Goal: Task Accomplishment & Management: Use online tool/utility

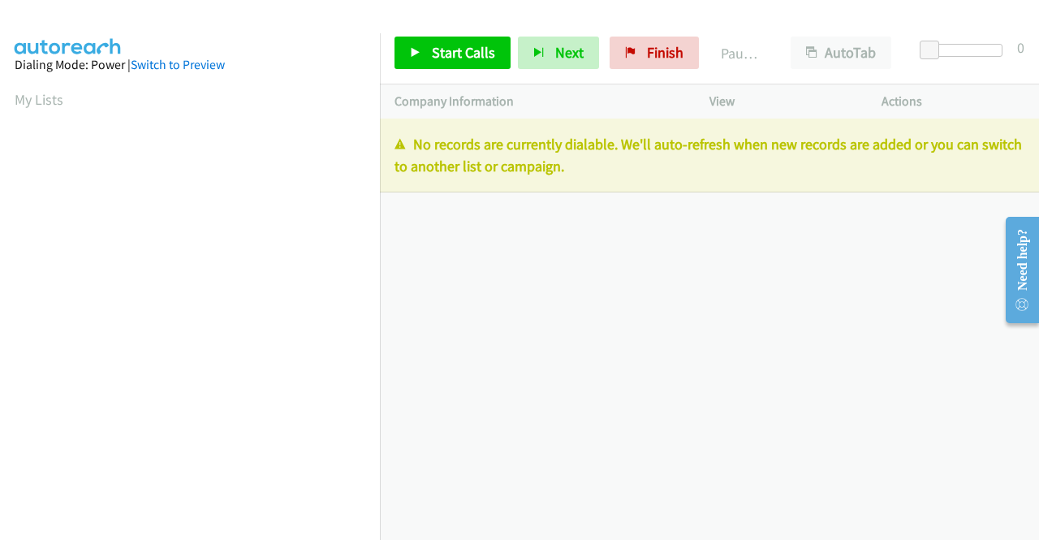
click at [948, 251] on div "+1 415-964-1034 Call failed - Please reload the list and try again The Callbar …" at bounding box center [709, 328] width 659 height 421
click at [656, 49] on span "Finish" at bounding box center [665, 52] width 37 height 19
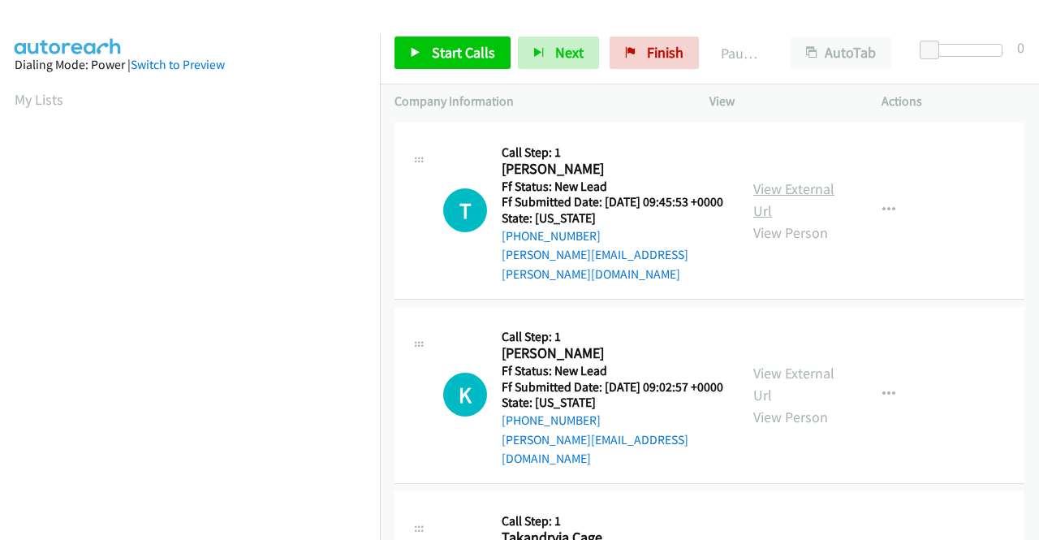
click at [778, 184] on link "View External Url" at bounding box center [793, 199] width 81 height 41
click at [813, 373] on link "View External Url" at bounding box center [793, 384] width 81 height 41
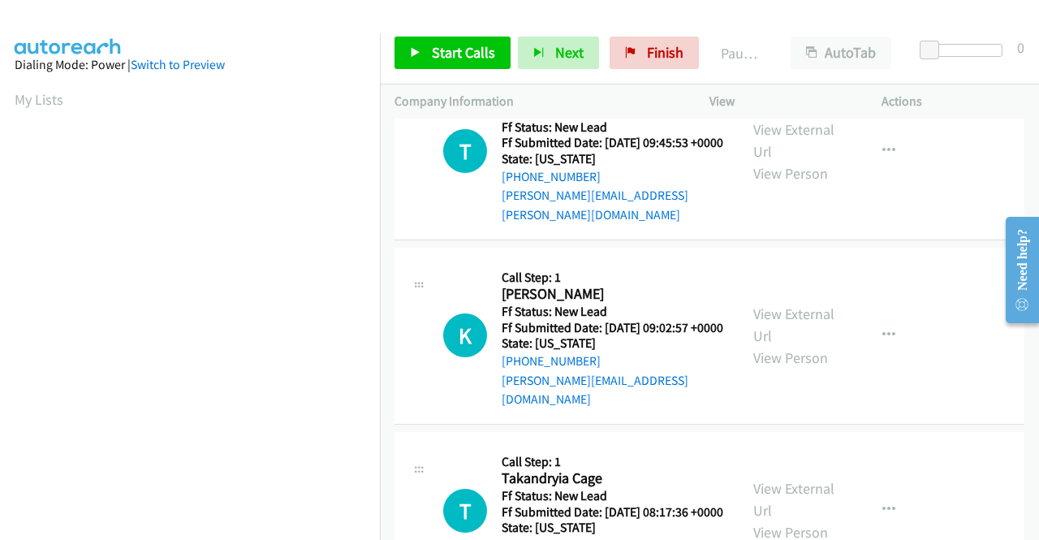
scroll to position [81, 0]
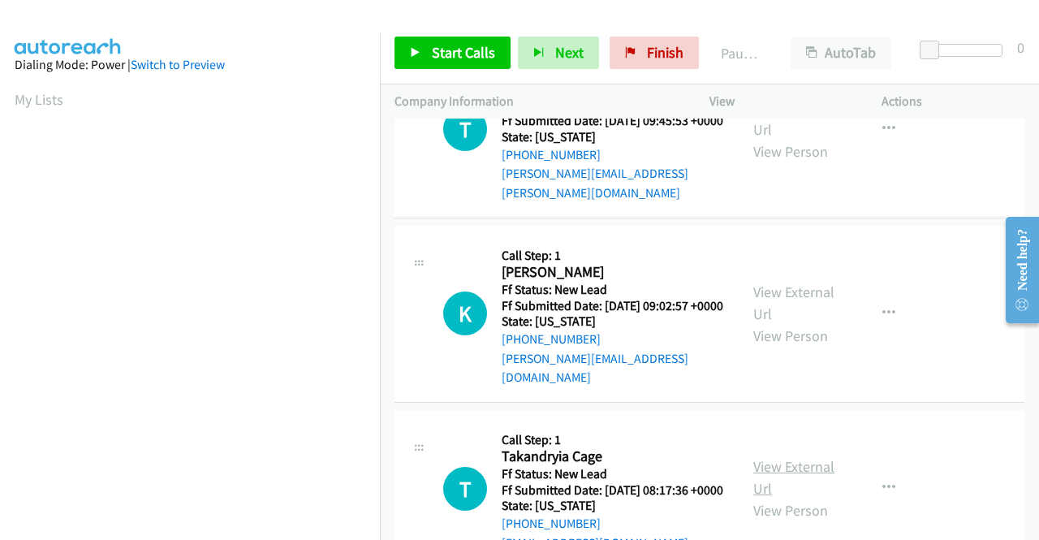
click at [792, 470] on link "View External Url" at bounding box center [793, 477] width 81 height 41
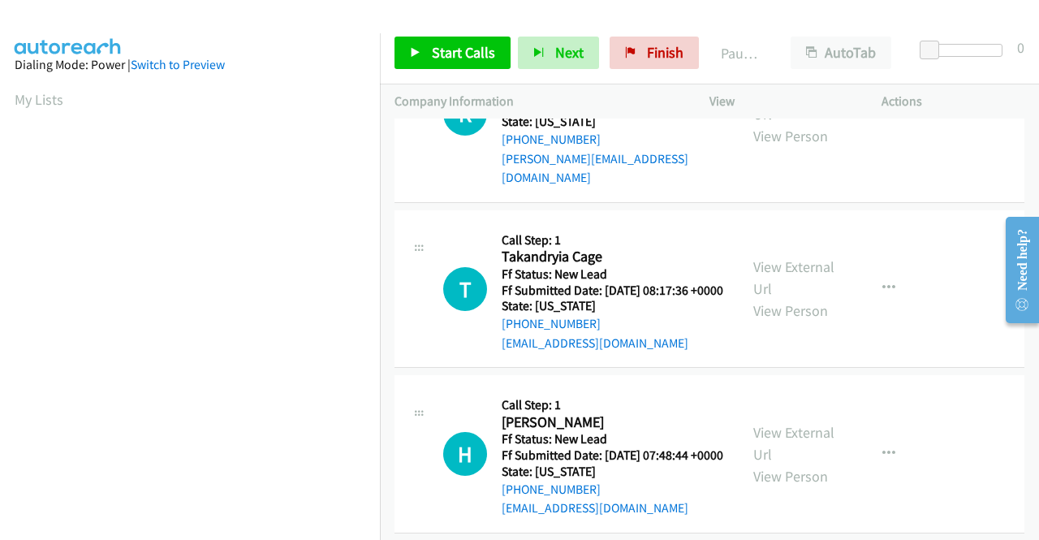
scroll to position [325, 0]
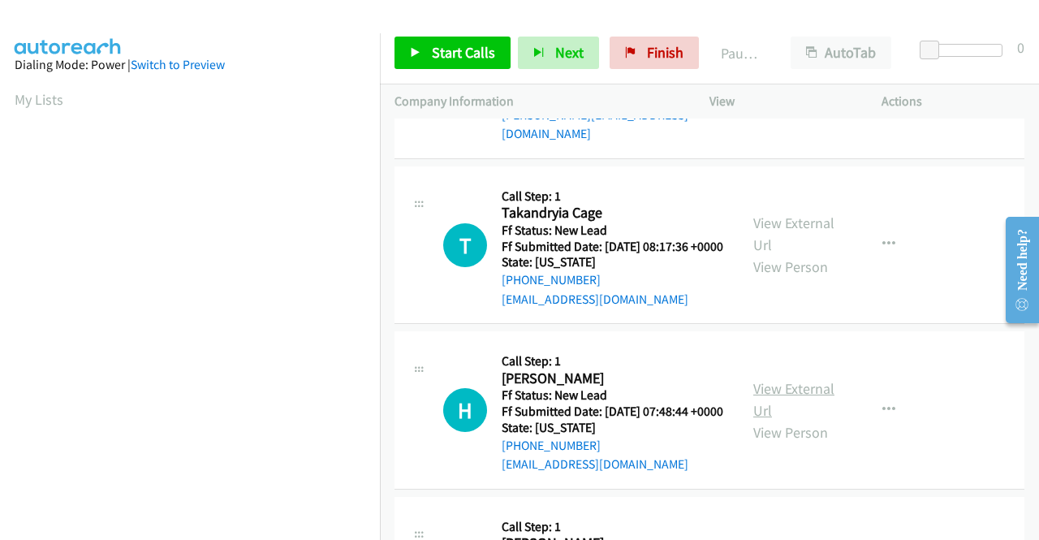
click at [810, 407] on link "View External Url" at bounding box center [793, 399] width 81 height 41
click at [417, 58] on link "Start Calls" at bounding box center [452, 53] width 116 height 32
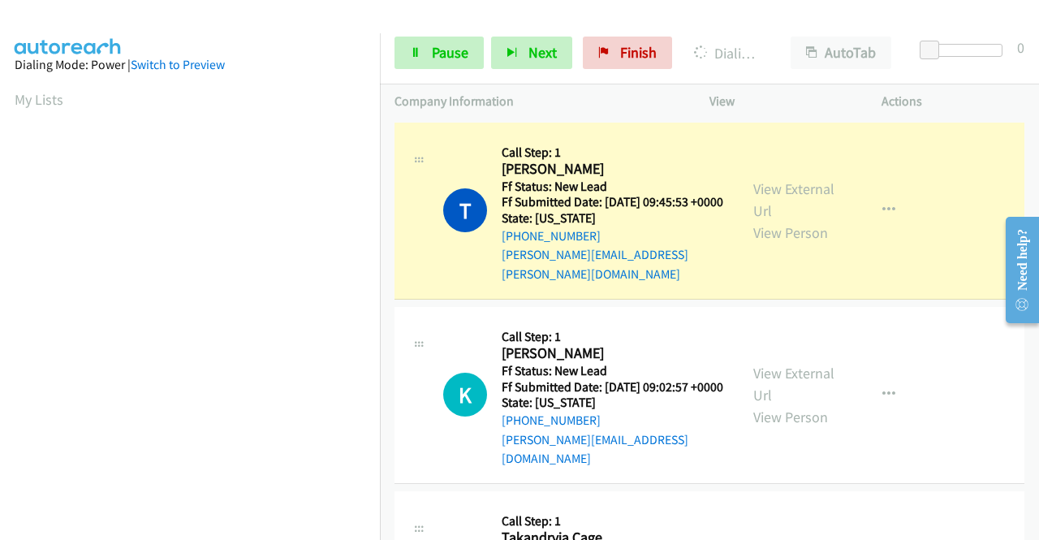
scroll to position [370, 0]
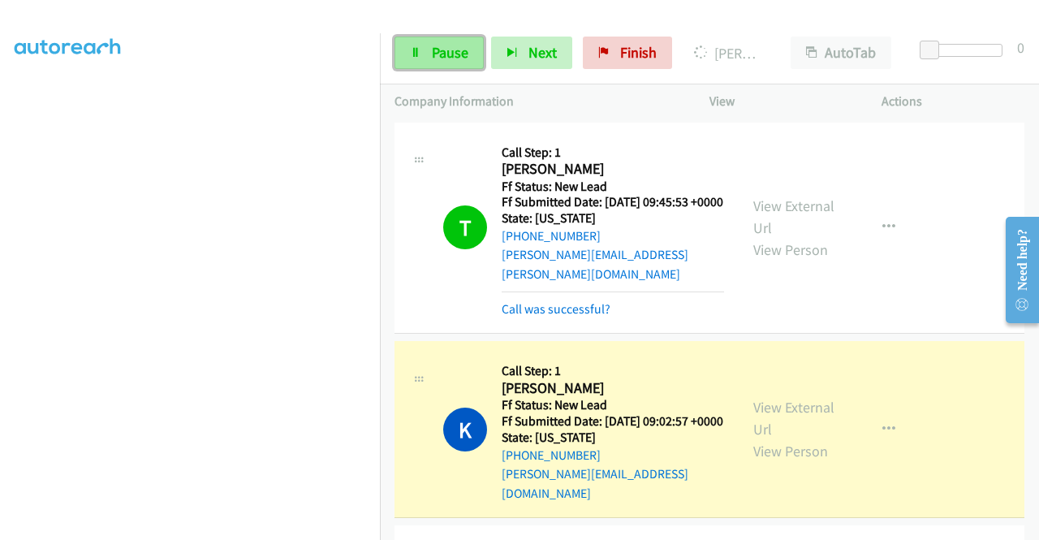
click at [438, 51] on span "Pause" at bounding box center [450, 52] width 37 height 19
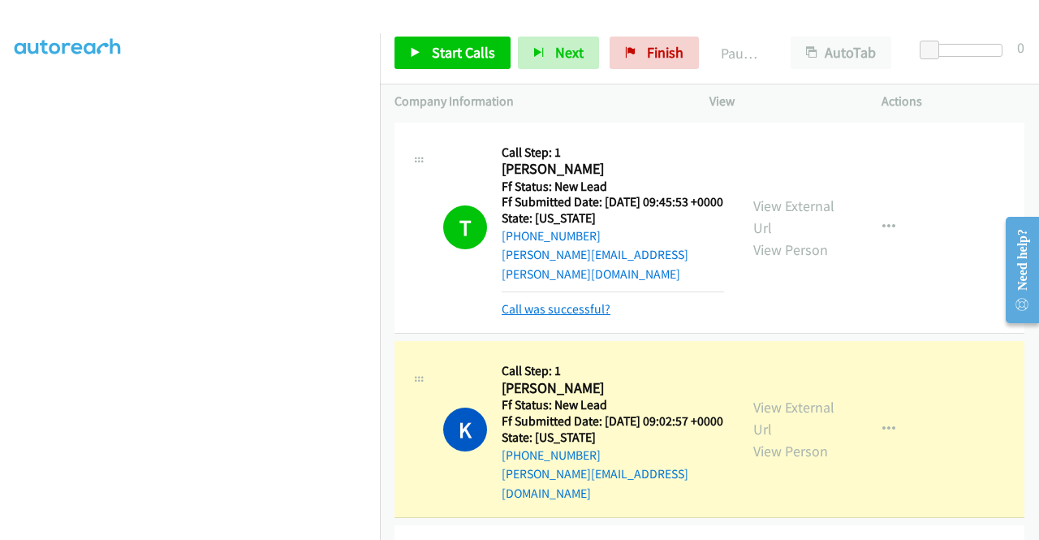
click at [542, 309] on link "Call was successful?" at bounding box center [556, 308] width 109 height 15
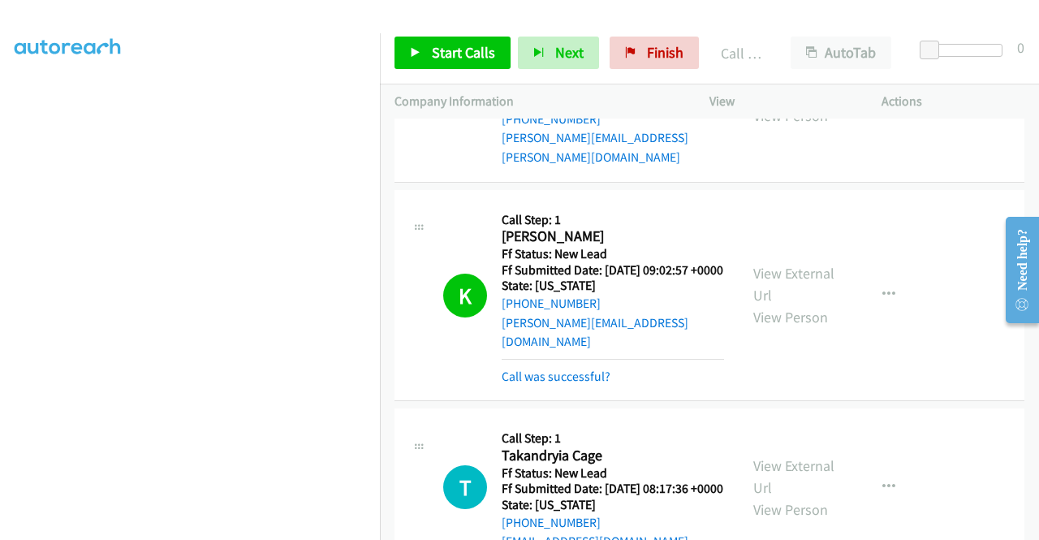
scroll to position [243, 0]
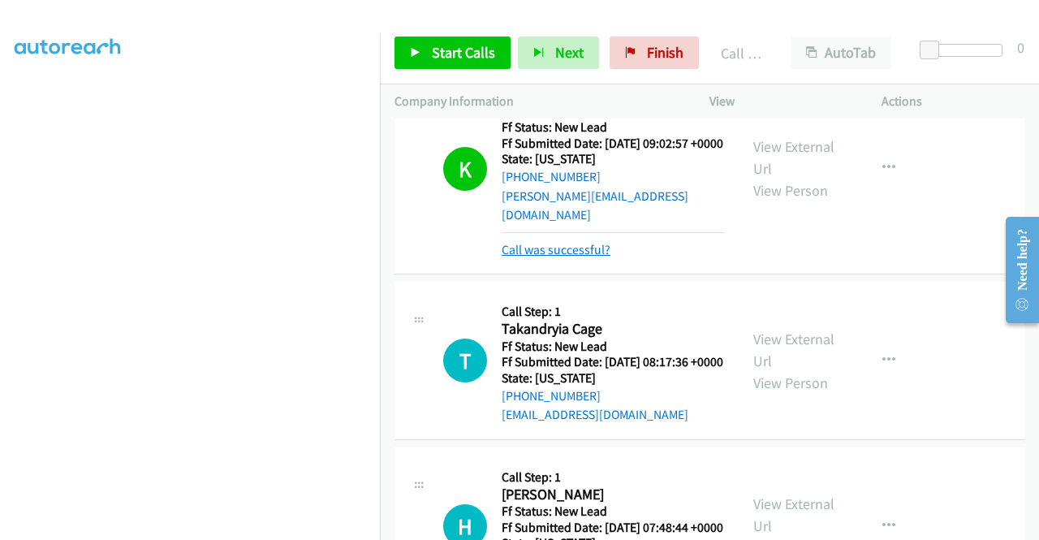
click at [575, 242] on link "Call was successful?" at bounding box center [556, 249] width 109 height 15
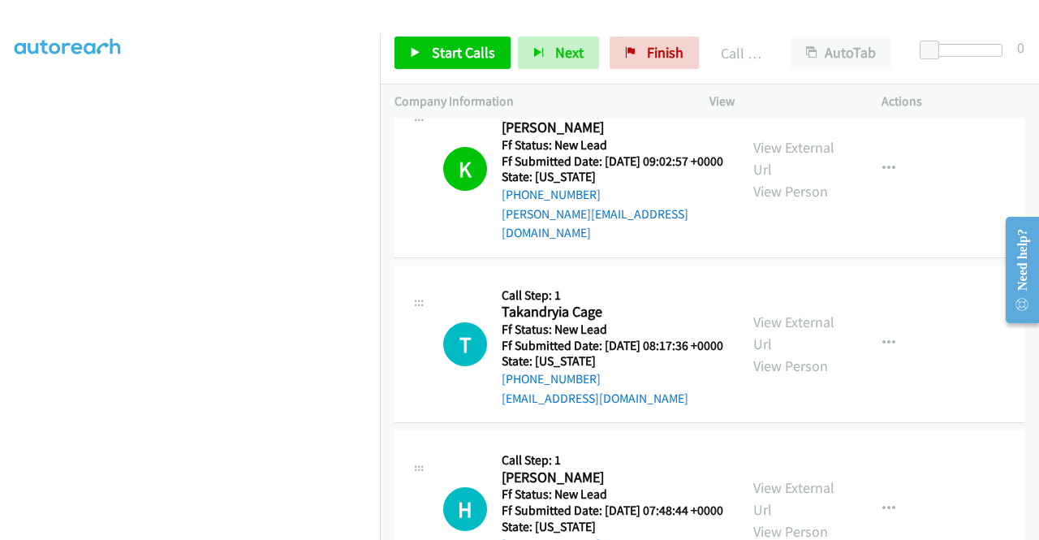
click at [898, 252] on td "K Callback Scheduled Call Step: 1 Kelly Jarvis America/New_York Ff Status: New …" at bounding box center [709, 169] width 659 height 184
click at [455, 56] on span "Start Calls" at bounding box center [463, 52] width 63 height 19
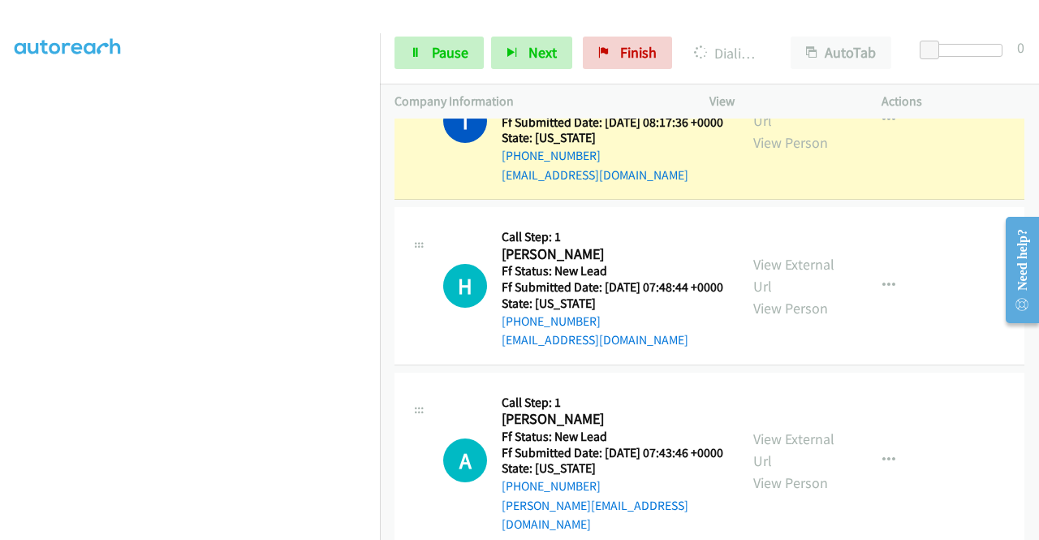
scroll to position [469, 0]
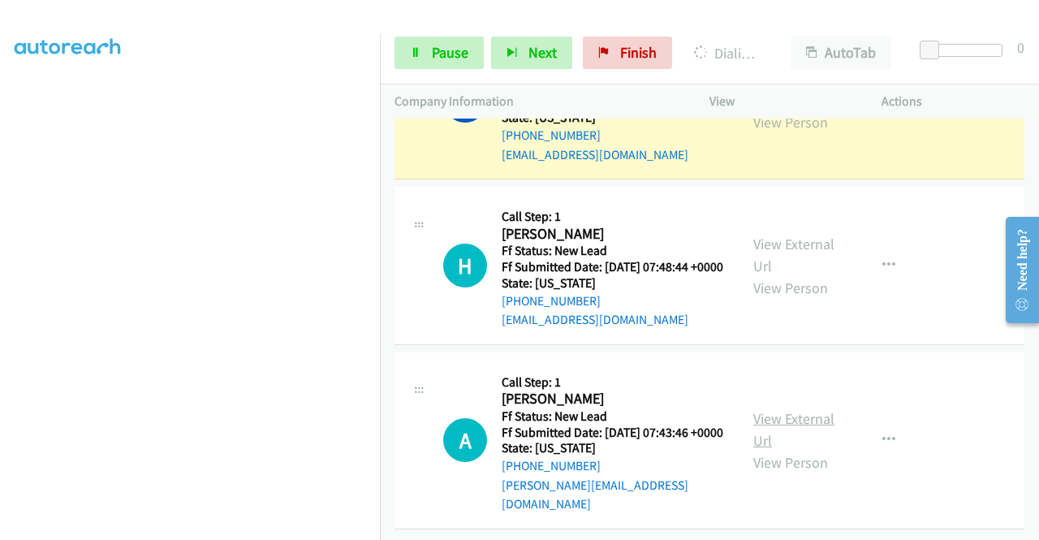
click at [812, 443] on link "View External Url" at bounding box center [793, 429] width 81 height 41
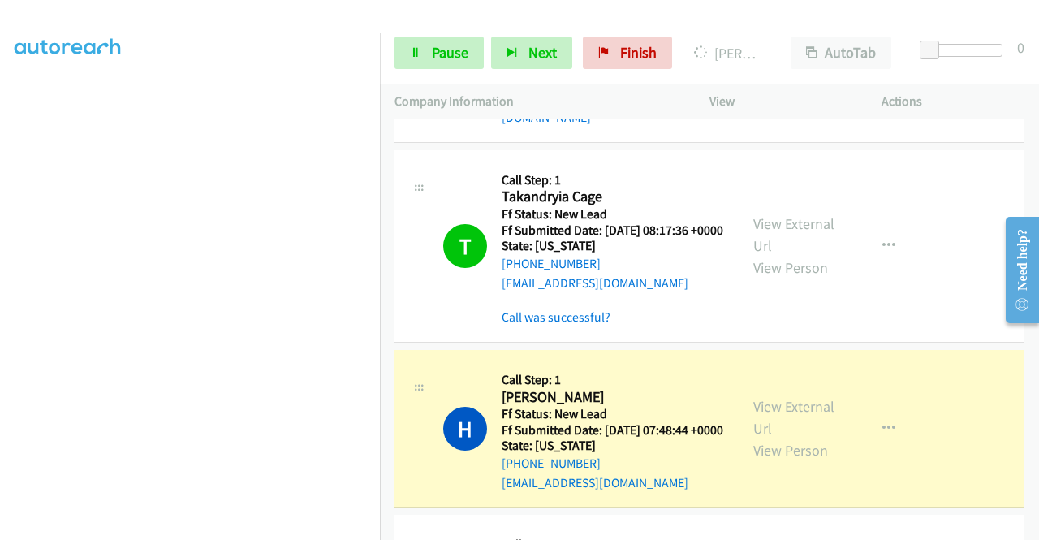
scroll to position [0, 0]
drag, startPoint x: 567, startPoint y: 334, endPoint x: 529, endPoint y: 311, distance: 43.7
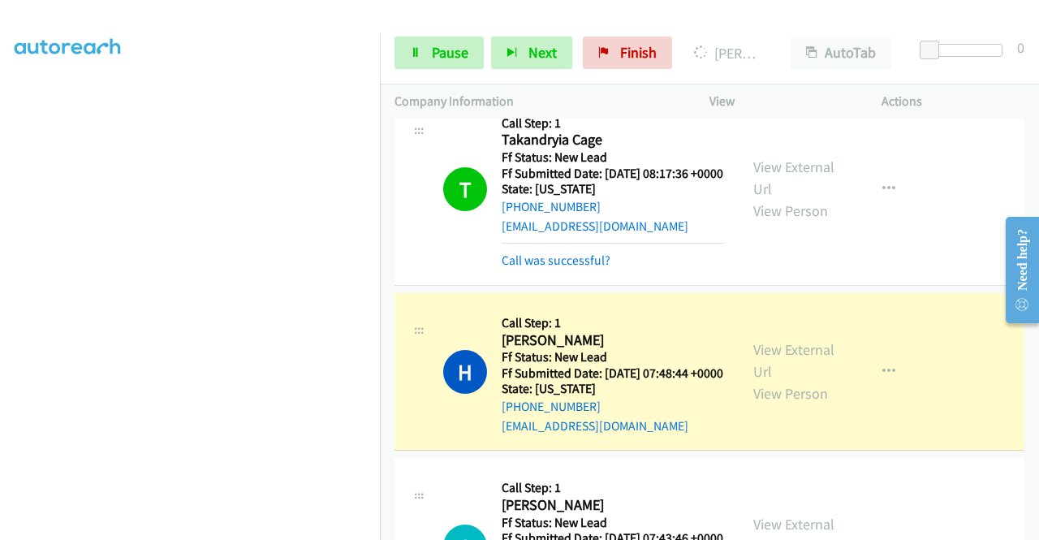
scroll to position [406, 0]
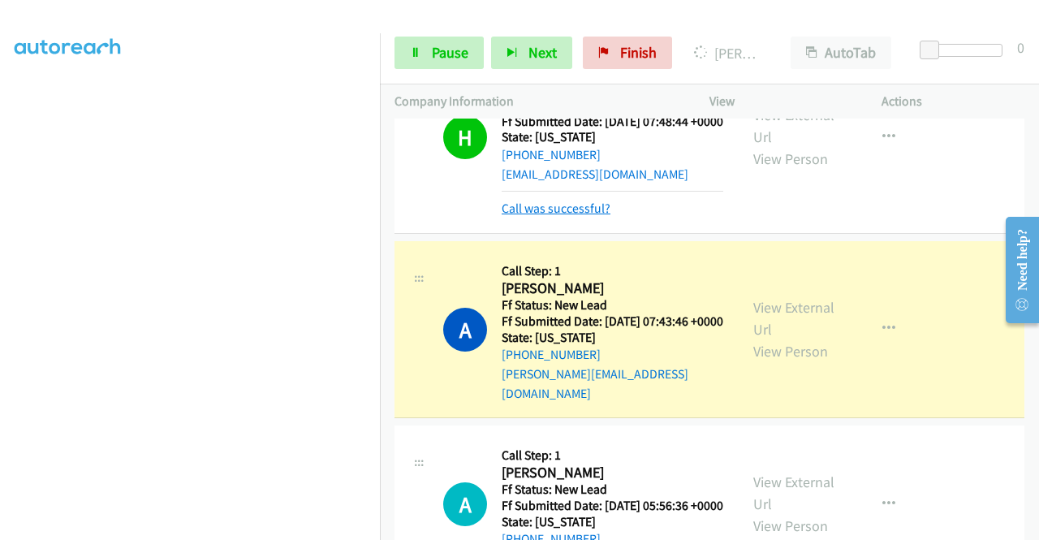
click at [600, 216] on link "Call was successful?" at bounding box center [556, 207] width 109 height 15
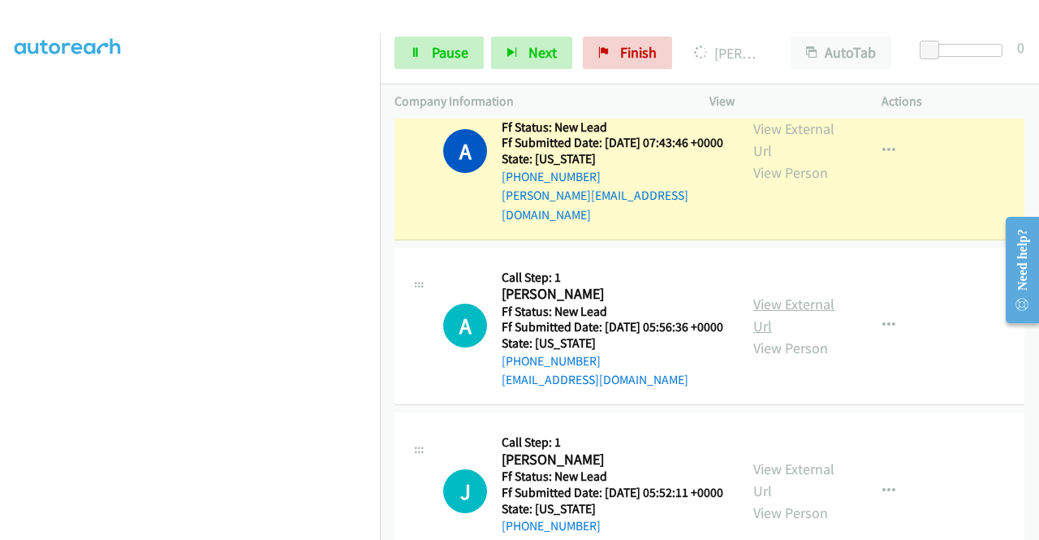
scroll to position [794, 0]
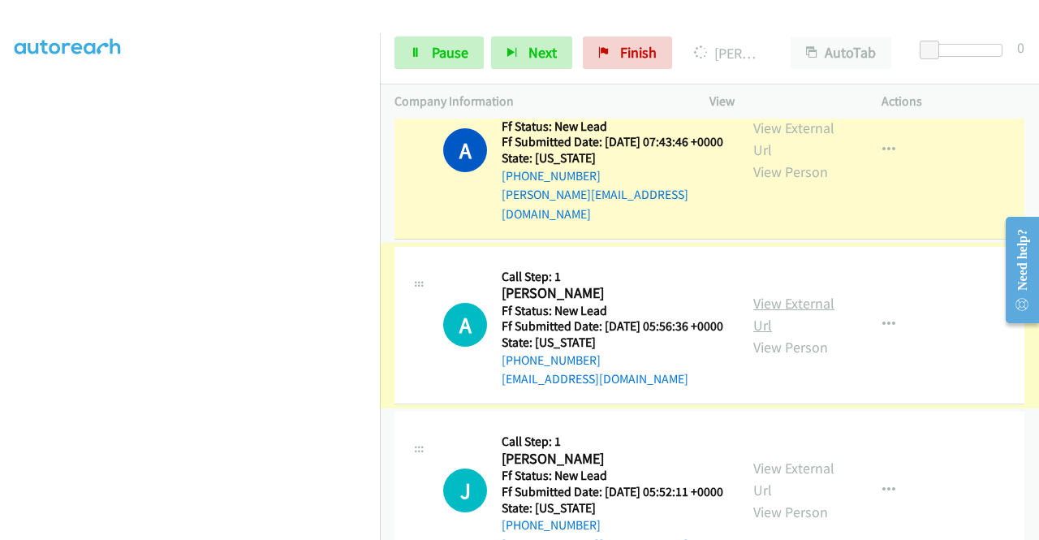
click at [796, 334] on link "View External Url" at bounding box center [793, 314] width 81 height 41
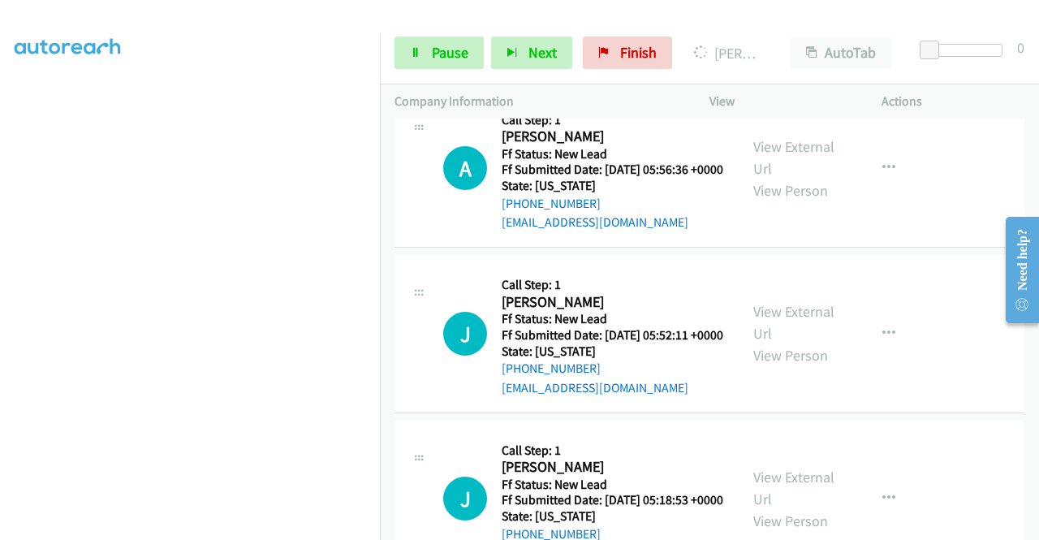
scroll to position [956, 0]
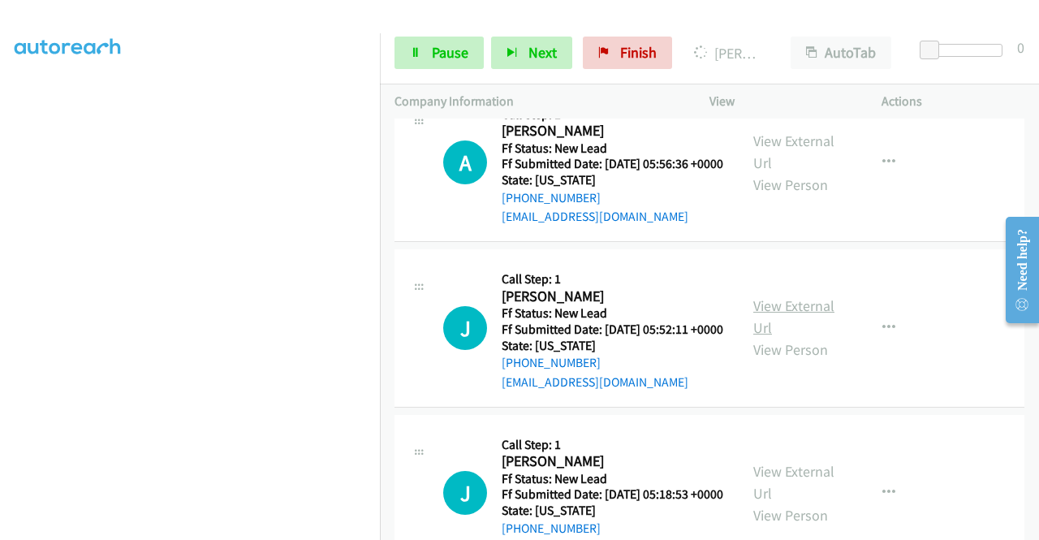
click at [791, 337] on link "View External Url" at bounding box center [793, 316] width 81 height 41
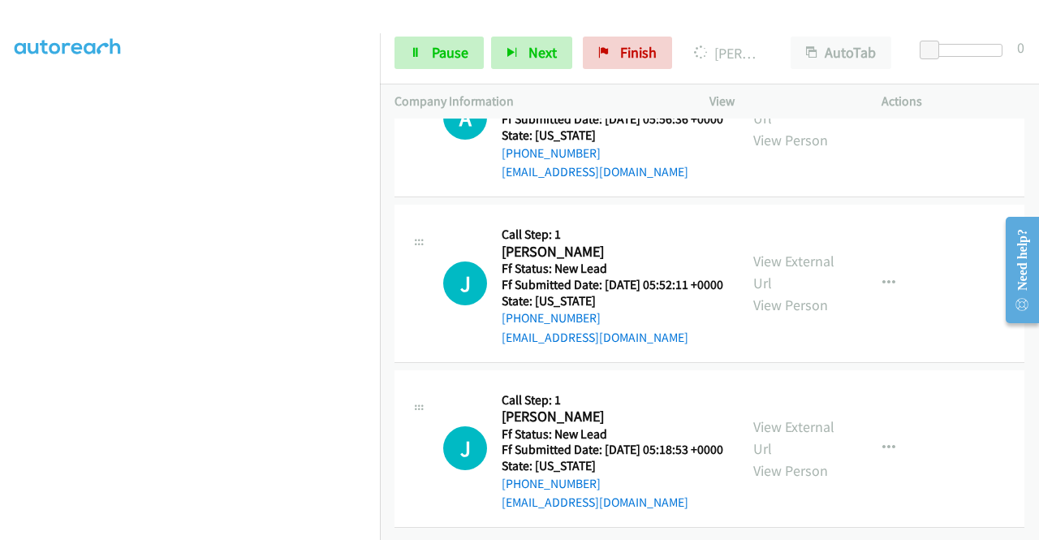
scroll to position [1037, 0]
click at [791, 446] on link "View External Url" at bounding box center [793, 437] width 81 height 41
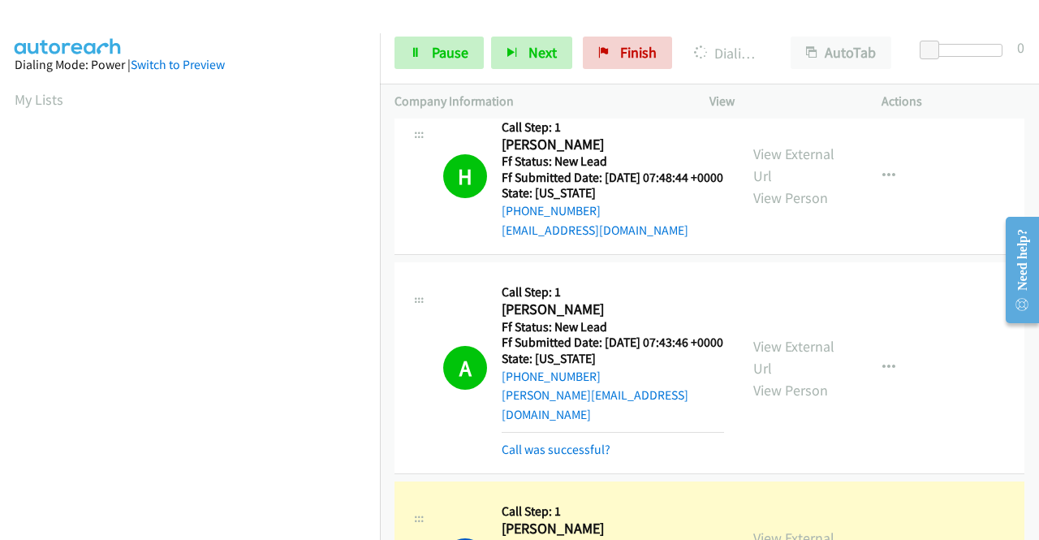
scroll to position [370, 0]
click at [589, 457] on link "Call was successful?" at bounding box center [556, 449] width 109 height 15
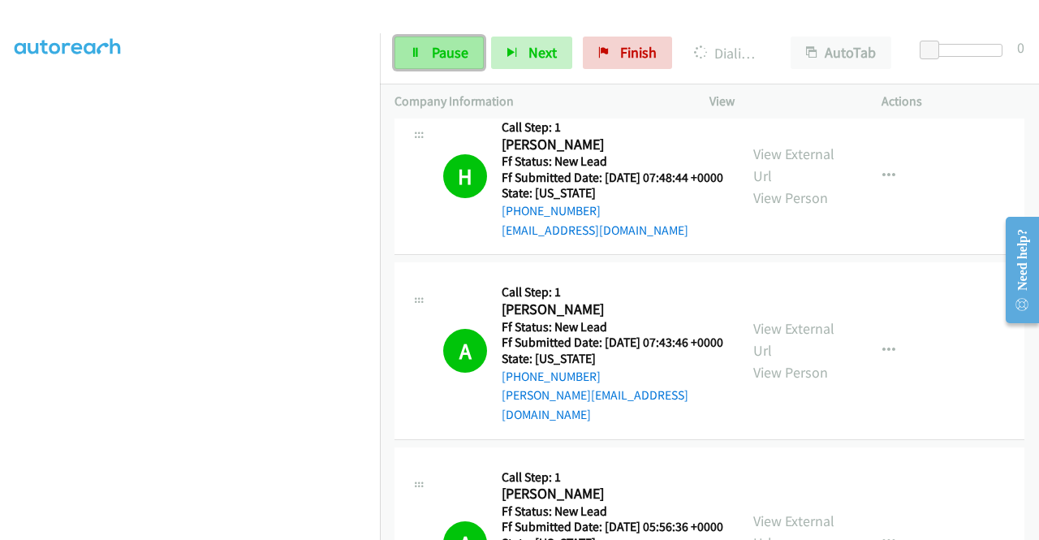
click at [401, 62] on link "Pause" at bounding box center [438, 53] width 89 height 32
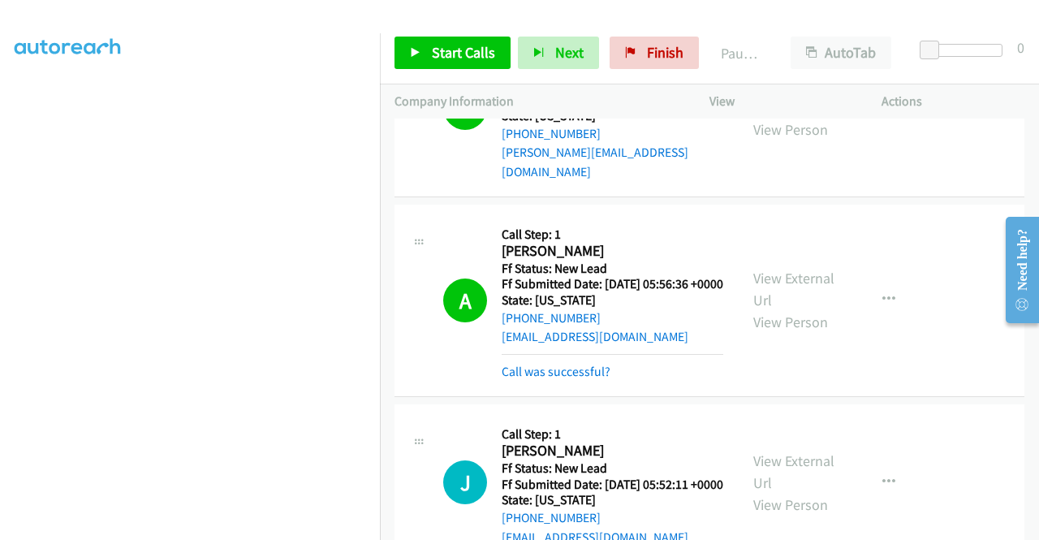
scroll to position [837, 0]
click at [525, 378] on link "Call was successful?" at bounding box center [556, 370] width 109 height 15
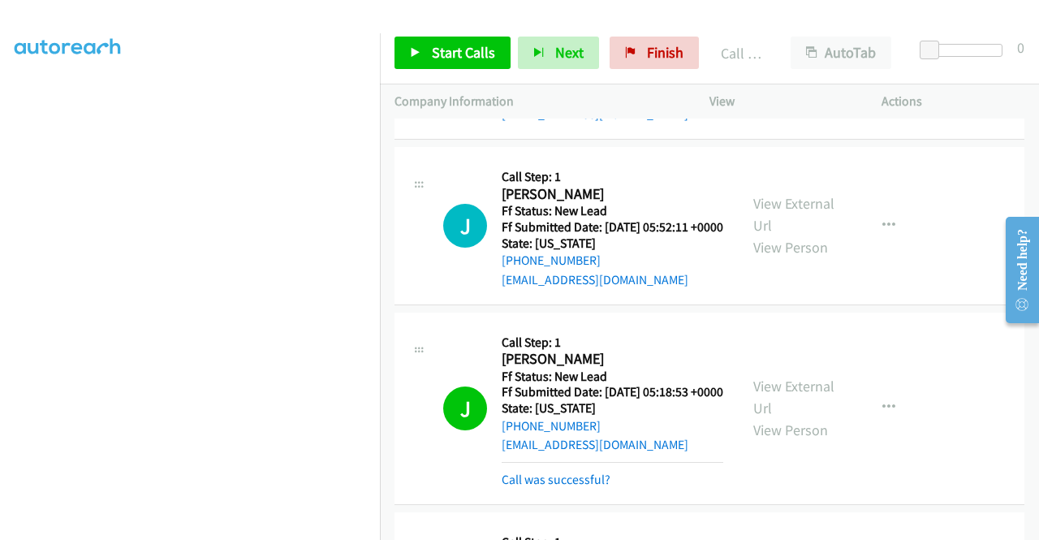
scroll to position [1080, 0]
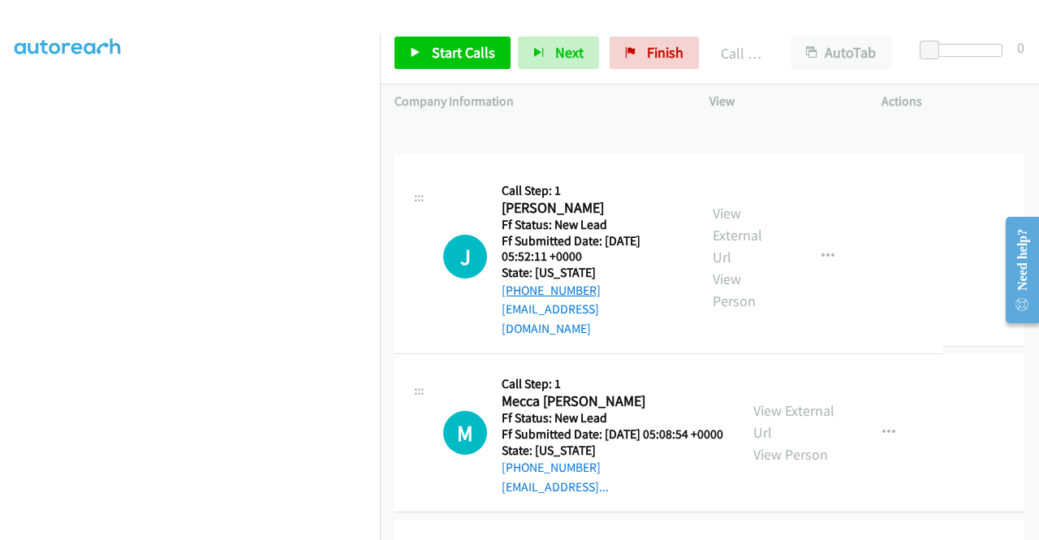
drag, startPoint x: 582, startPoint y: 286, endPoint x: 531, endPoint y: 286, distance: 51.1
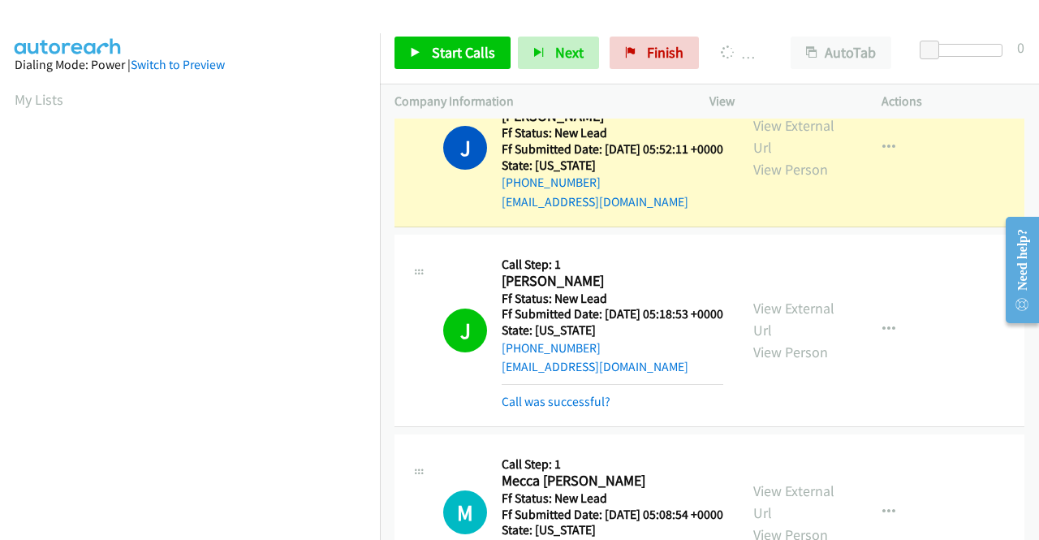
scroll to position [1161, 0]
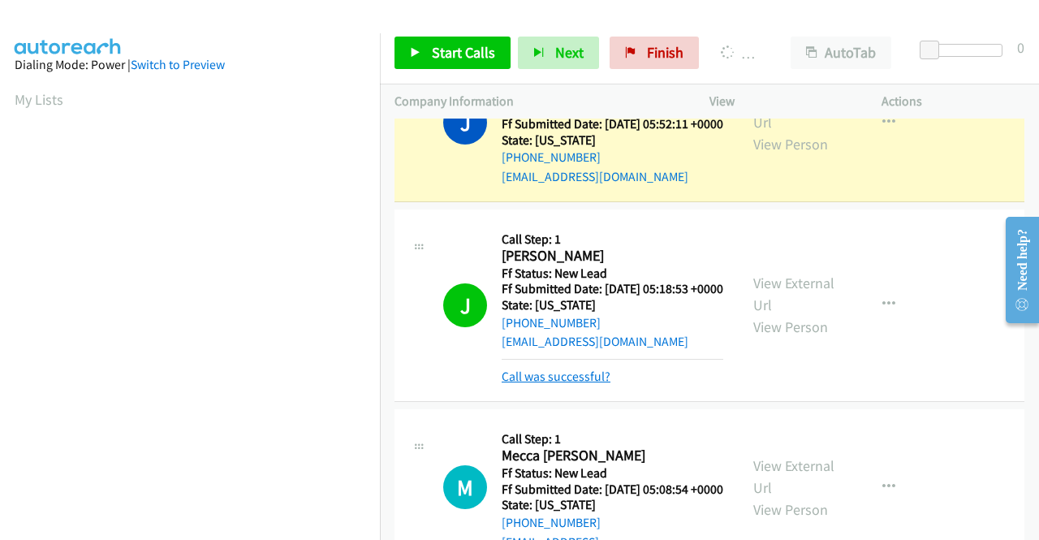
click at [592, 384] on link "Call was successful?" at bounding box center [556, 375] width 109 height 15
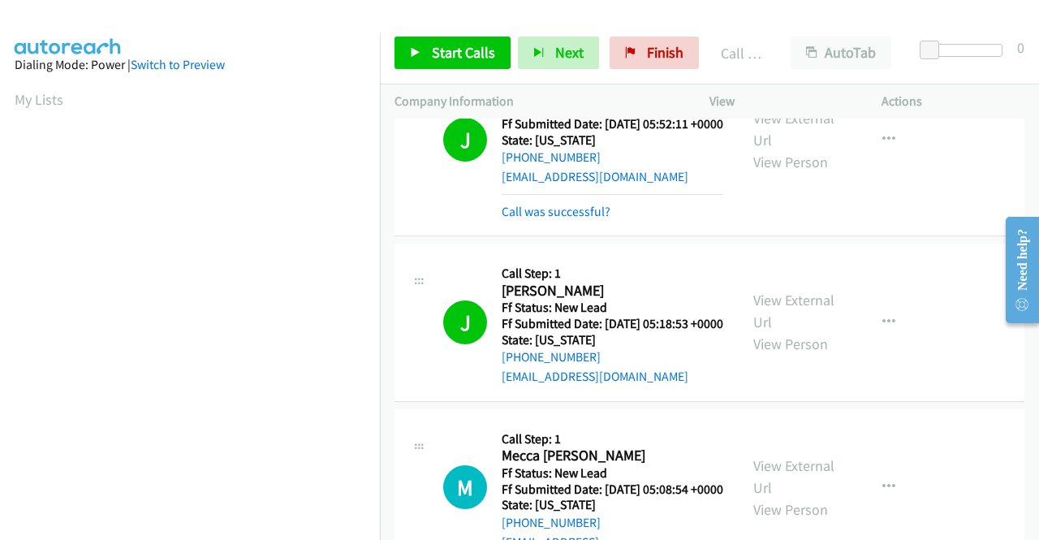
scroll to position [370, 0]
click at [601, 219] on link "Call was successful?" at bounding box center [556, 211] width 109 height 15
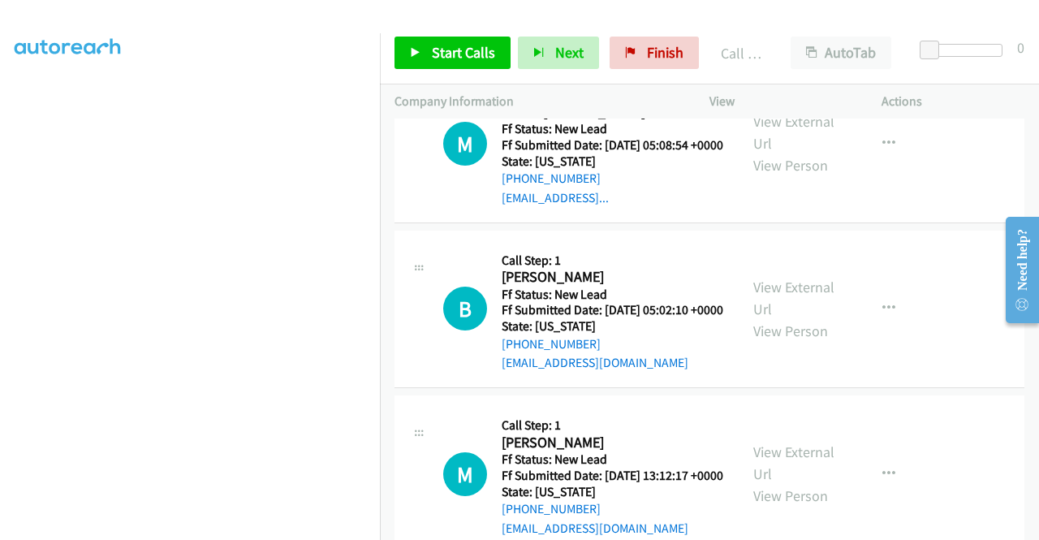
scroll to position [1486, 0]
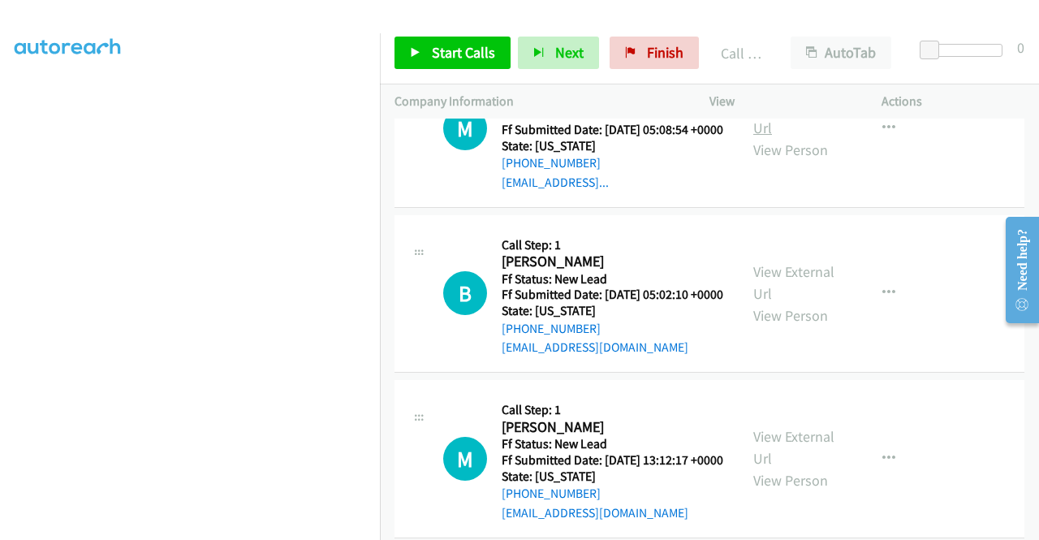
click at [795, 137] on link "View External Url" at bounding box center [793, 117] width 81 height 41
click at [795, 303] on link "View External Url" at bounding box center [793, 282] width 81 height 41
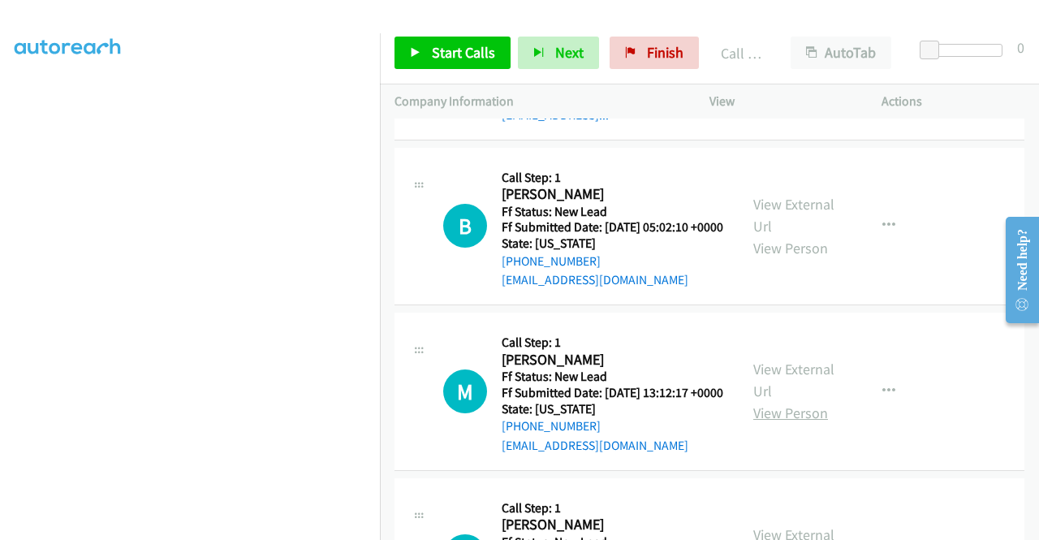
scroll to position [1648, 0]
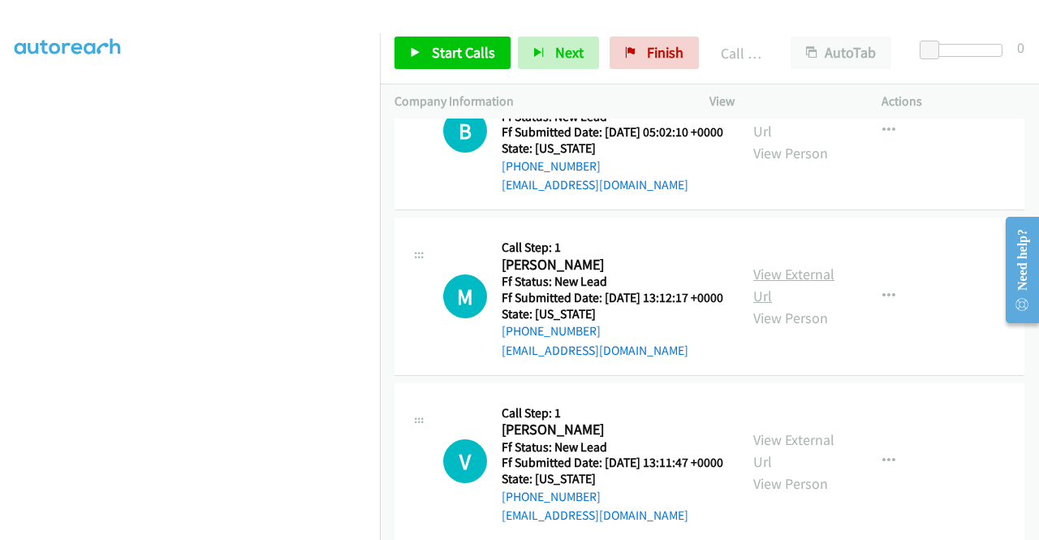
click at [795, 305] on link "View External Url" at bounding box center [793, 285] width 81 height 41
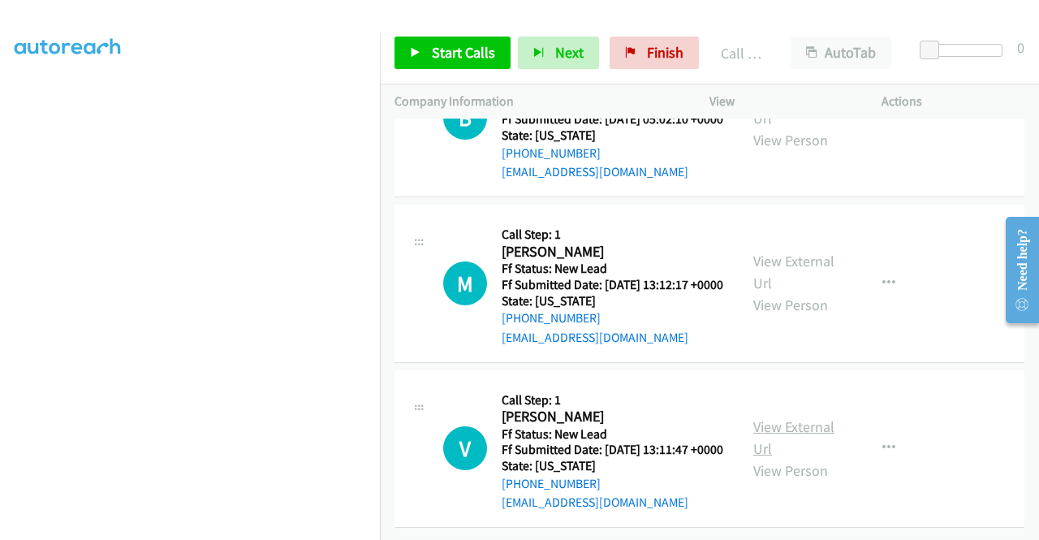
scroll to position [1803, 0]
click at [806, 417] on link "View External Url" at bounding box center [793, 437] width 81 height 41
click at [438, 53] on span "Start Calls" at bounding box center [463, 52] width 63 height 19
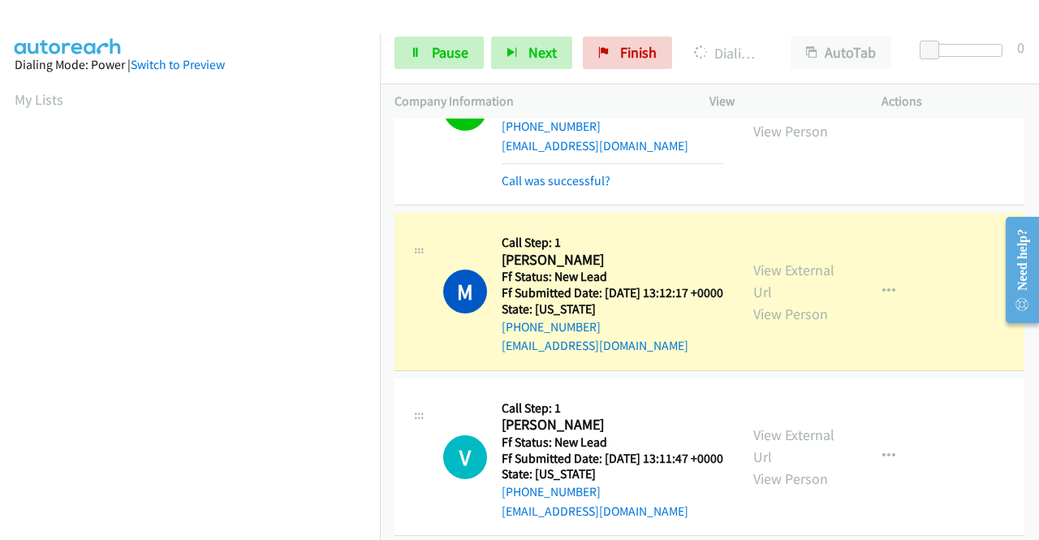
scroll to position [370, 0]
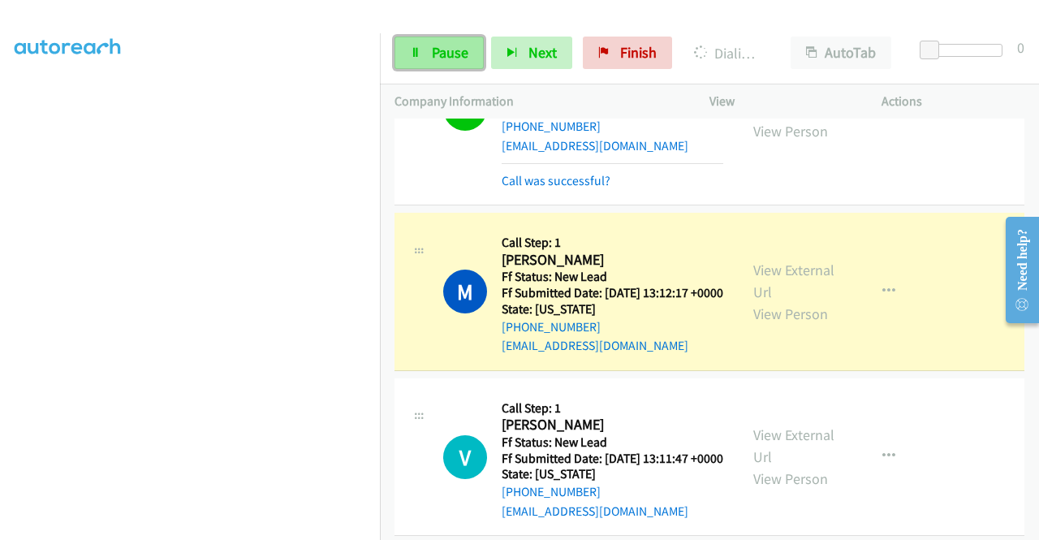
click at [430, 56] on link "Pause" at bounding box center [438, 53] width 89 height 32
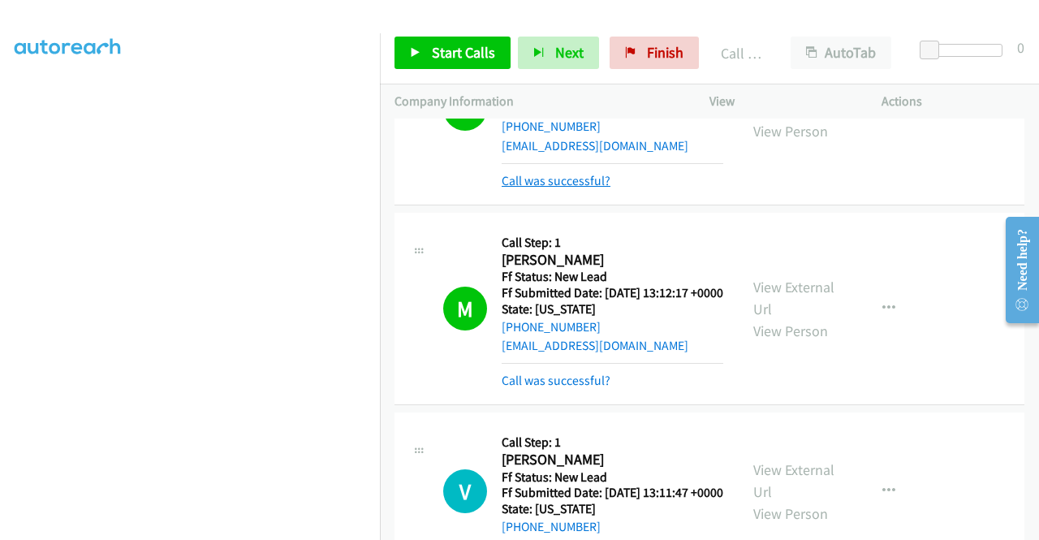
click at [575, 188] on link "Call was successful?" at bounding box center [556, 180] width 109 height 15
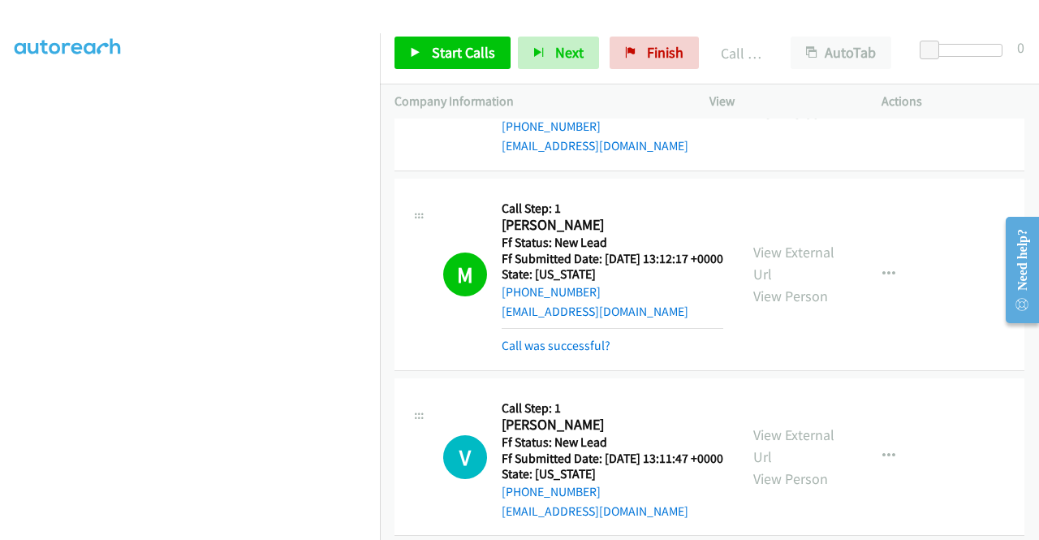
scroll to position [1872, 0]
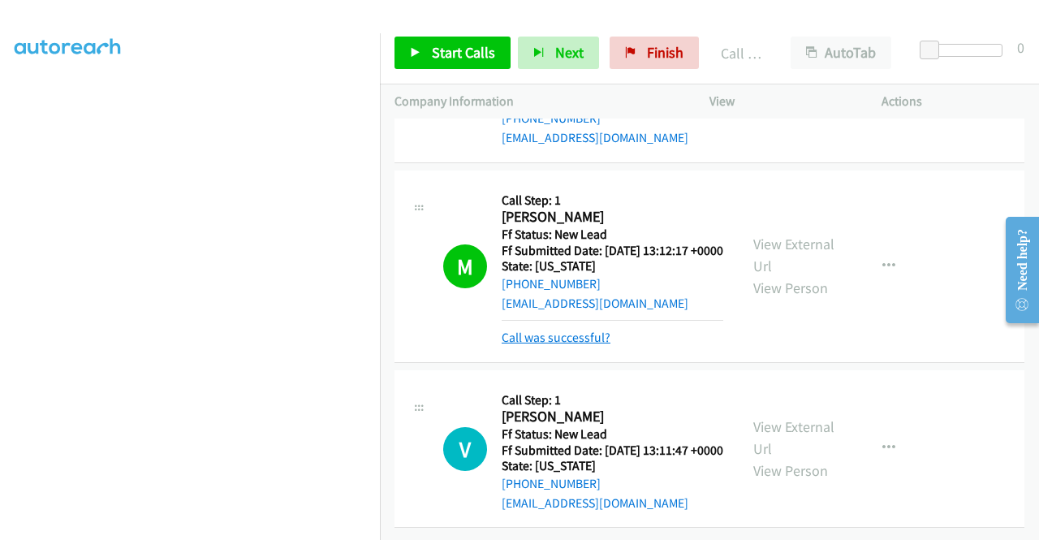
click at [583, 330] on link "Call was successful?" at bounding box center [556, 337] width 109 height 15
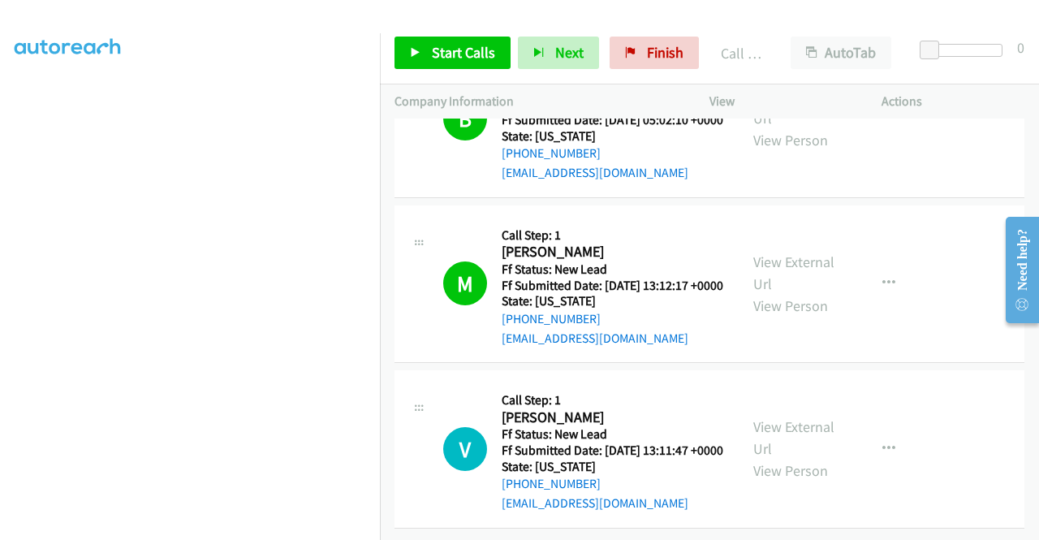
scroll to position [1837, 0]
click at [441, 66] on link "Start Calls" at bounding box center [452, 53] width 116 height 32
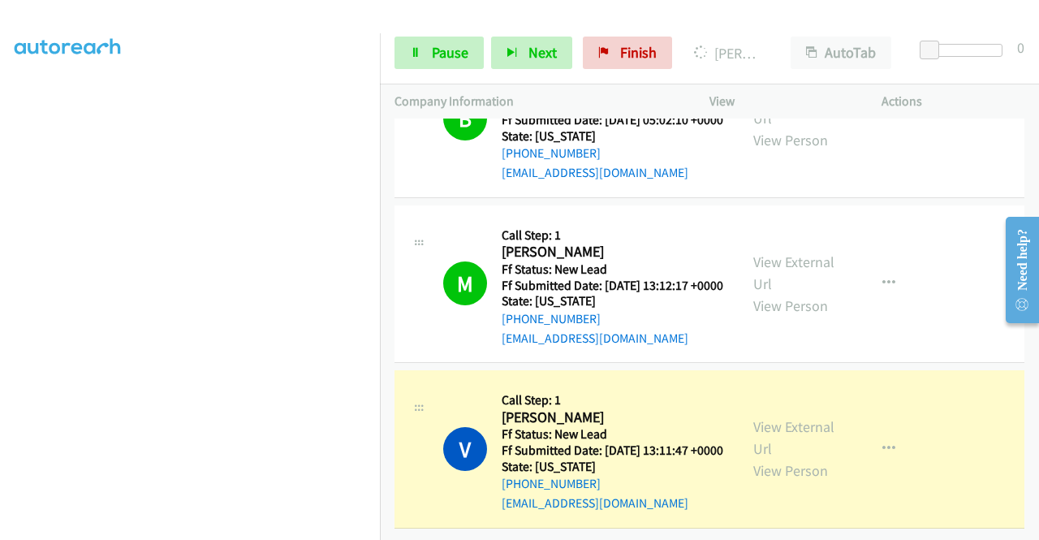
scroll to position [0, 0]
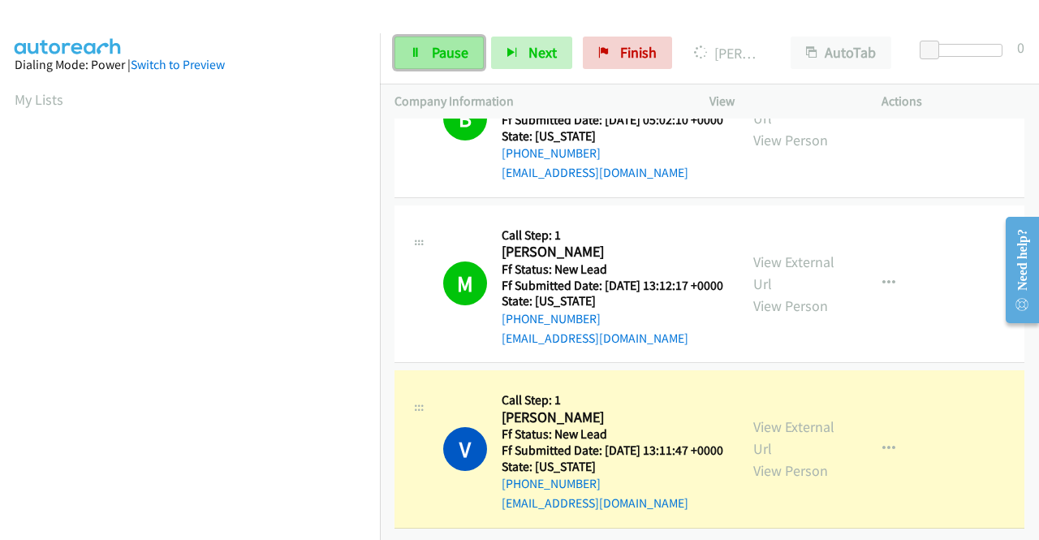
click at [450, 50] on span "Pause" at bounding box center [450, 52] width 37 height 19
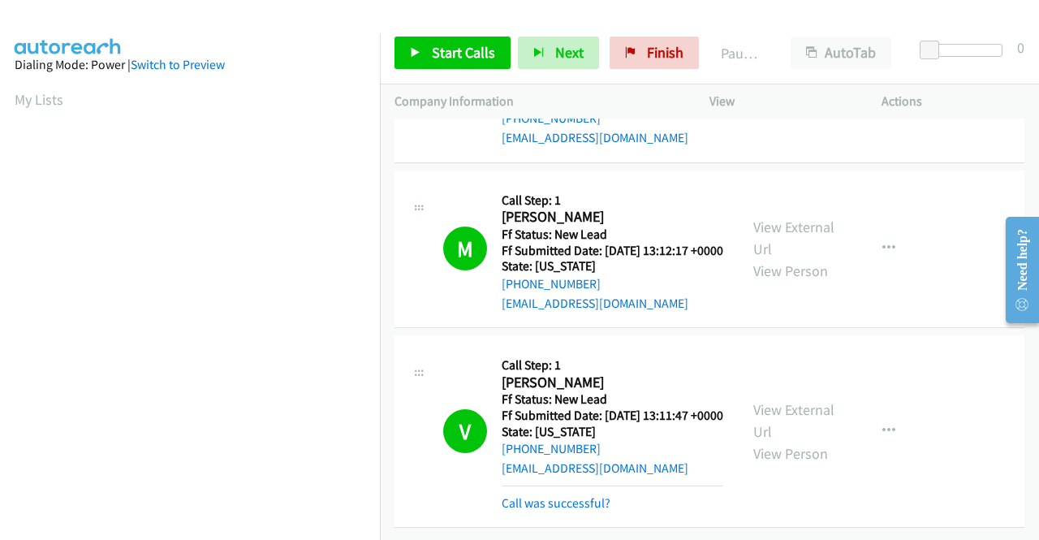
scroll to position [1924, 0]
drag, startPoint x: 597, startPoint y: 494, endPoint x: 597, endPoint y: 480, distance: 13.8
click at [568, 495] on link "Call was successful?" at bounding box center [556, 502] width 109 height 15
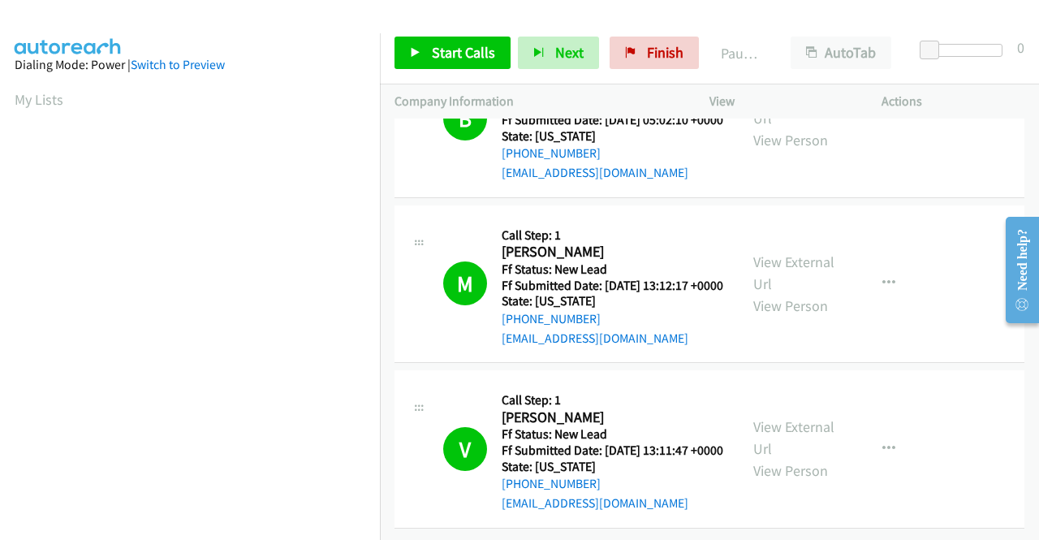
scroll to position [1911, 0]
click at [652, 66] on link "Finish" at bounding box center [654, 53] width 89 height 32
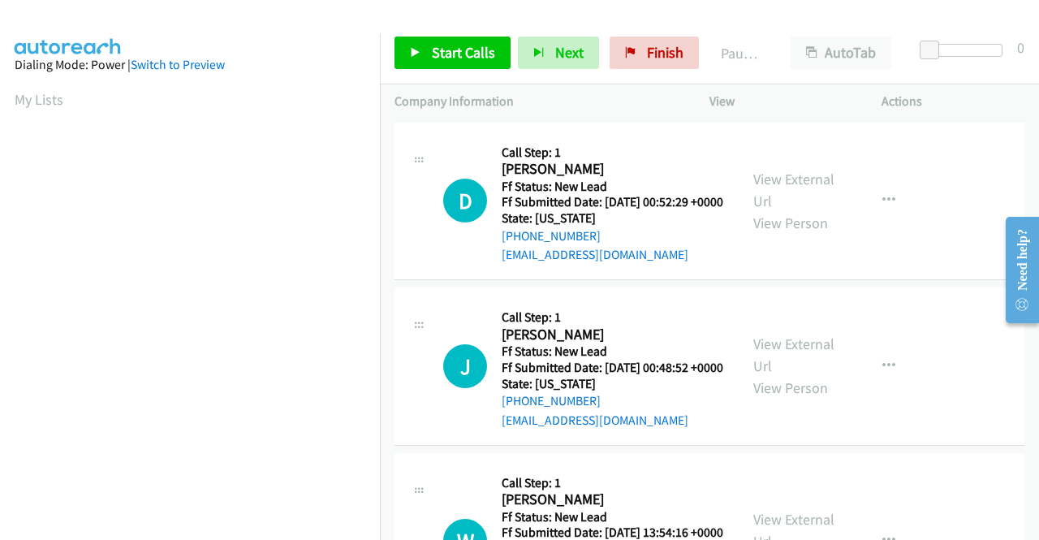
drag, startPoint x: 945, startPoint y: 297, endPoint x: 934, endPoint y: 296, distance: 10.6
click at [945, 284] on td "D Callback Scheduled Call Step: 1 [PERSON_NAME] America/New_York Ff Status: New…" at bounding box center [709, 201] width 659 height 166
click at [773, 191] on link "View External Url" at bounding box center [793, 190] width 81 height 41
click at [791, 373] on link "View External Url" at bounding box center [793, 354] width 81 height 41
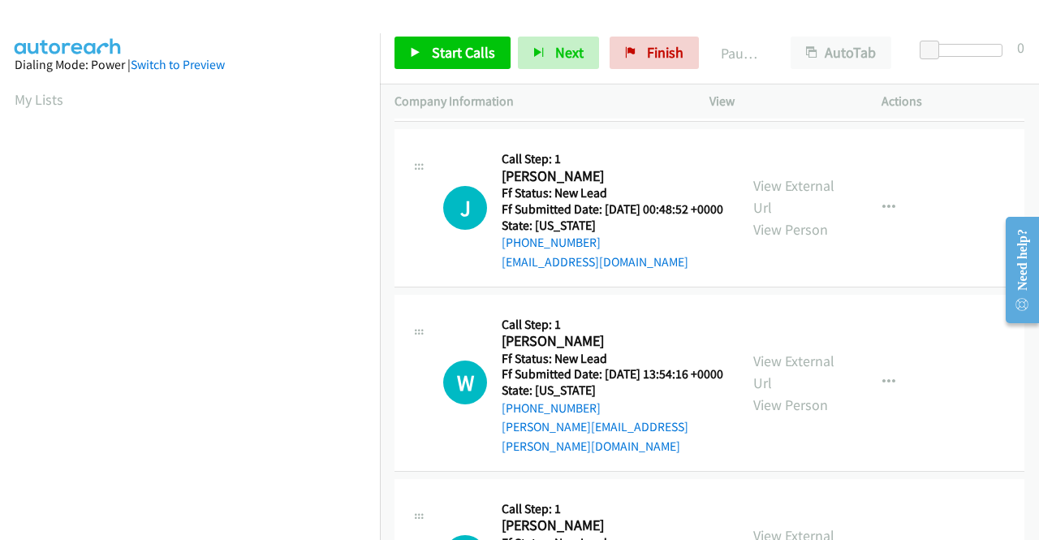
scroll to position [162, 0]
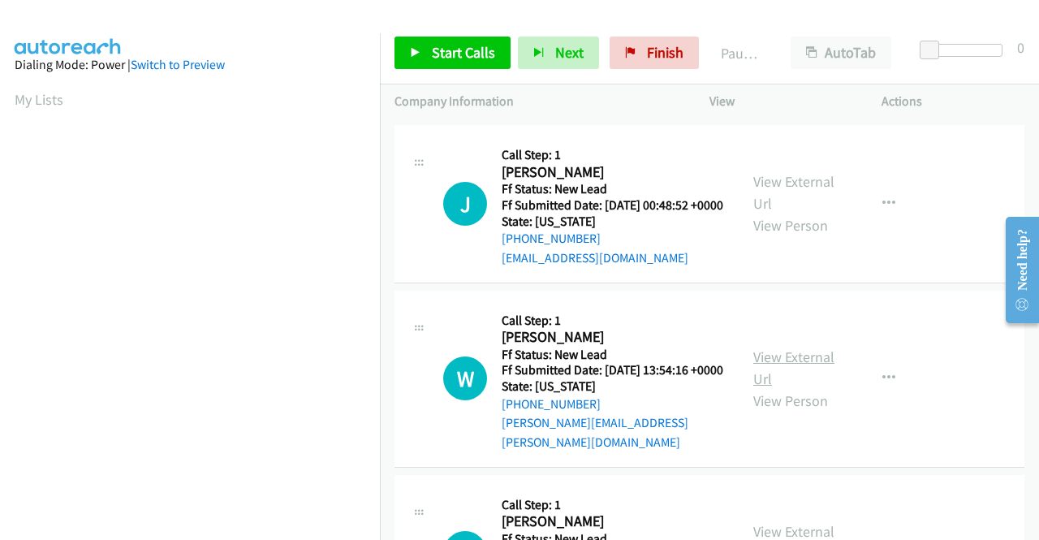
click at [811, 387] on link "View External Url" at bounding box center [793, 367] width 81 height 41
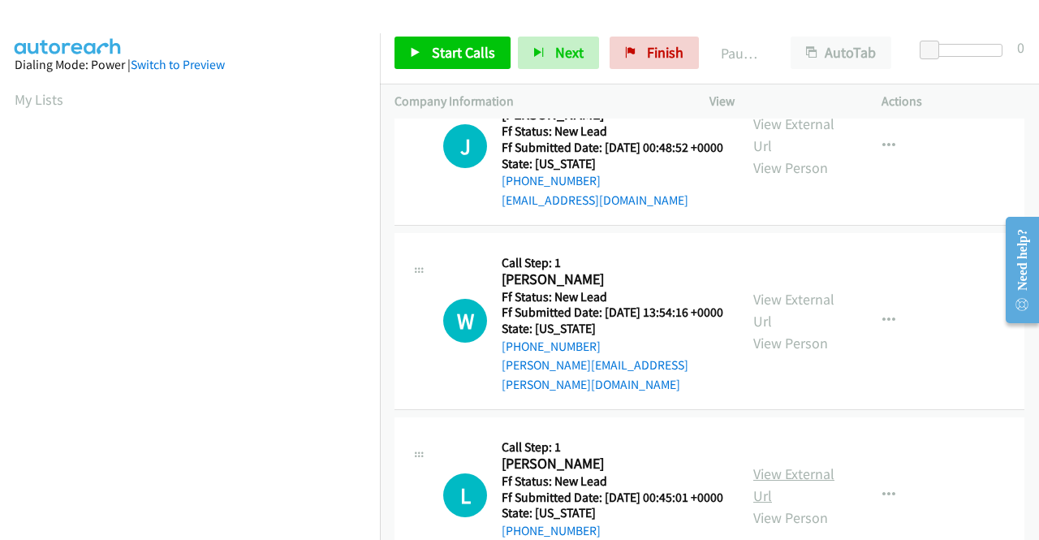
scroll to position [325, 0]
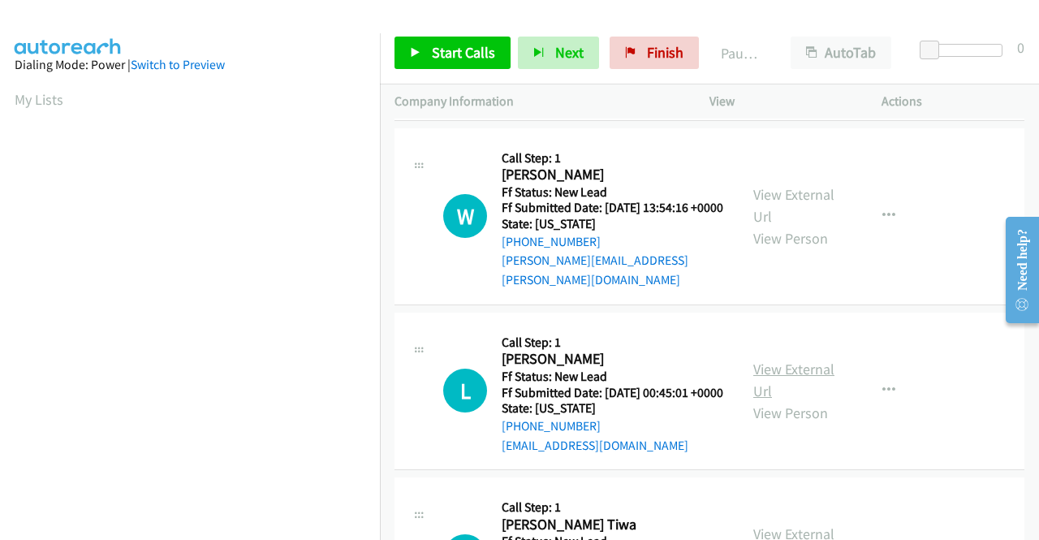
click at [805, 400] on link "View External Url" at bounding box center [793, 380] width 81 height 41
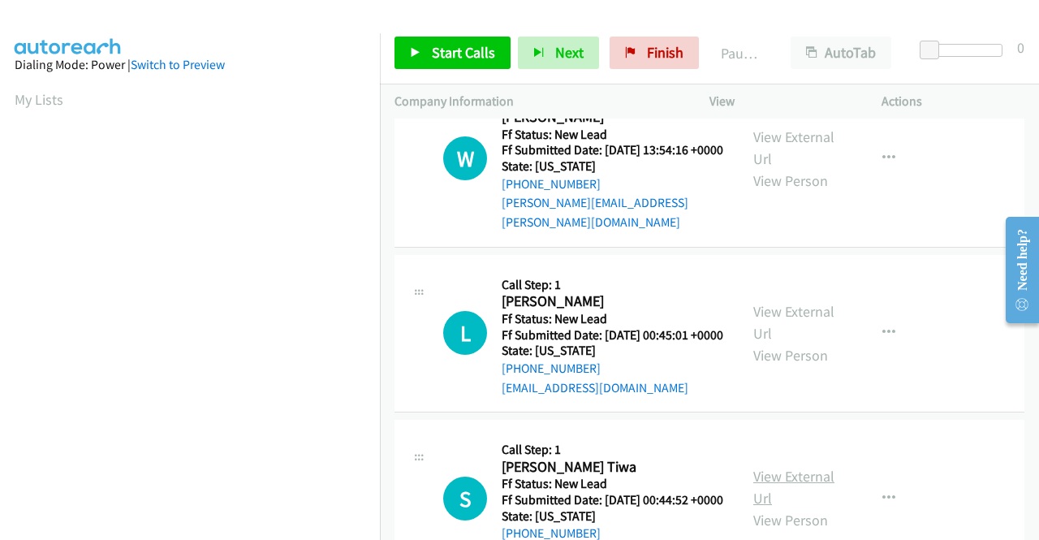
scroll to position [487, 0]
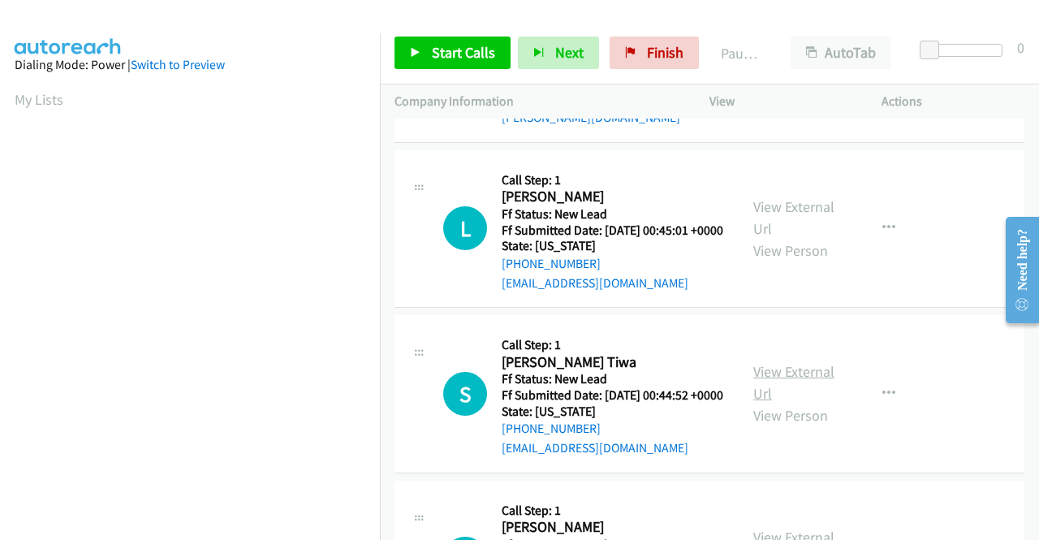
click at [803, 403] on link "View External Url" at bounding box center [793, 382] width 81 height 41
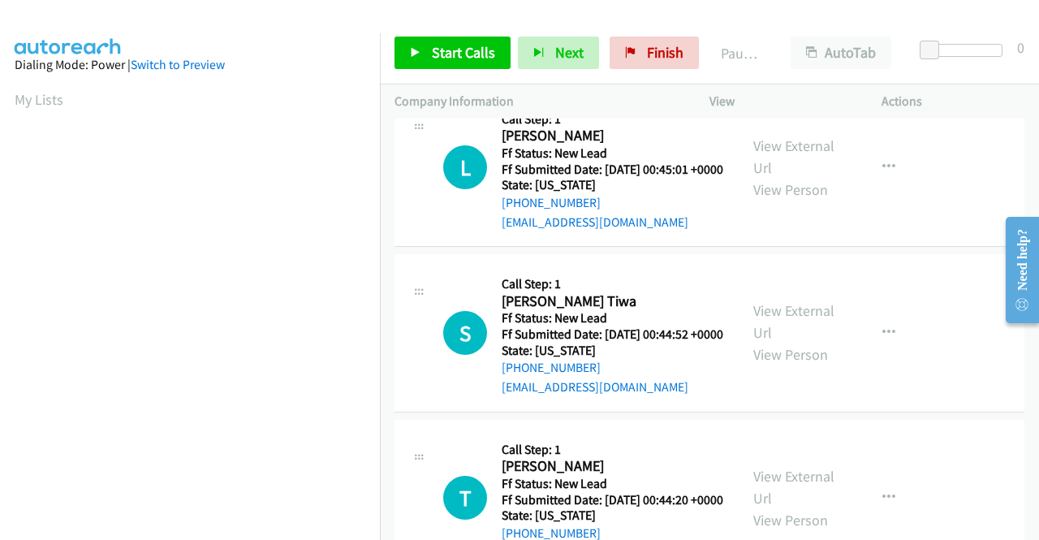
scroll to position [649, 0]
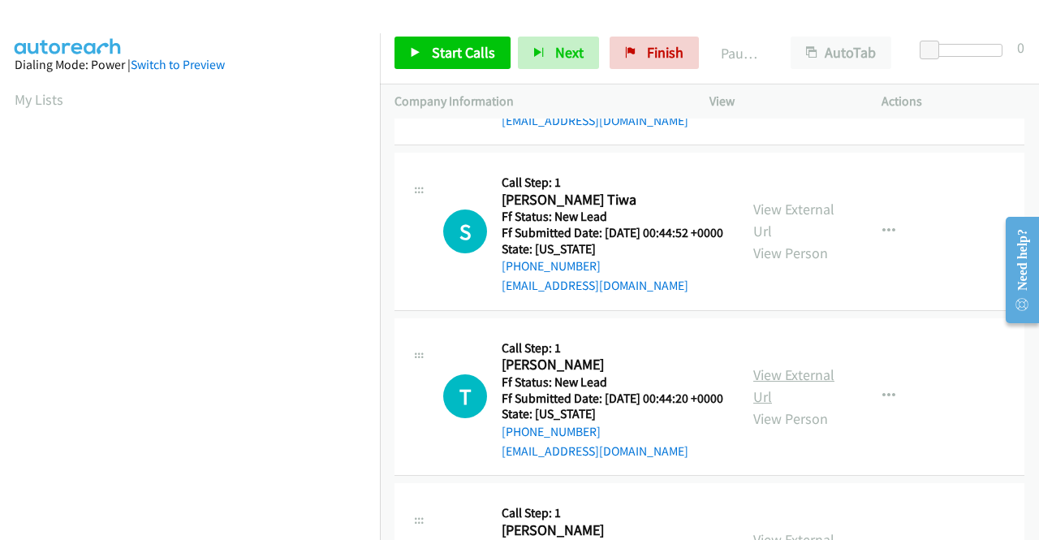
click at [808, 406] on link "View External Url" at bounding box center [793, 385] width 81 height 41
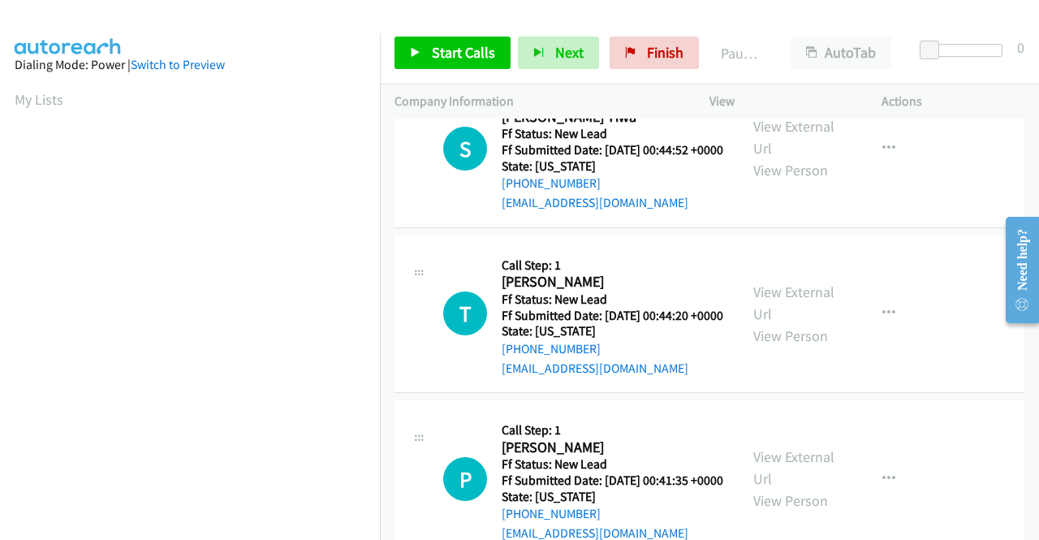
scroll to position [812, 0]
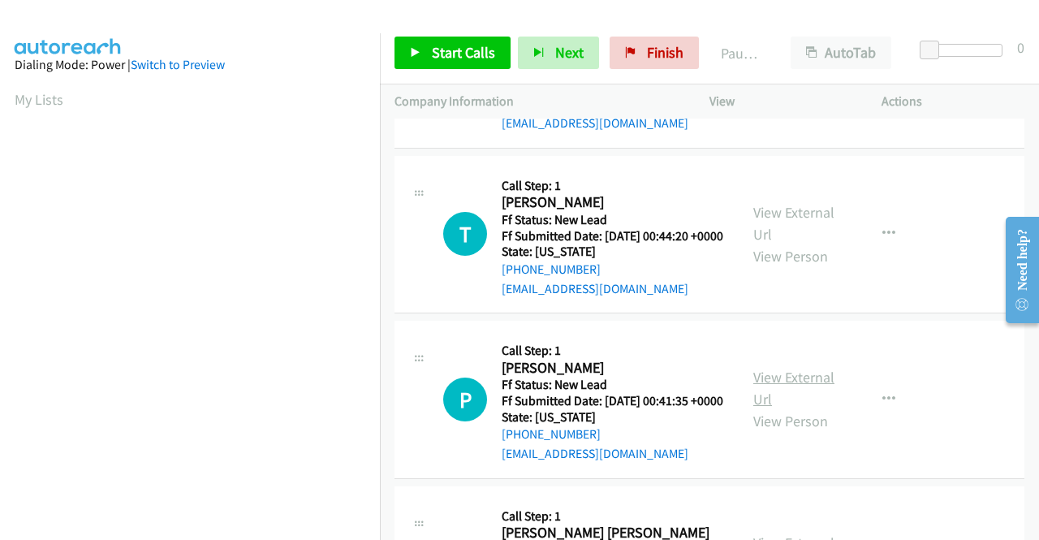
click at [796, 408] on link "View External Url" at bounding box center [793, 388] width 81 height 41
drag, startPoint x: 442, startPoint y: 54, endPoint x: 540, endPoint y: 157, distance: 142.4
click at [441, 54] on span "Start Calls" at bounding box center [463, 52] width 63 height 19
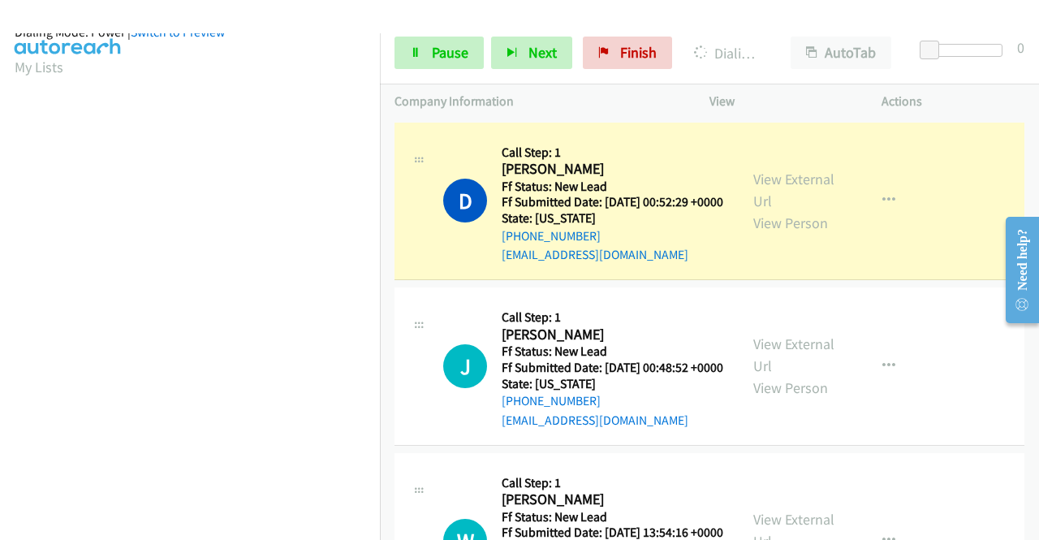
scroll to position [370, 0]
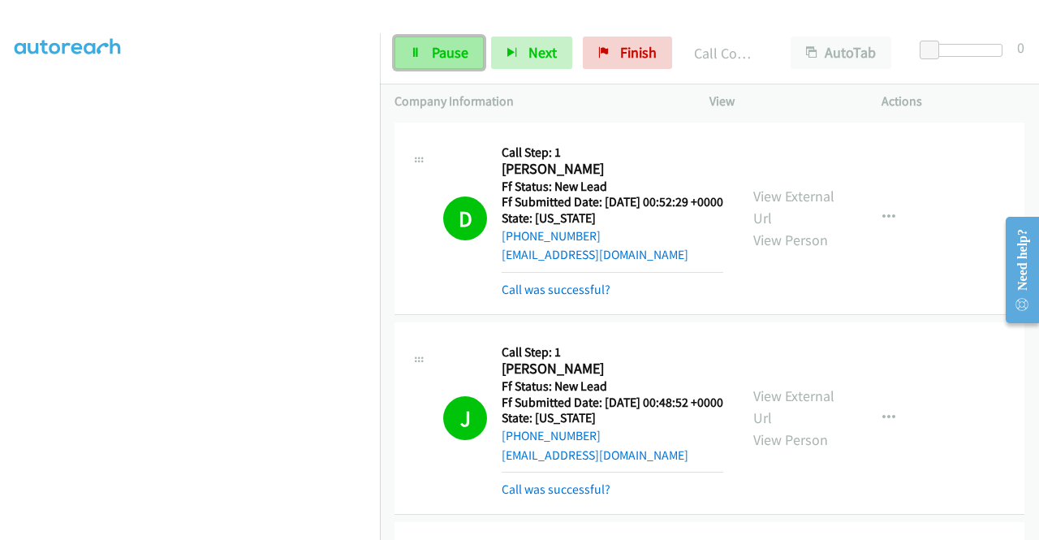
click at [427, 54] on link "Pause" at bounding box center [438, 53] width 89 height 32
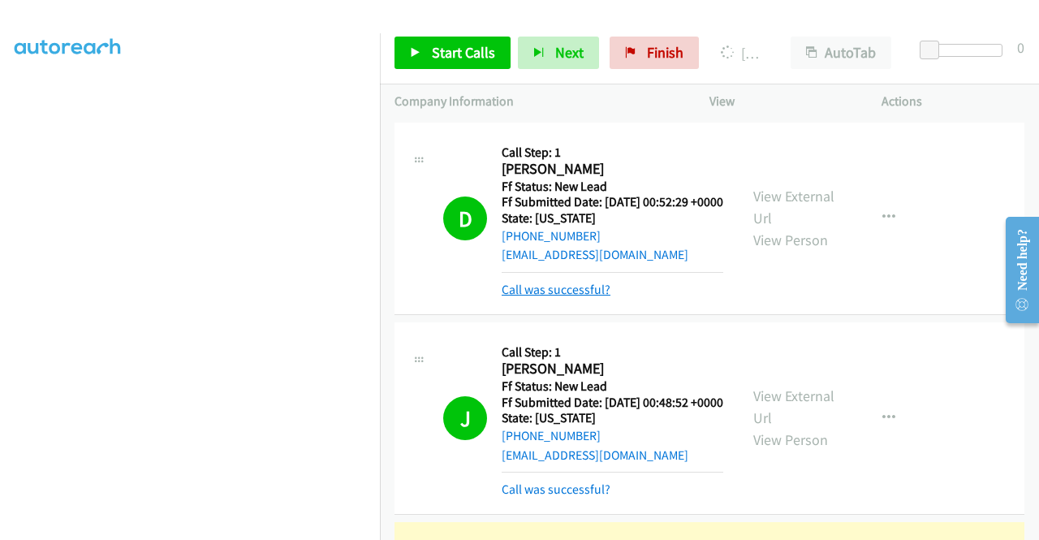
click at [584, 297] on link "Call was successful?" at bounding box center [556, 289] width 109 height 15
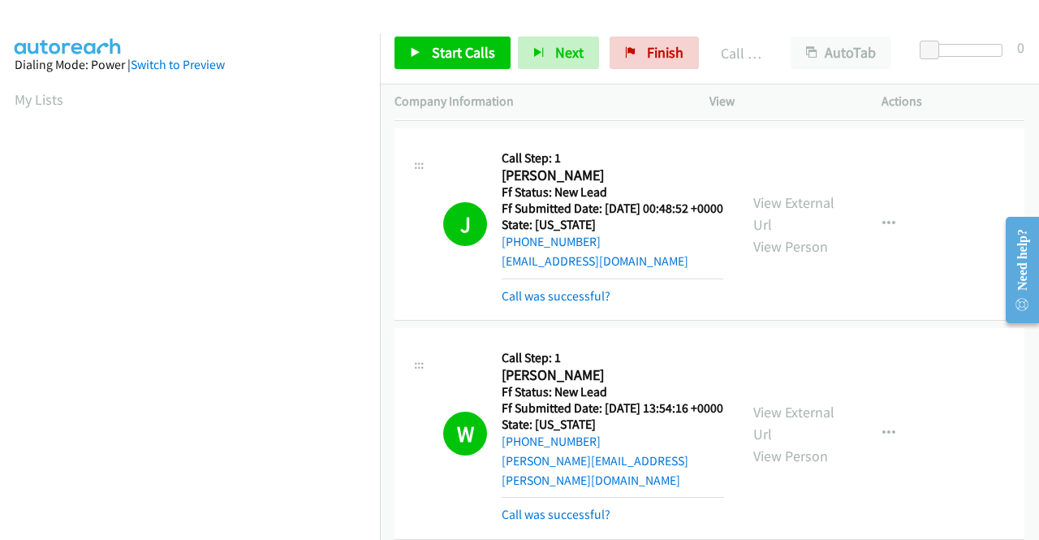
scroll to position [162, 0]
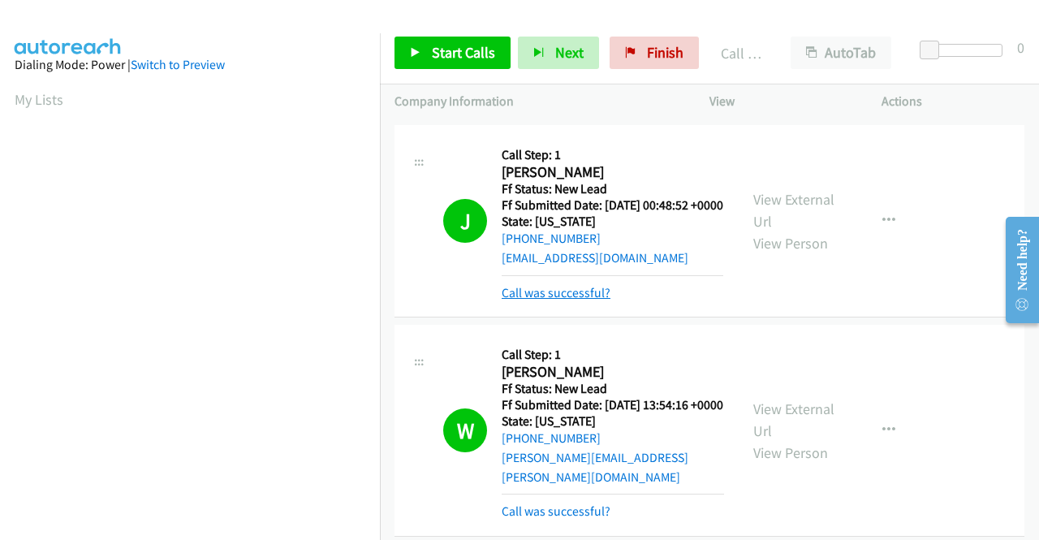
click at [531, 300] on link "Call was successful?" at bounding box center [556, 292] width 109 height 15
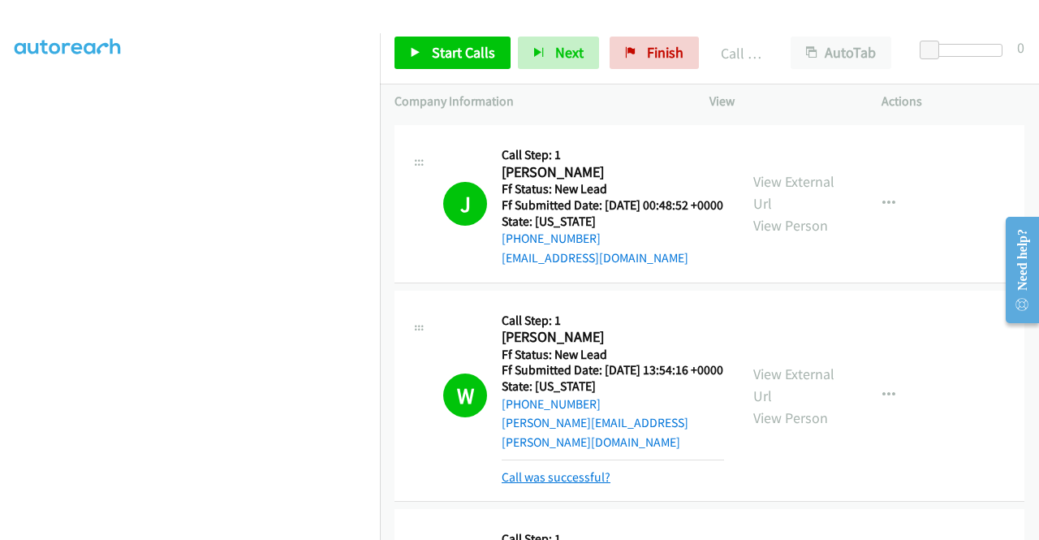
click at [601, 485] on link "Call was successful?" at bounding box center [556, 476] width 109 height 15
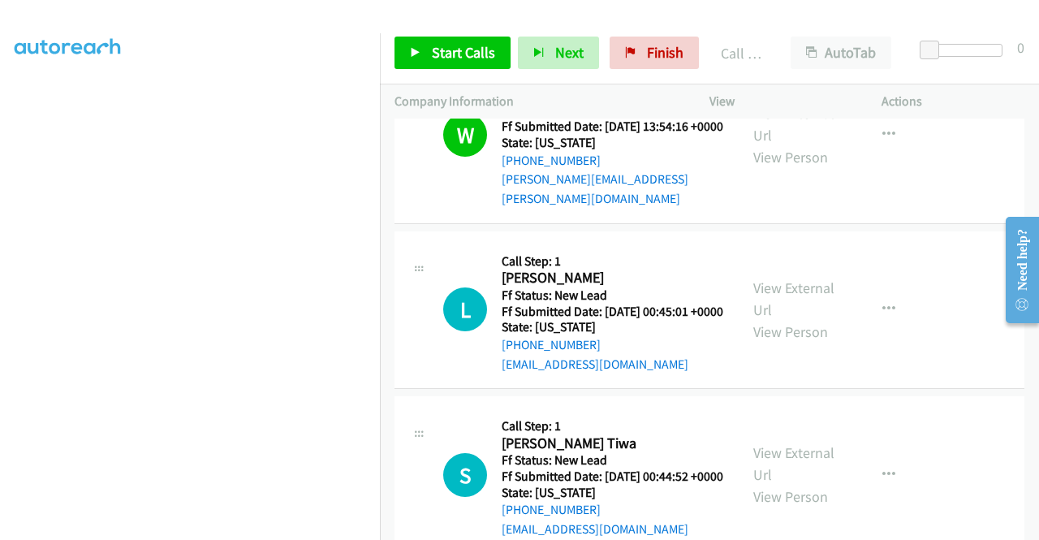
scroll to position [325, 0]
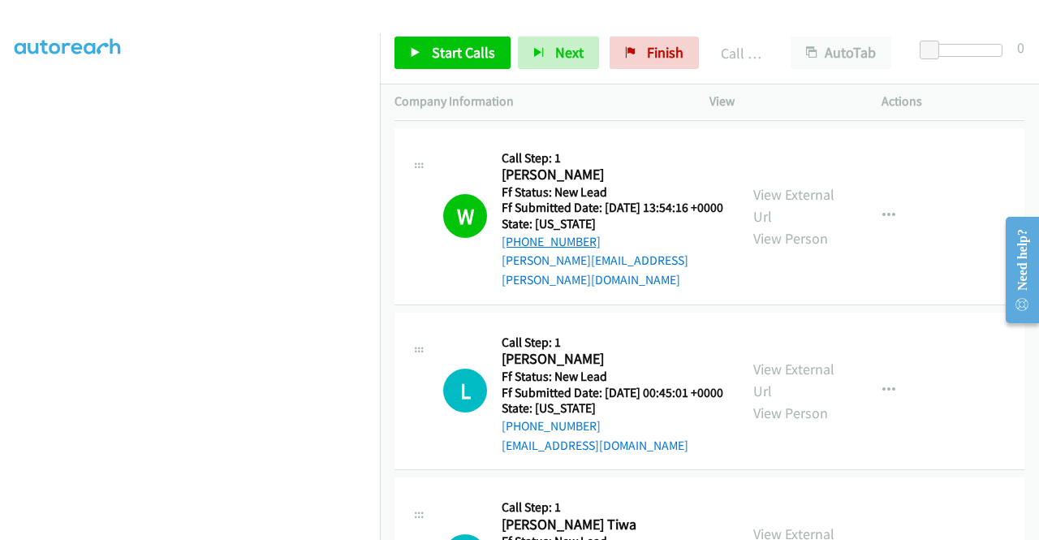
drag, startPoint x: 611, startPoint y: 286, endPoint x: 516, endPoint y: 291, distance: 95.1
click at [516, 252] on div "+1 843-576-9946" at bounding box center [613, 241] width 222 height 19
copy link "843-576-9946"
click at [920, 308] on td "W Callback Scheduled Call Step: 1 William Smith America/New_York Ff Status: New…" at bounding box center [709, 216] width 659 height 184
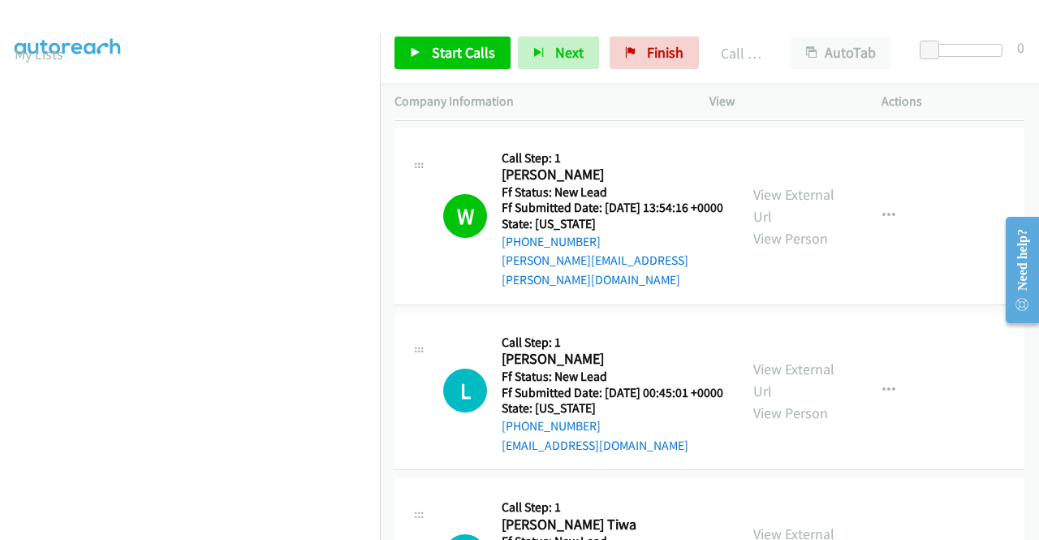
click at [388, 474] on td "L Callback Scheduled Call Step: 1 Lori La Voie America/New_York Ff Status: New …" at bounding box center [709, 391] width 659 height 166
drag, startPoint x: 552, startPoint y: 290, endPoint x: 515, endPoint y: 291, distance: 37.3
click at [515, 252] on div "+1 843-576-9946" at bounding box center [613, 241] width 222 height 19
copy link "843-576-9946"
click at [882, 222] on icon "button" at bounding box center [888, 215] width 13 height 13
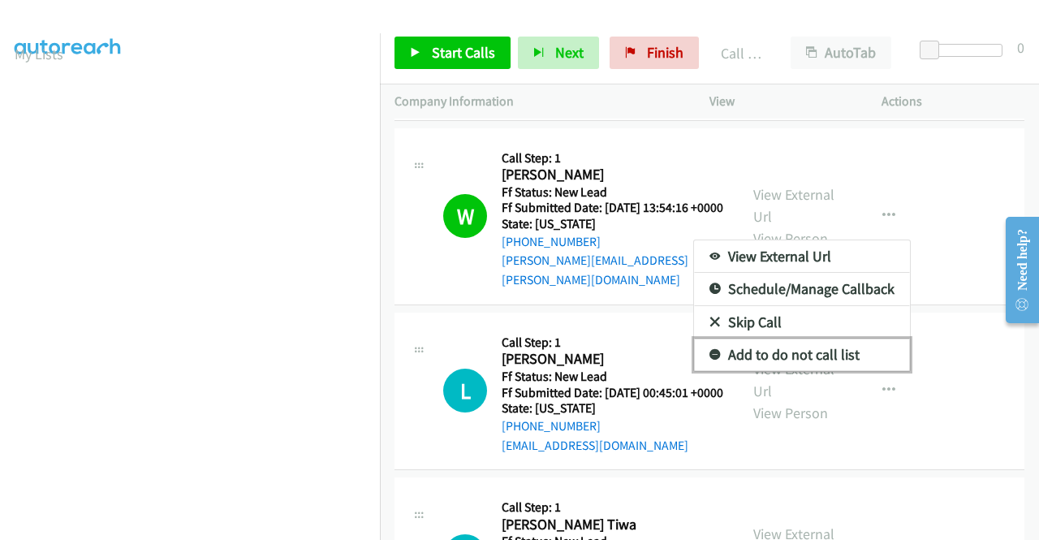
click at [792, 371] on link "Add to do not call list" at bounding box center [802, 354] width 216 height 32
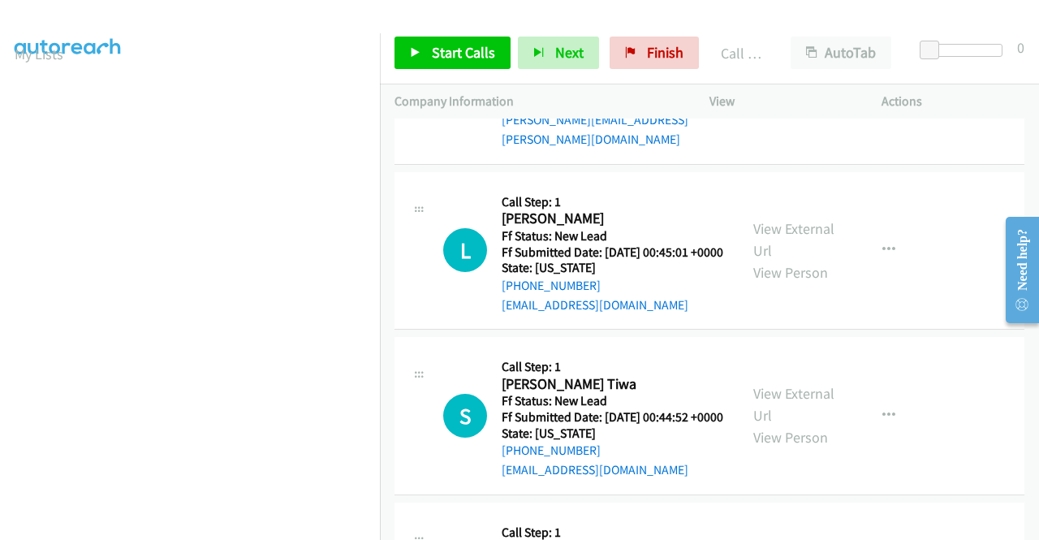
scroll to position [487, 0]
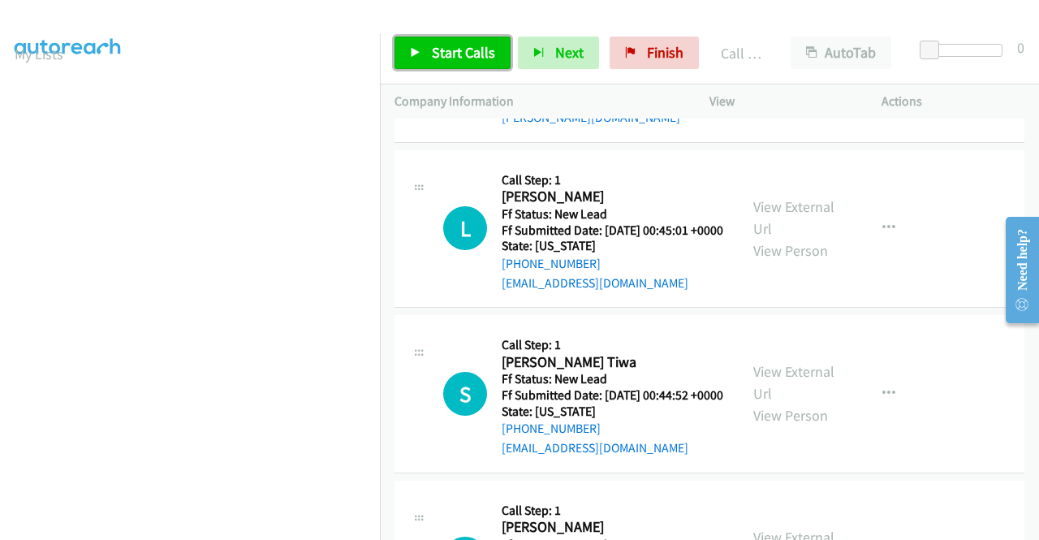
click at [432, 47] on span "Start Calls" at bounding box center [463, 52] width 63 height 19
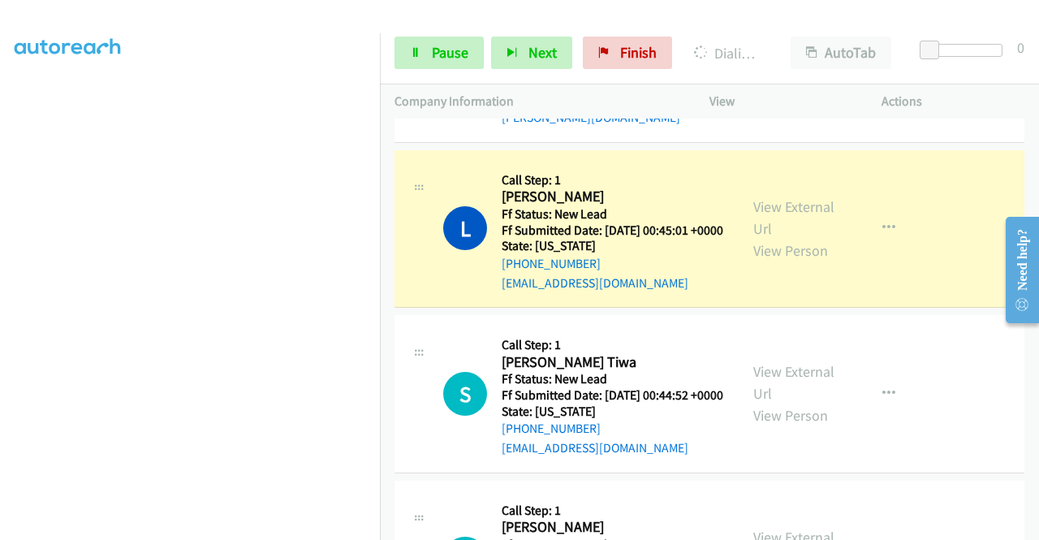
scroll to position [243, 0]
click at [424, 56] on link "Pause" at bounding box center [438, 53] width 89 height 32
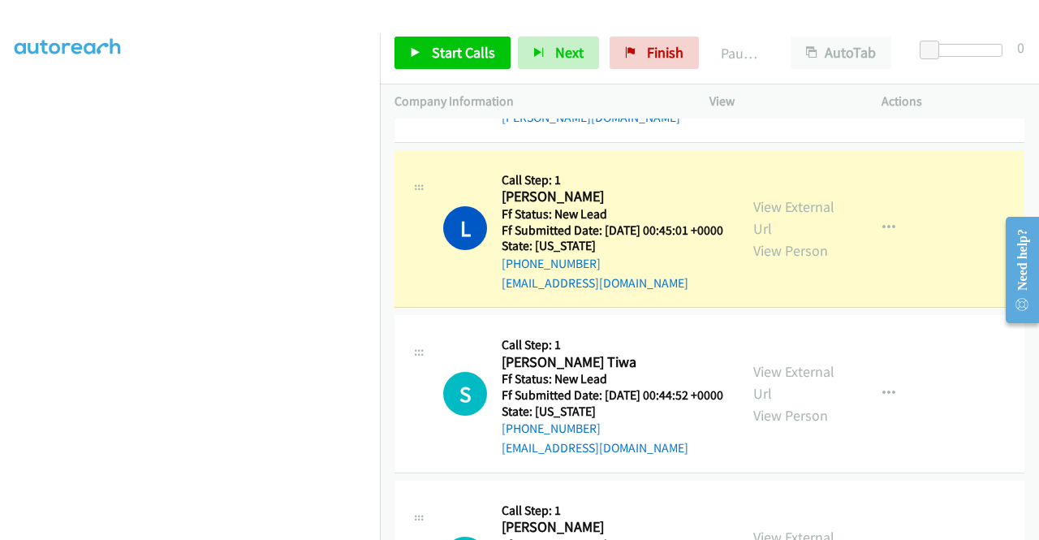
scroll to position [370, 0]
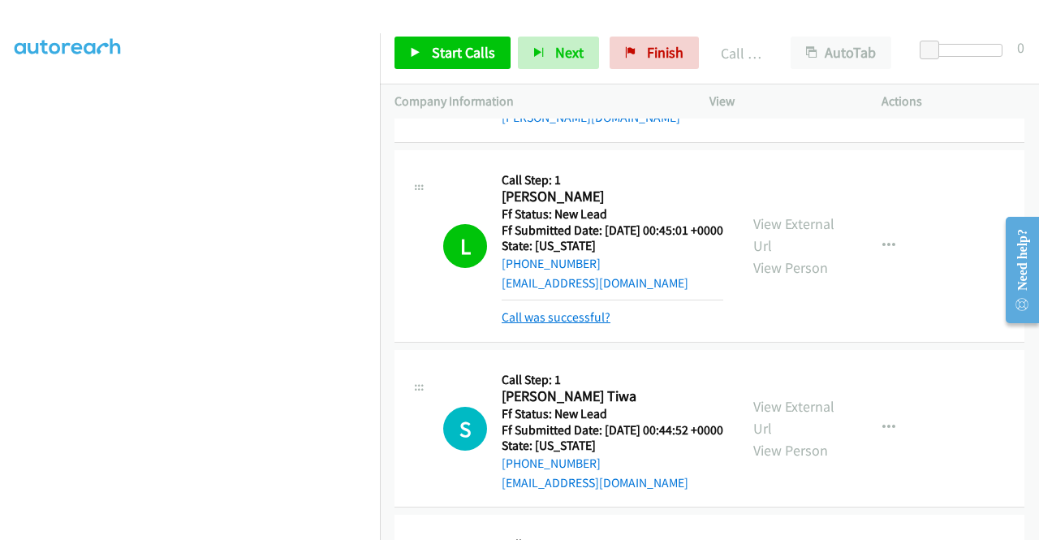
click at [568, 325] on link "Call was successful?" at bounding box center [556, 316] width 109 height 15
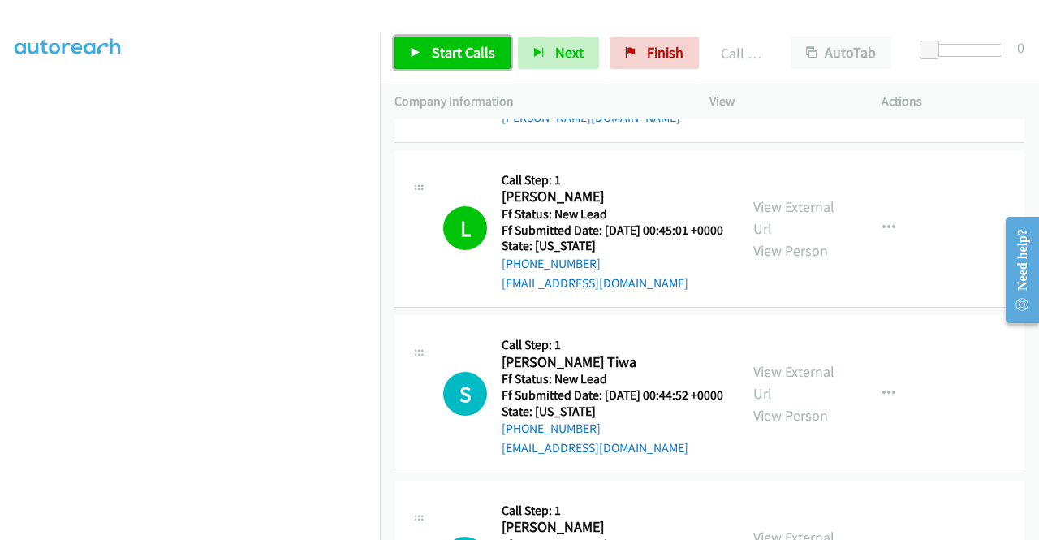
click at [448, 56] on span "Start Calls" at bounding box center [463, 52] width 63 height 19
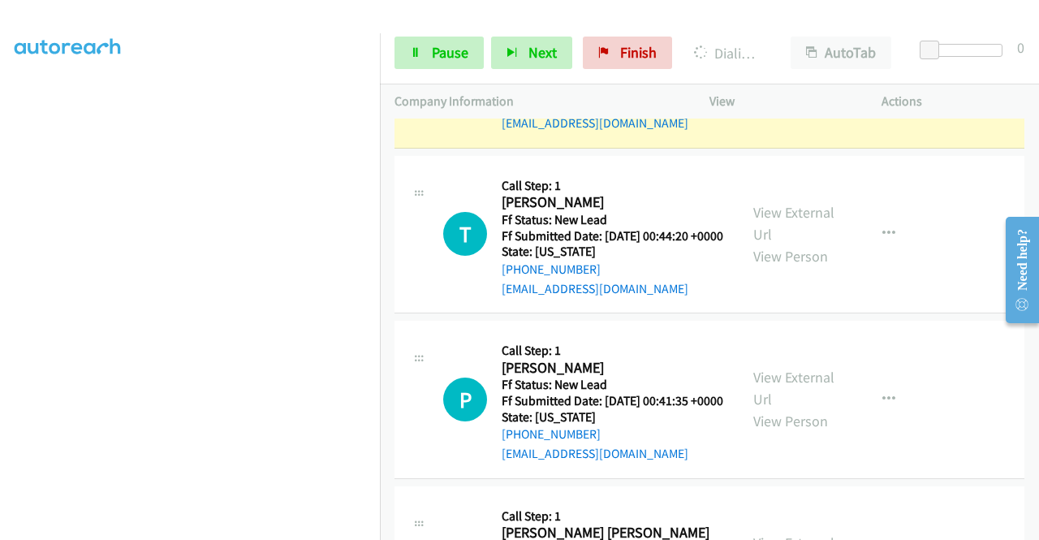
scroll to position [1055, 0]
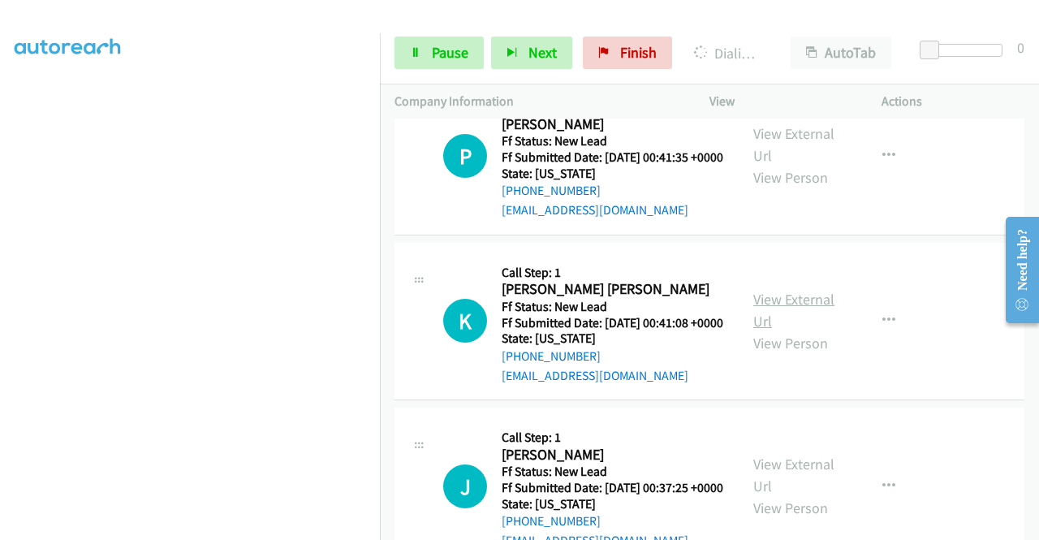
click at [799, 330] on link "View External Url" at bounding box center [793, 310] width 81 height 41
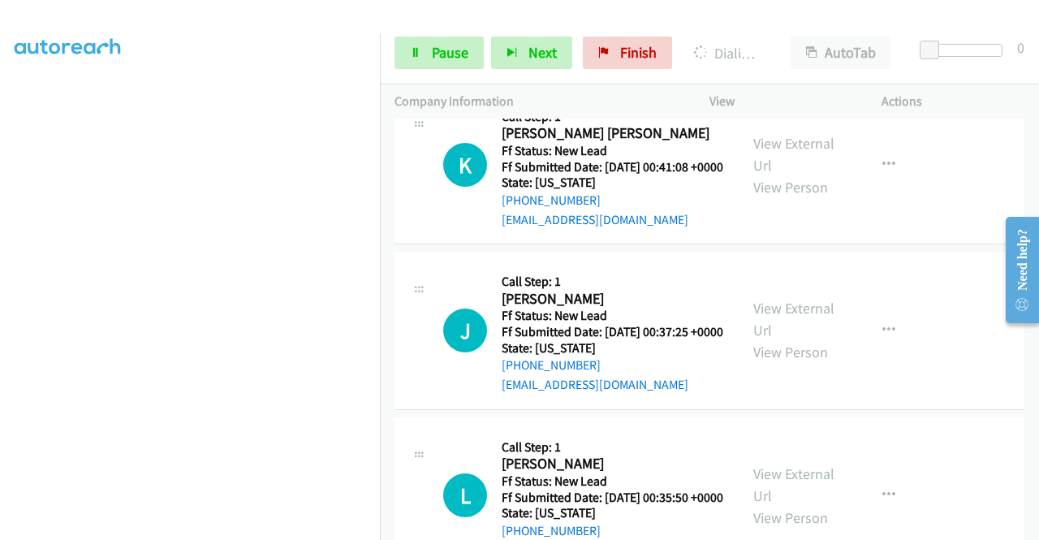
scroll to position [1217, 0]
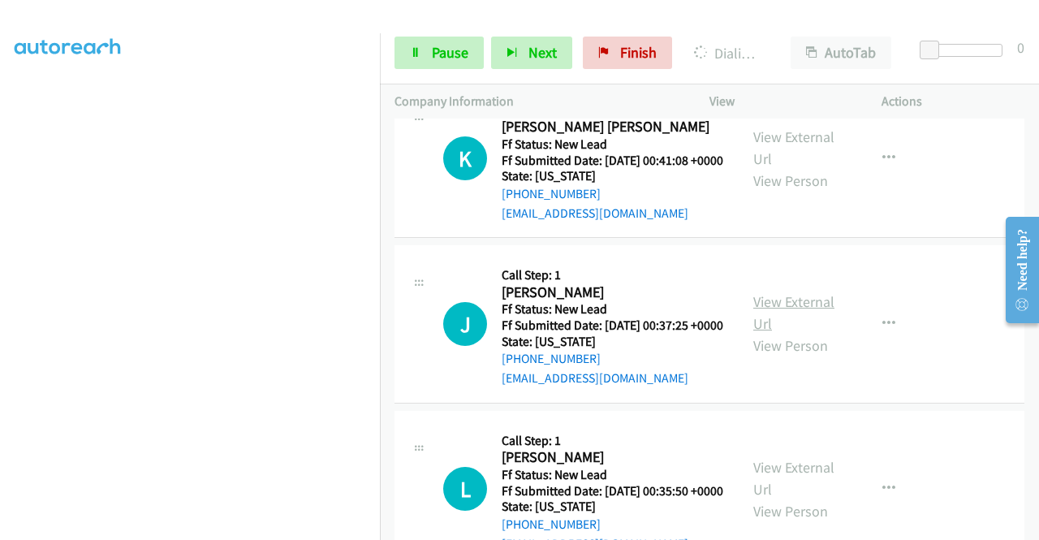
click at [794, 333] on link "View External Url" at bounding box center [793, 312] width 81 height 41
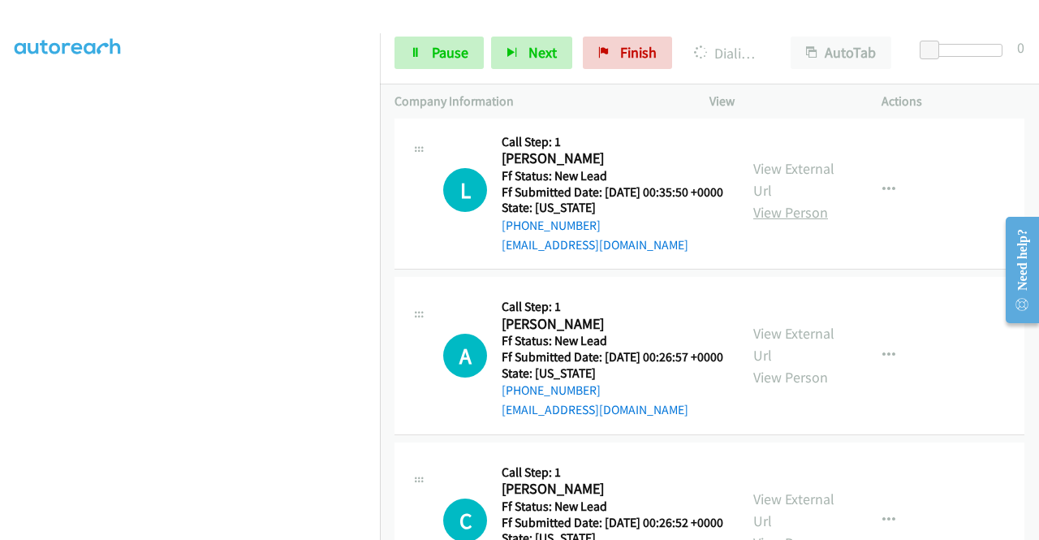
scroll to position [1542, 0]
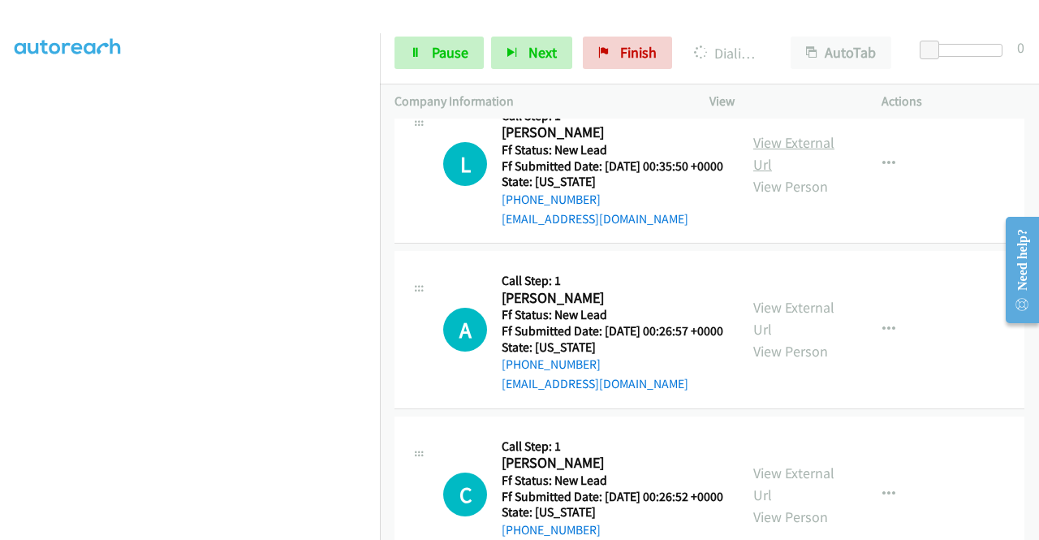
click at [787, 174] on link "View External Url" at bounding box center [793, 153] width 81 height 41
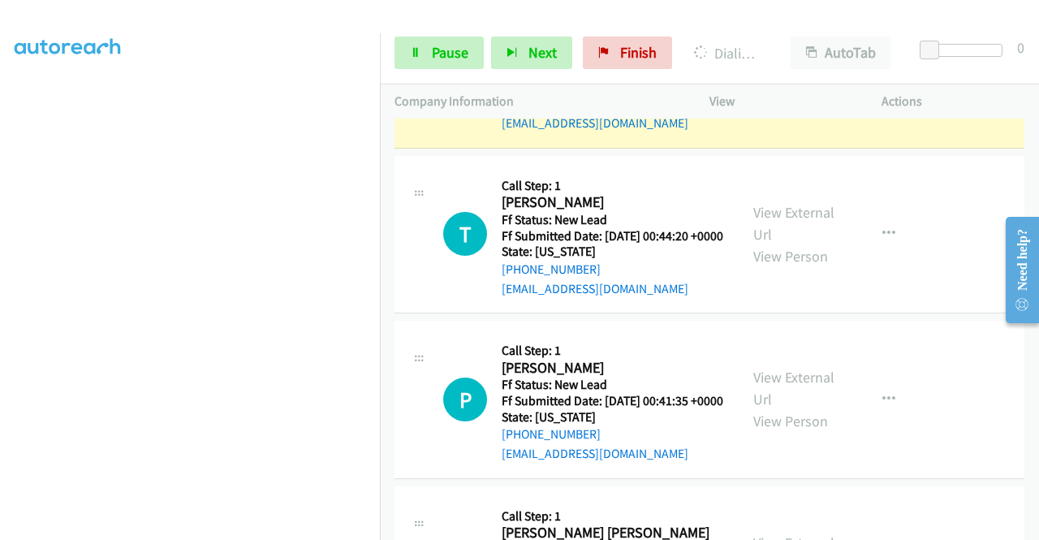
scroll to position [649, 0]
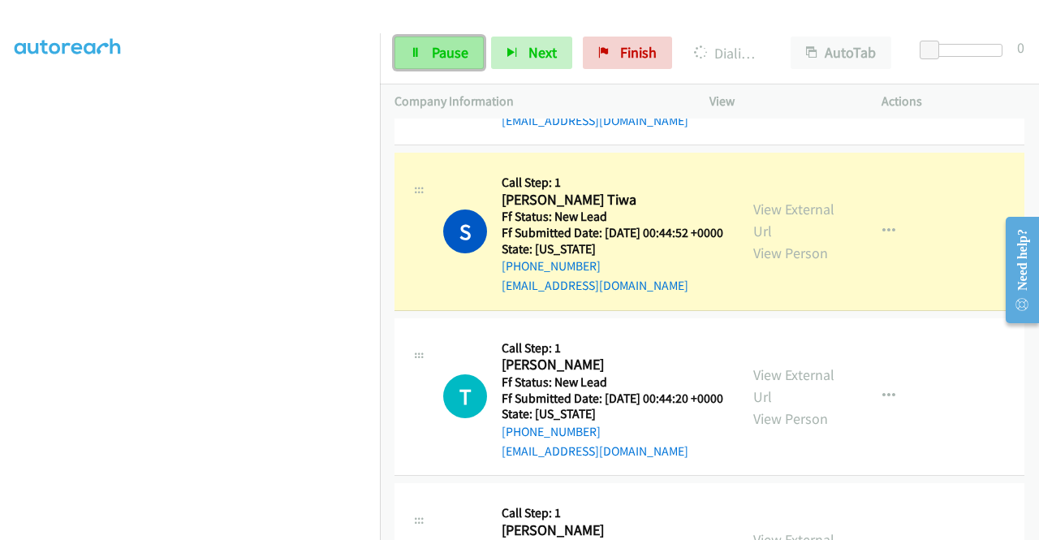
click at [410, 57] on icon at bounding box center [415, 53] width 11 height 11
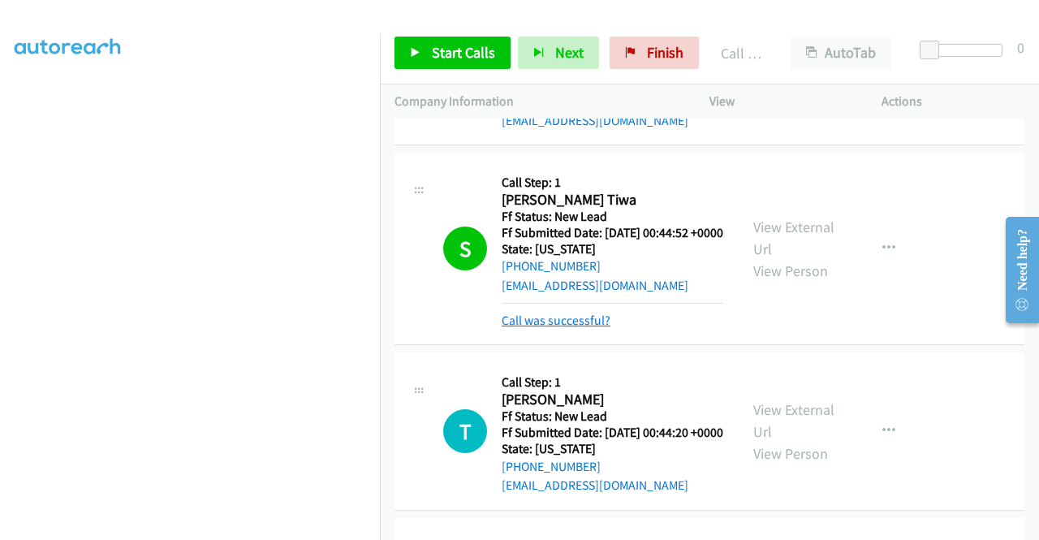
click at [532, 328] on link "Call was successful?" at bounding box center [556, 319] width 109 height 15
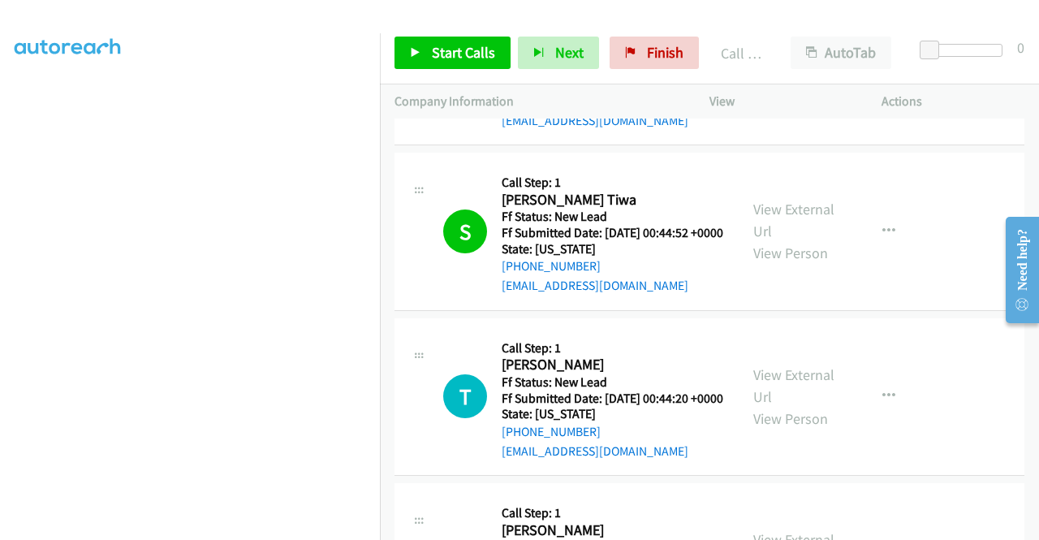
click at [680, 33] on div "Start Calls Pause Next Finish Call Completed AutoTab AutoTab 0" at bounding box center [709, 53] width 659 height 62
drag, startPoint x: 644, startPoint y: 58, endPoint x: 596, endPoint y: 79, distance: 52.3
click at [647, 58] on span "Finish" at bounding box center [665, 52] width 37 height 19
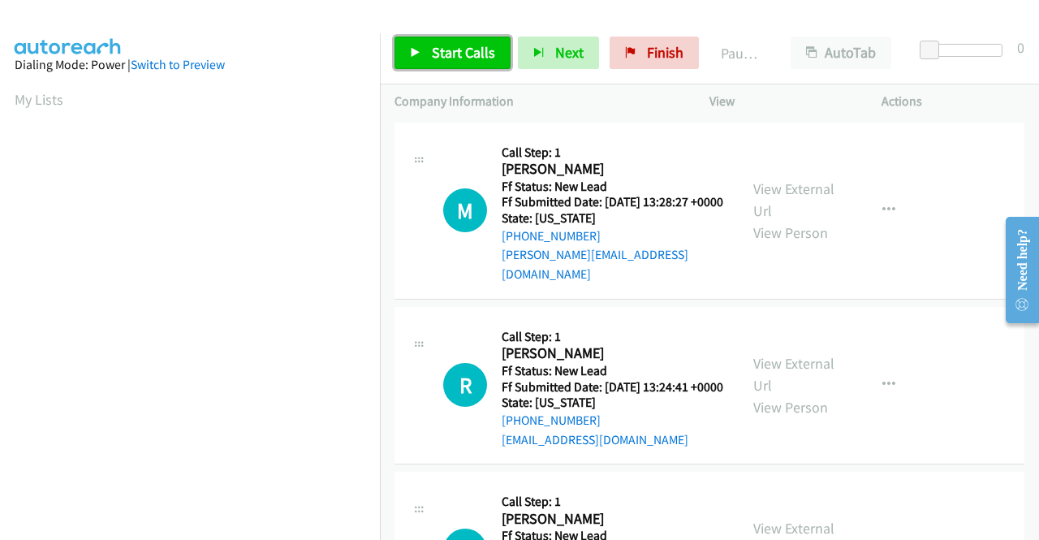
click at [466, 51] on span "Start Calls" at bounding box center [463, 52] width 63 height 19
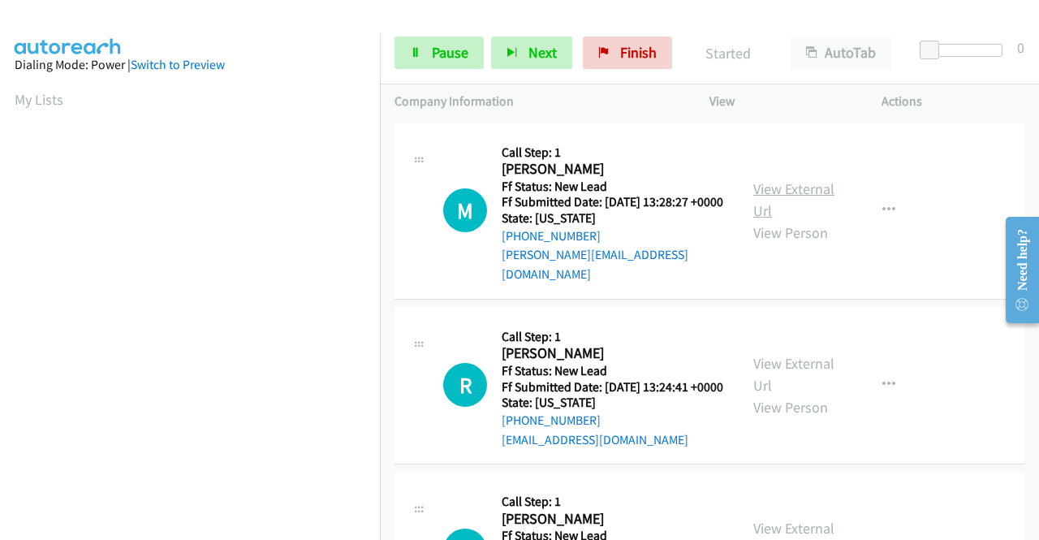
click at [810, 194] on link "View External Url" at bounding box center [793, 199] width 81 height 41
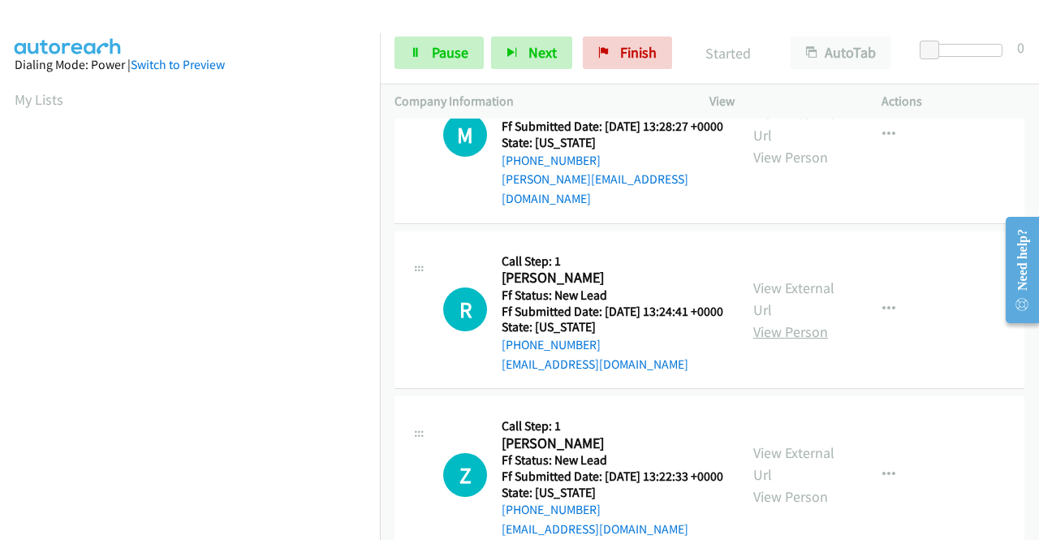
scroll to position [162, 0]
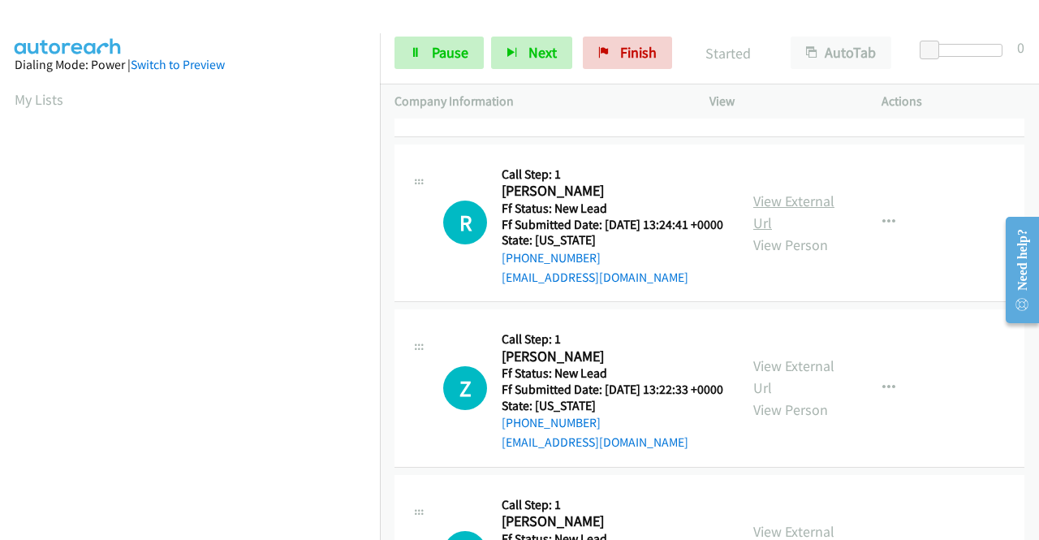
click at [793, 205] on link "View External Url" at bounding box center [793, 212] width 81 height 41
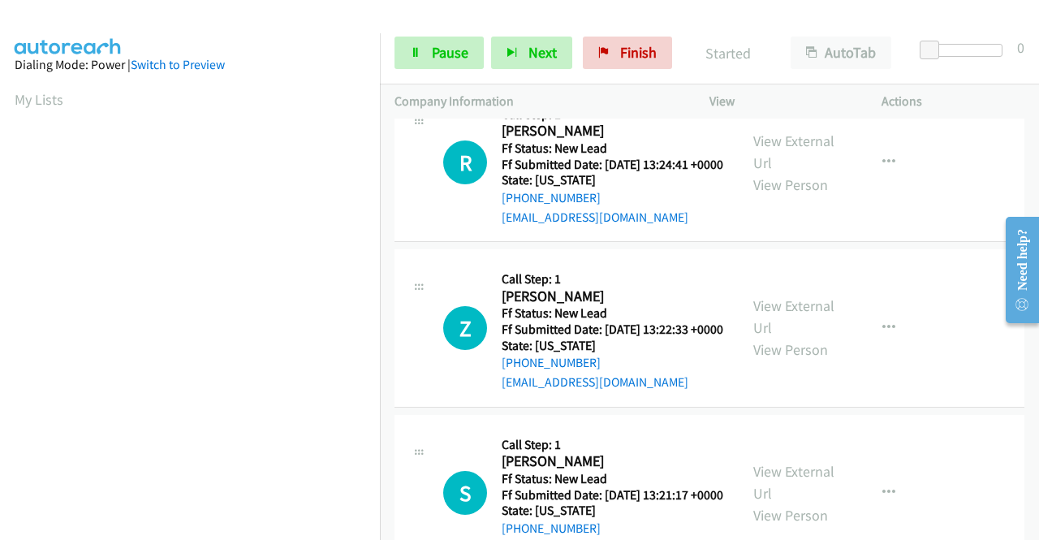
scroll to position [243, 0]
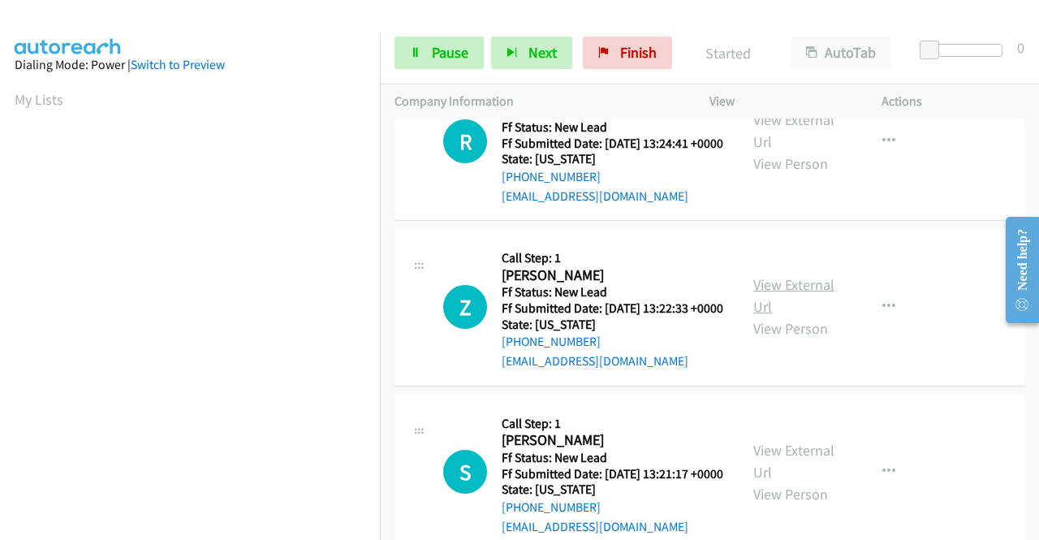
click at [804, 301] on link "View External Url" at bounding box center [793, 295] width 81 height 41
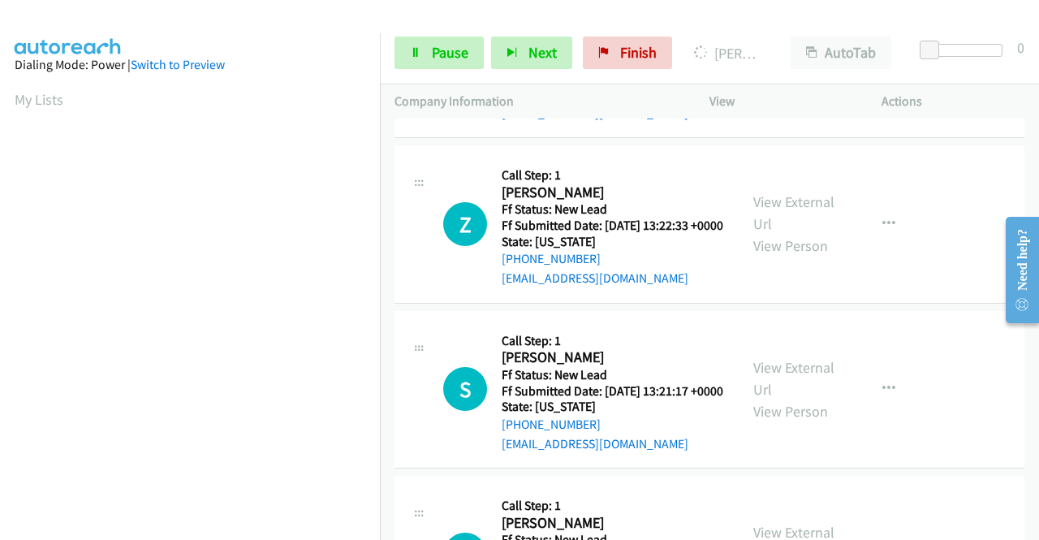
scroll to position [406, 0]
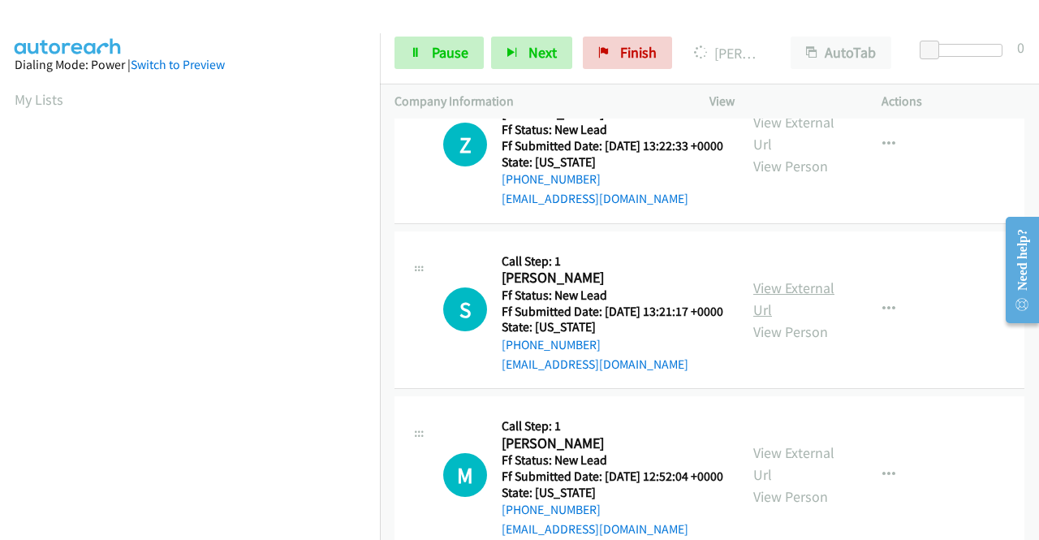
click at [789, 319] on link "View External Url" at bounding box center [793, 298] width 81 height 41
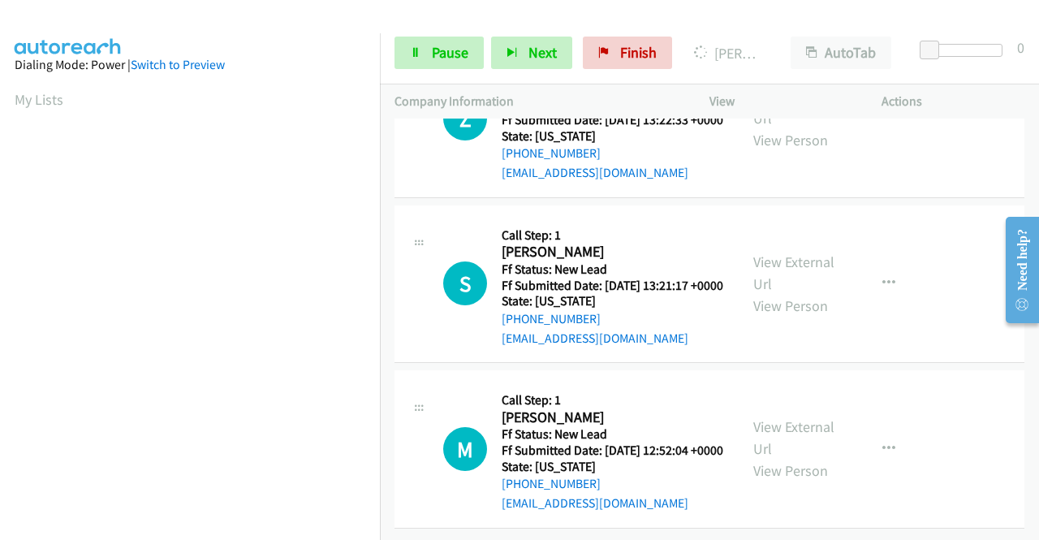
scroll to position [503, 0]
click at [802, 417] on link "View External Url" at bounding box center [793, 437] width 81 height 41
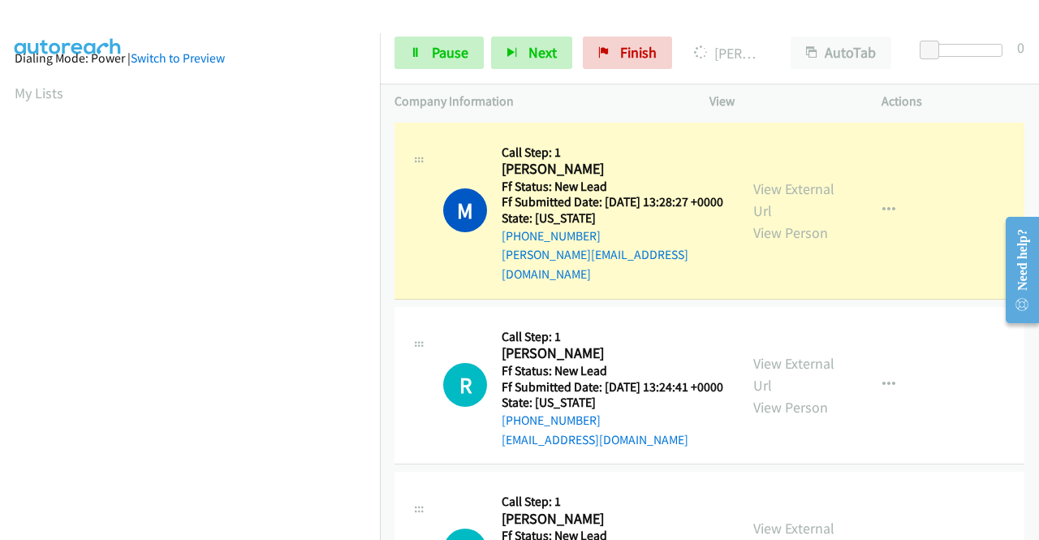
scroll to position [0, 0]
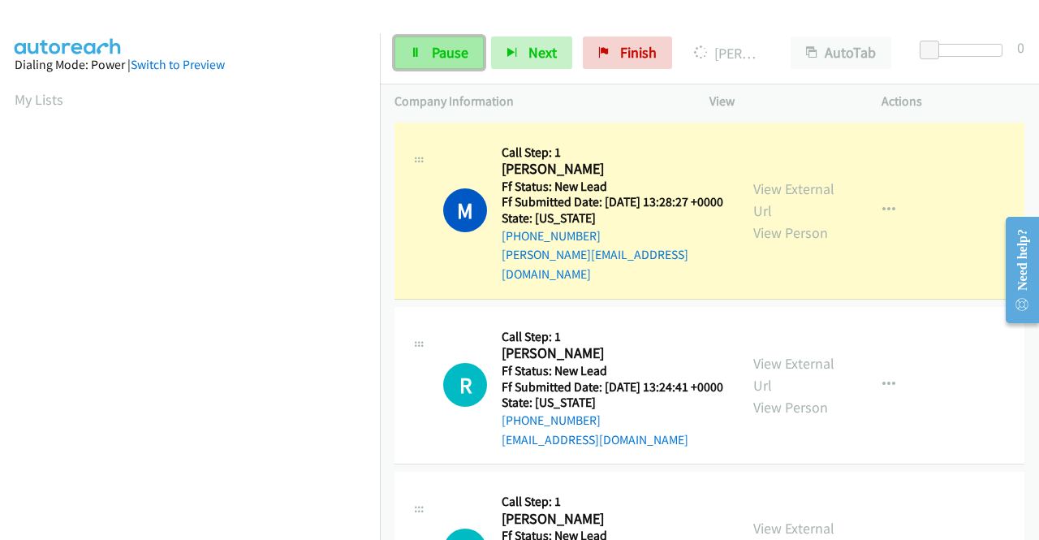
click at [422, 52] on link "Pause" at bounding box center [438, 53] width 89 height 32
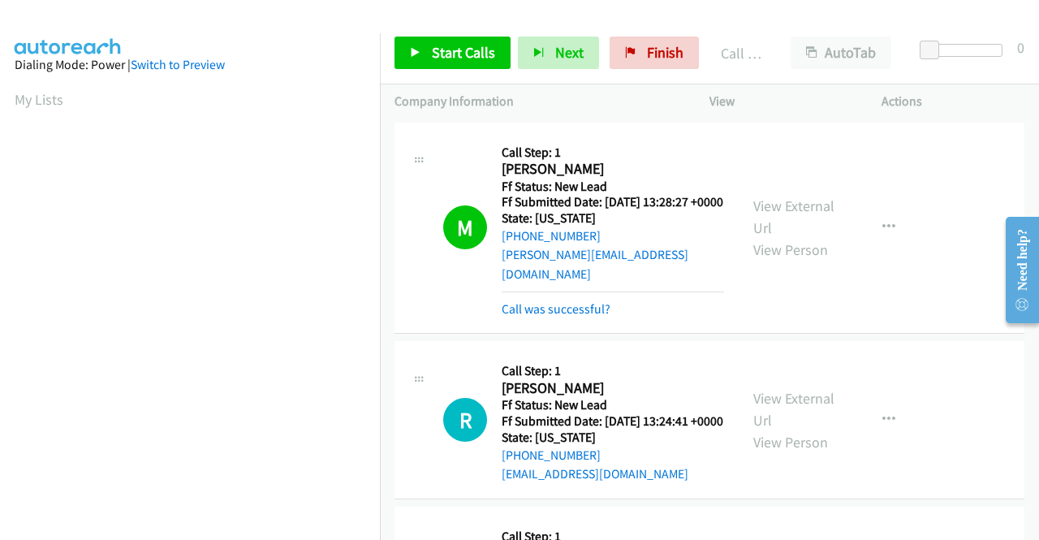
scroll to position [81, 0]
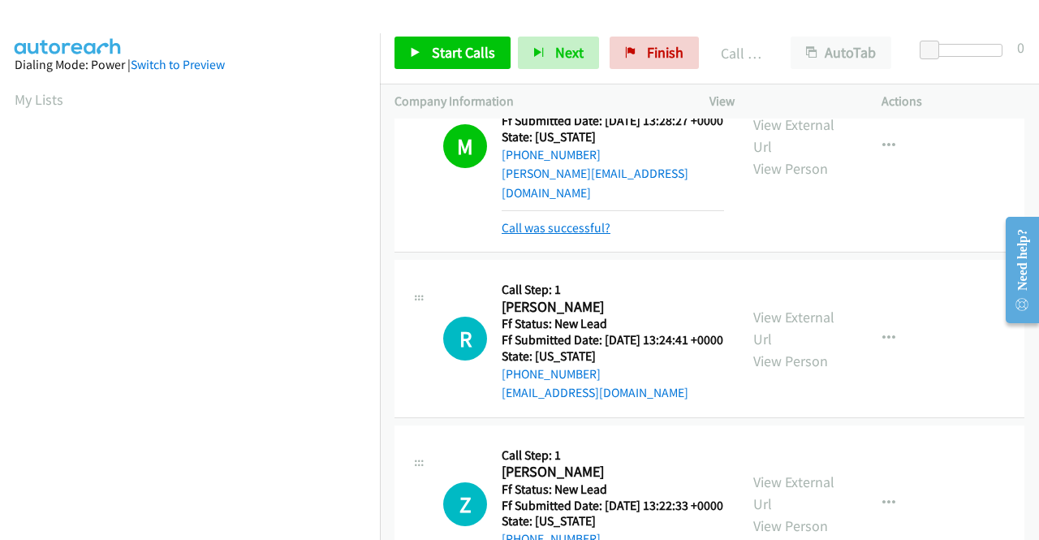
click at [581, 225] on link "Call was successful?" at bounding box center [556, 227] width 109 height 15
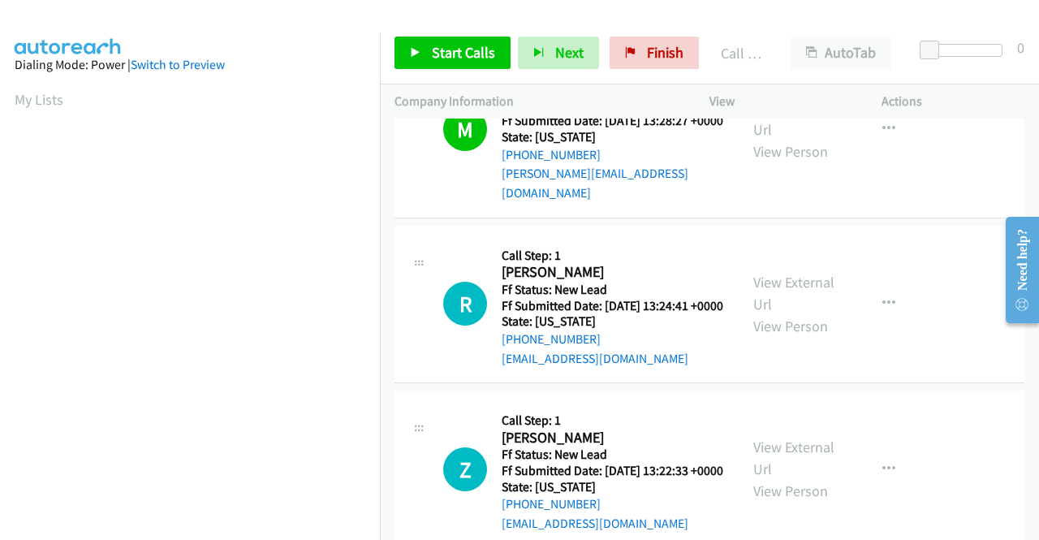
scroll to position [63, 0]
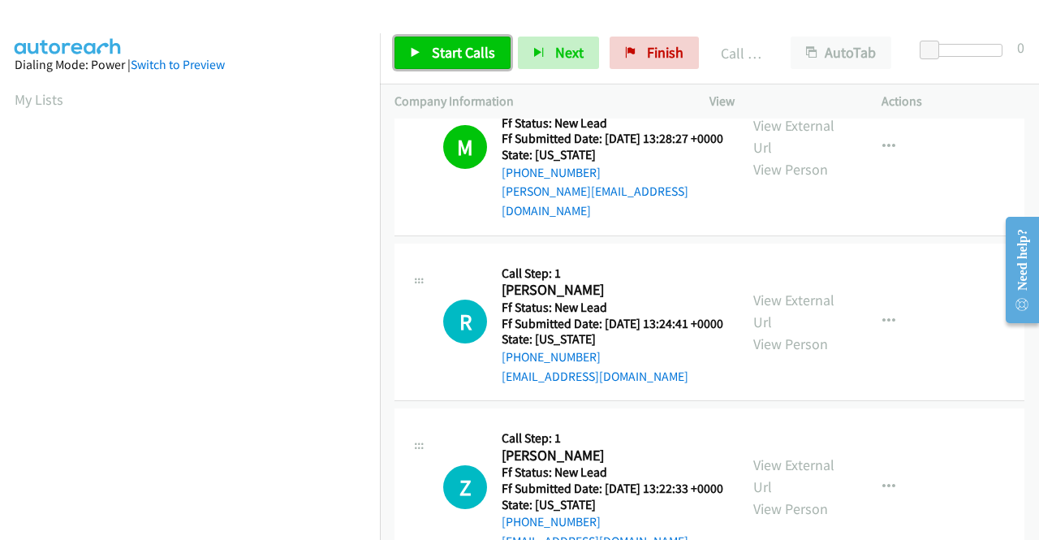
click at [482, 54] on span "Start Calls" at bounding box center [463, 52] width 63 height 19
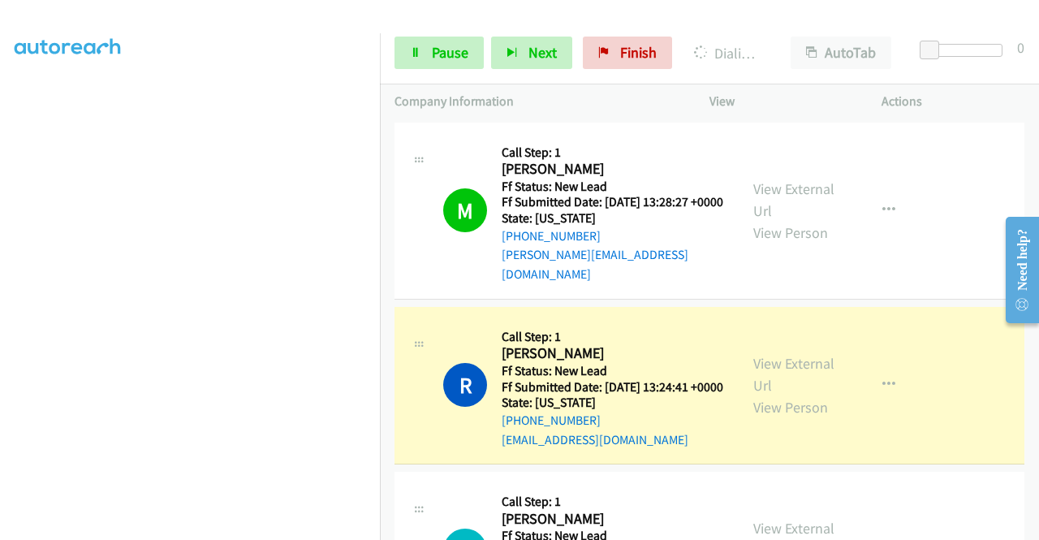
scroll to position [370, 0]
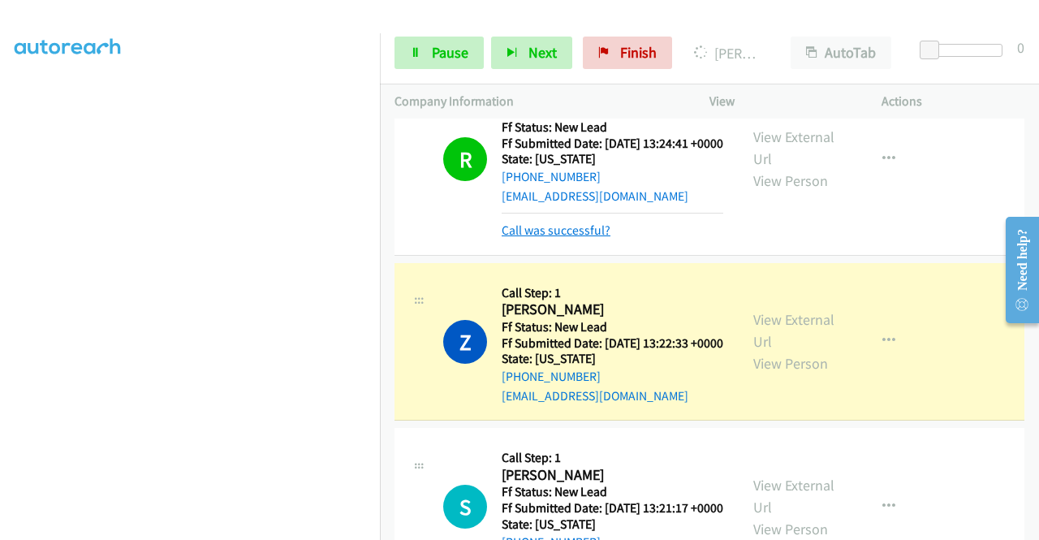
click at [597, 238] on link "Call was successful?" at bounding box center [556, 229] width 109 height 15
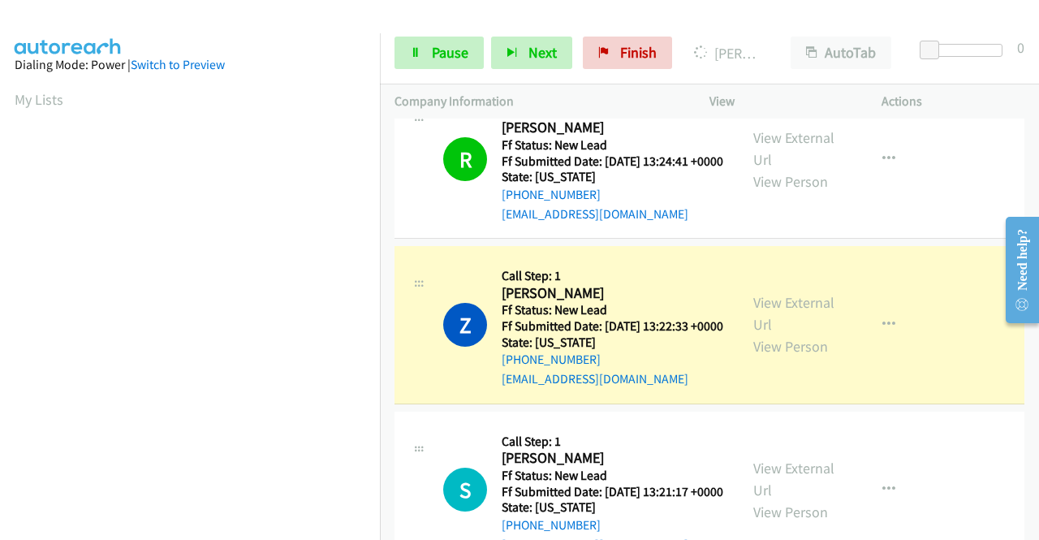
scroll to position [325, 0]
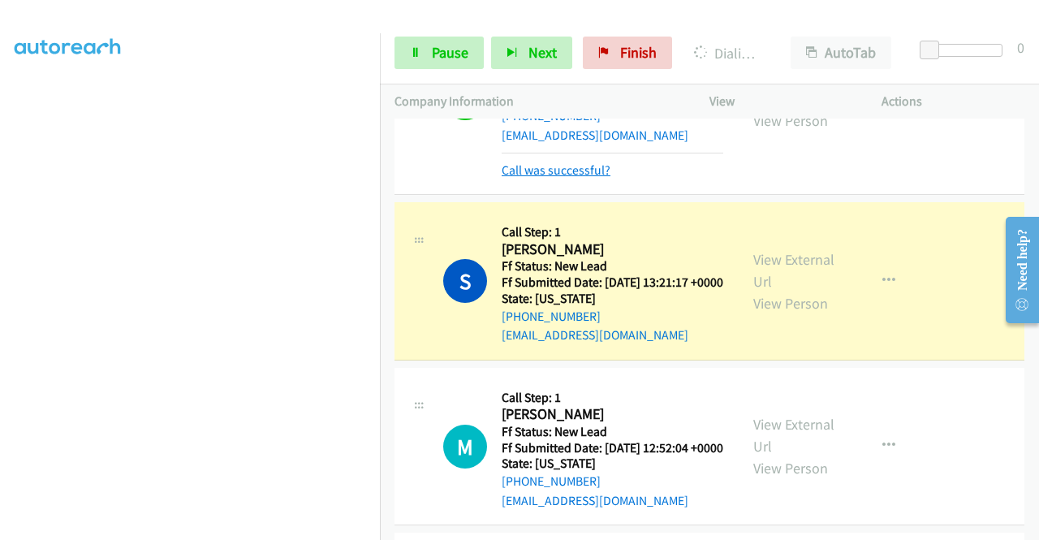
click at [589, 178] on link "Call was successful?" at bounding box center [556, 169] width 109 height 15
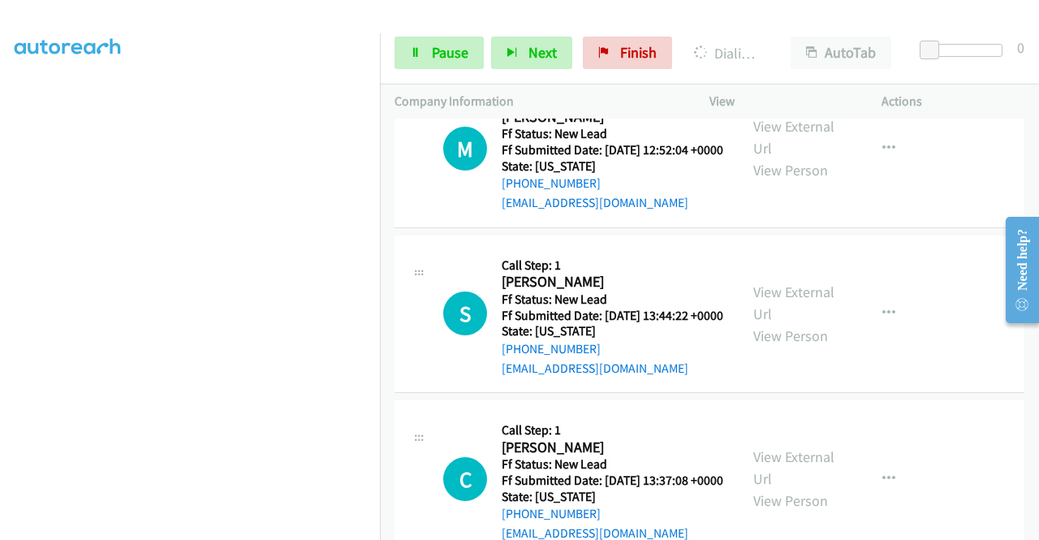
scroll to position [778, 0]
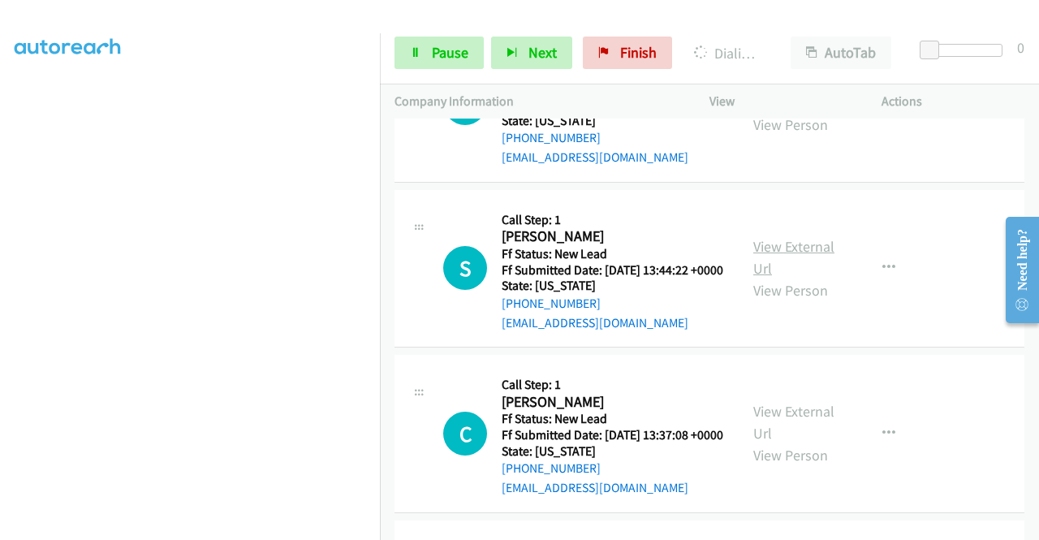
click at [807, 278] on link "View External Url" at bounding box center [793, 257] width 81 height 41
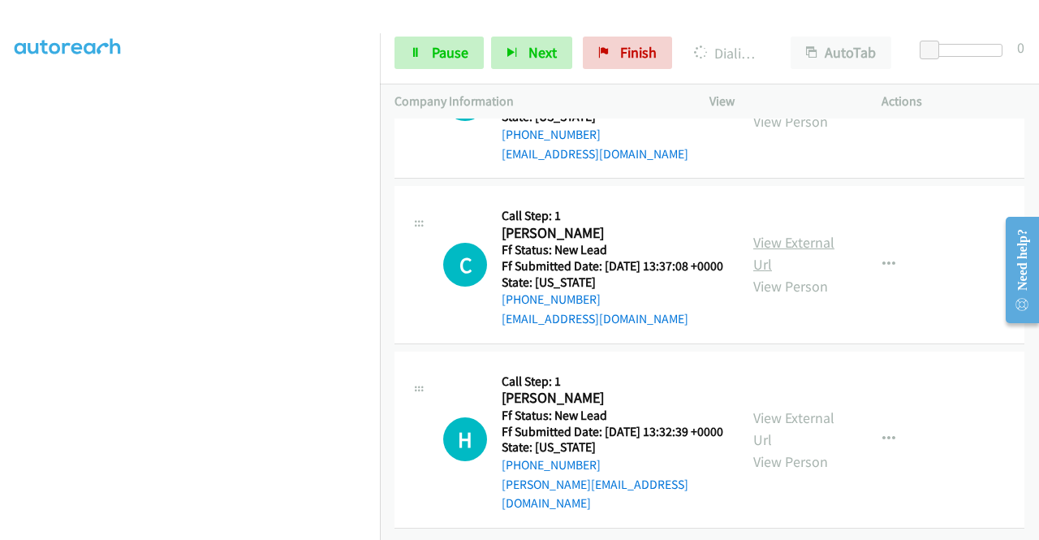
scroll to position [1021, 0]
click at [792, 260] on link "View External Url" at bounding box center [793, 253] width 81 height 41
click at [791, 408] on link "View External Url" at bounding box center [793, 428] width 81 height 41
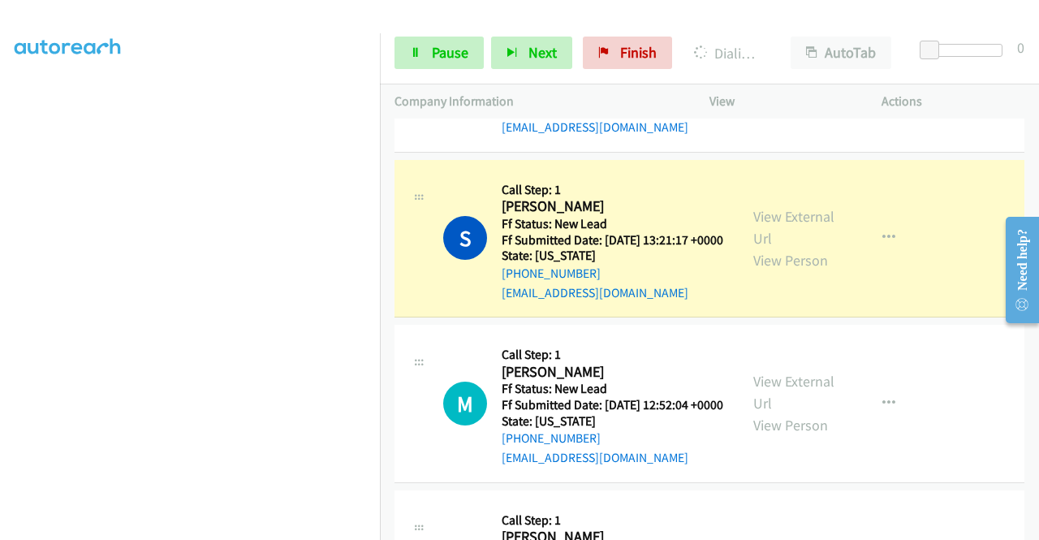
scroll to position [370, 0]
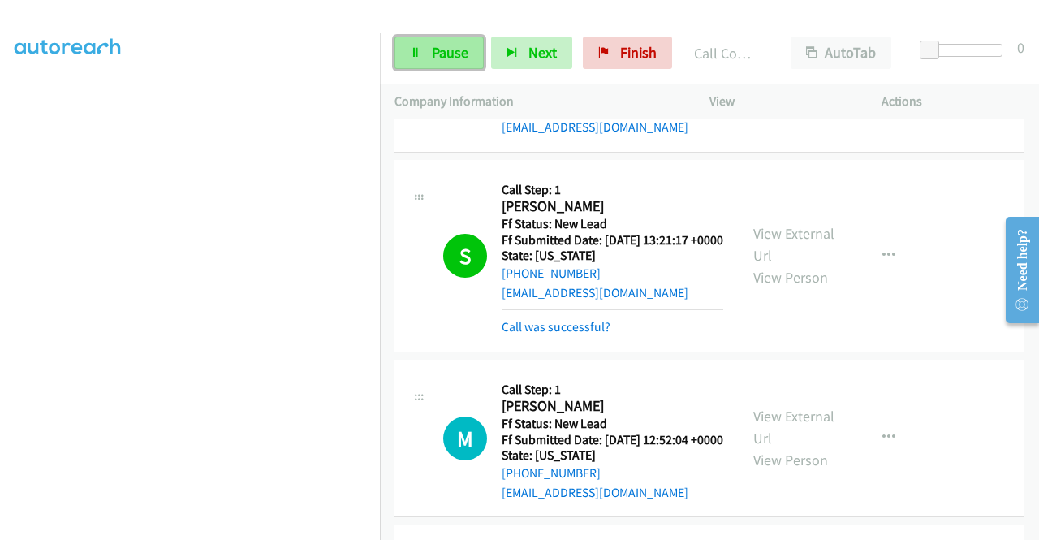
click at [429, 60] on link "Pause" at bounding box center [438, 53] width 89 height 32
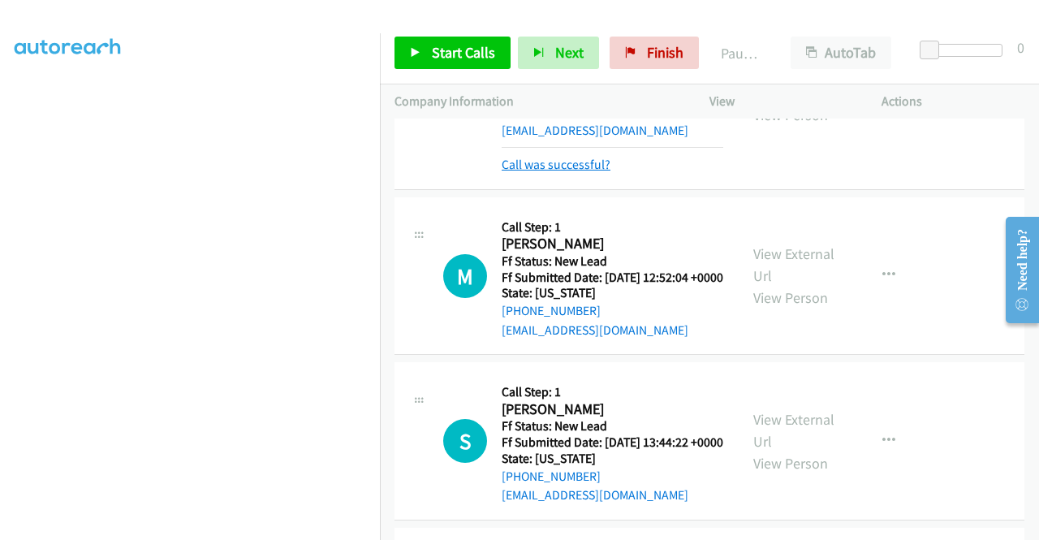
click at [594, 172] on link "Call was successful?" at bounding box center [556, 164] width 109 height 15
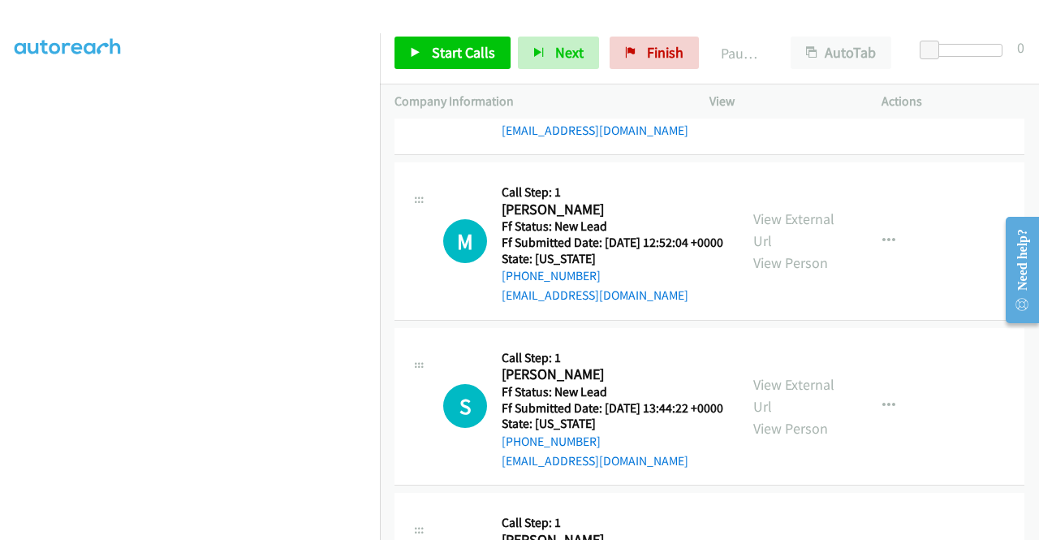
scroll to position [623, 0]
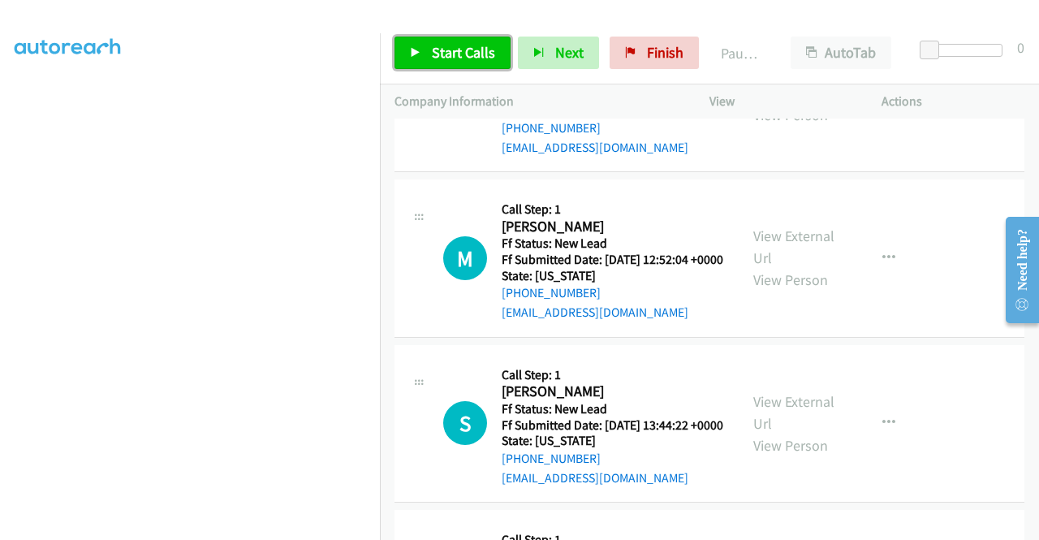
click at [436, 54] on span "Start Calls" at bounding box center [463, 52] width 63 height 19
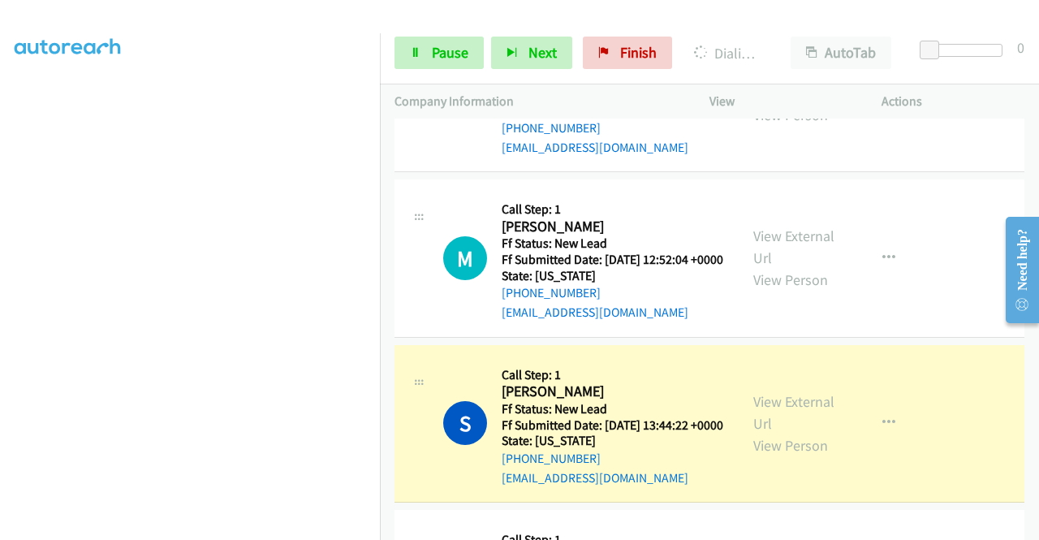
scroll to position [370, 0]
click at [424, 45] on link "Pause" at bounding box center [438, 53] width 89 height 32
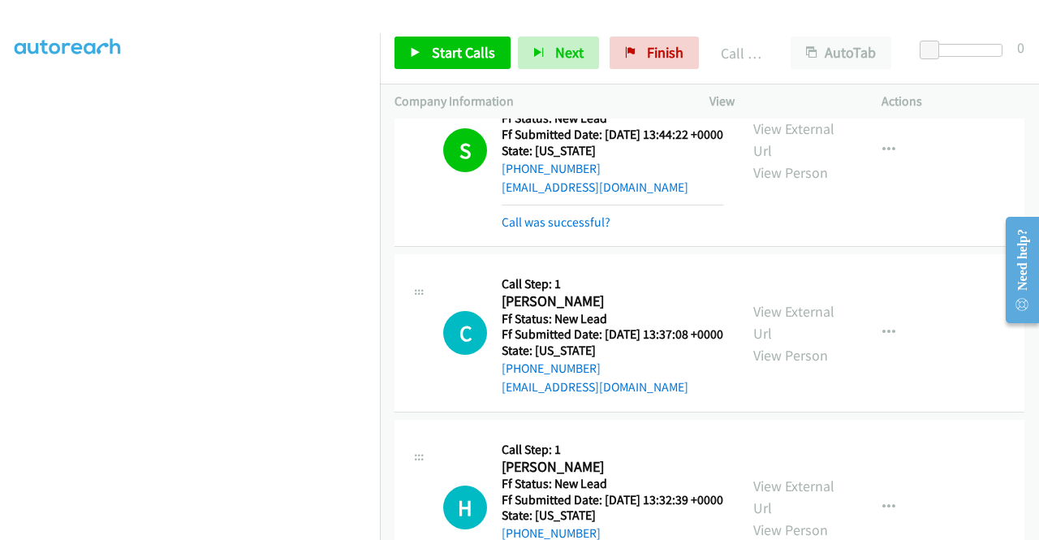
scroll to position [1114, 0]
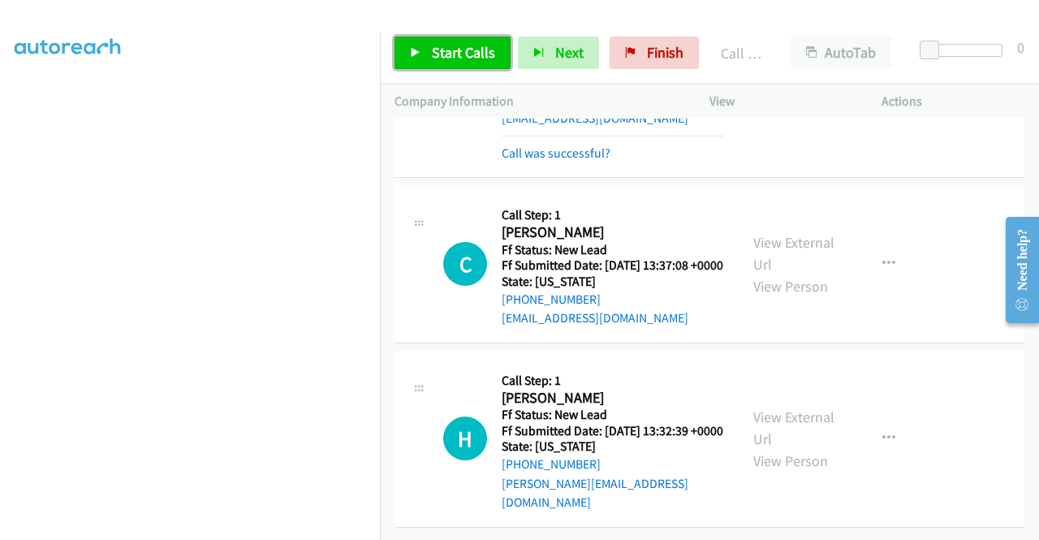
click at [465, 45] on span "Start Calls" at bounding box center [463, 52] width 63 height 19
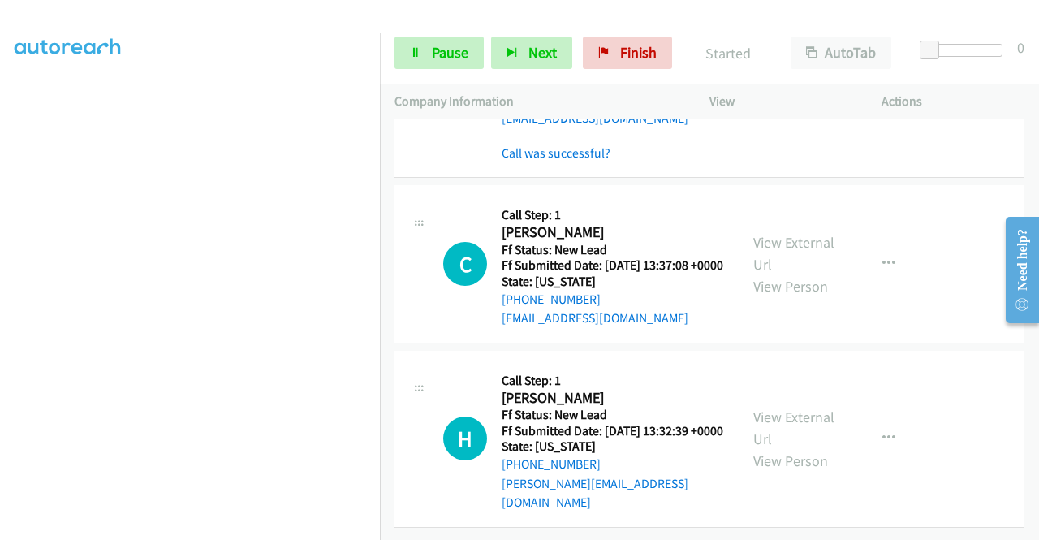
scroll to position [370, 0]
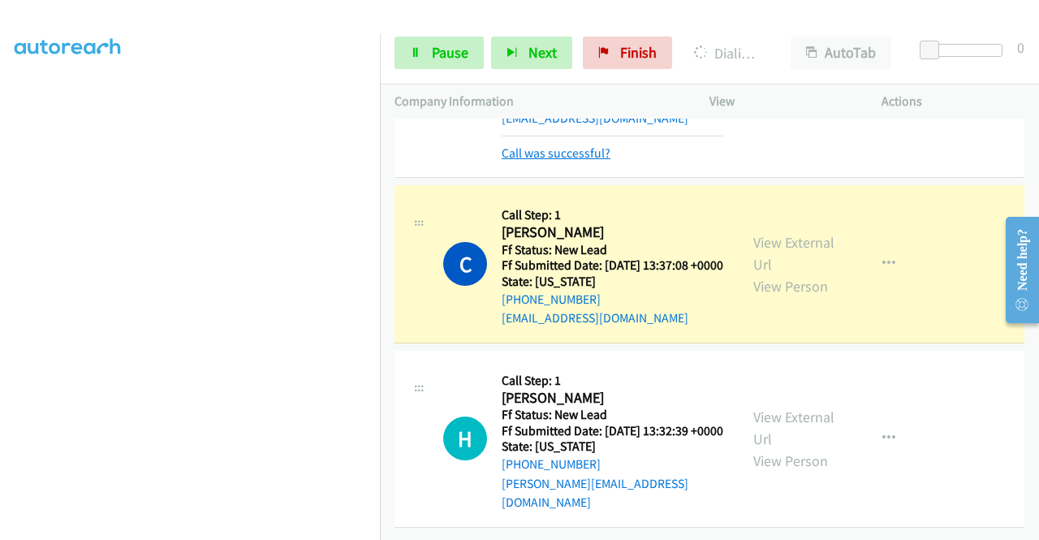
click at [579, 161] on link "Call was successful?" at bounding box center [556, 152] width 109 height 15
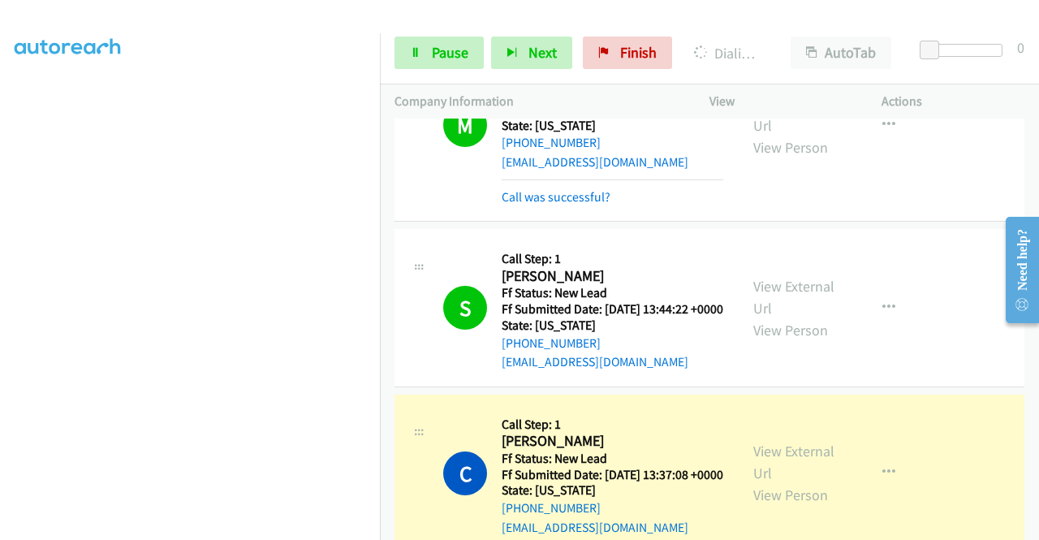
scroll to position [691, 0]
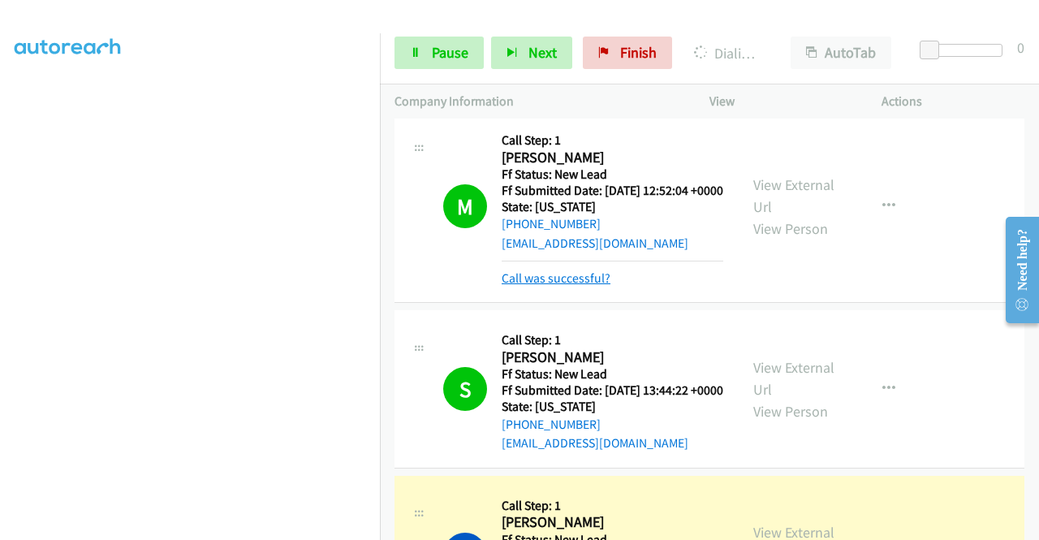
click at [584, 286] on link "Call was successful?" at bounding box center [556, 277] width 109 height 15
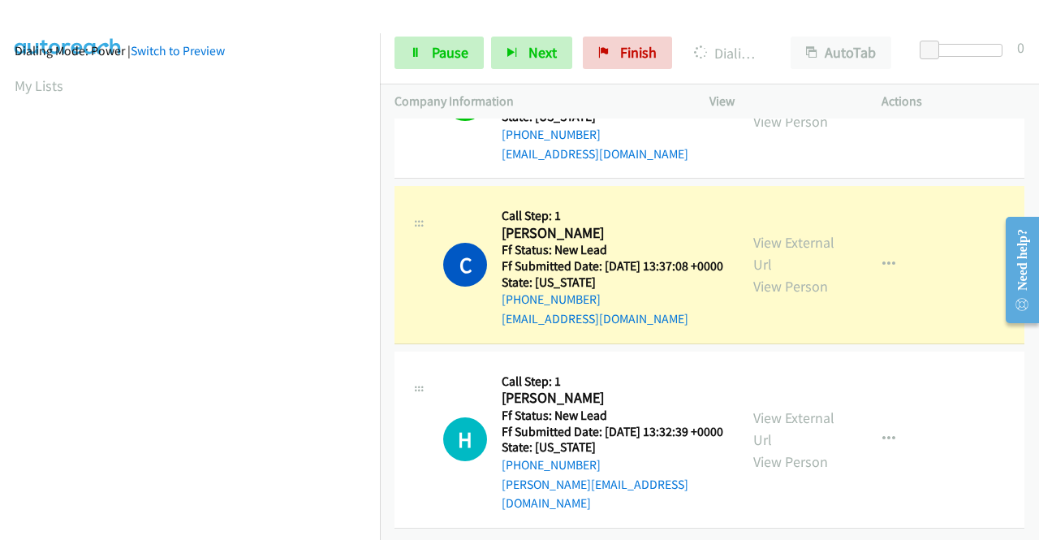
scroll to position [0, 0]
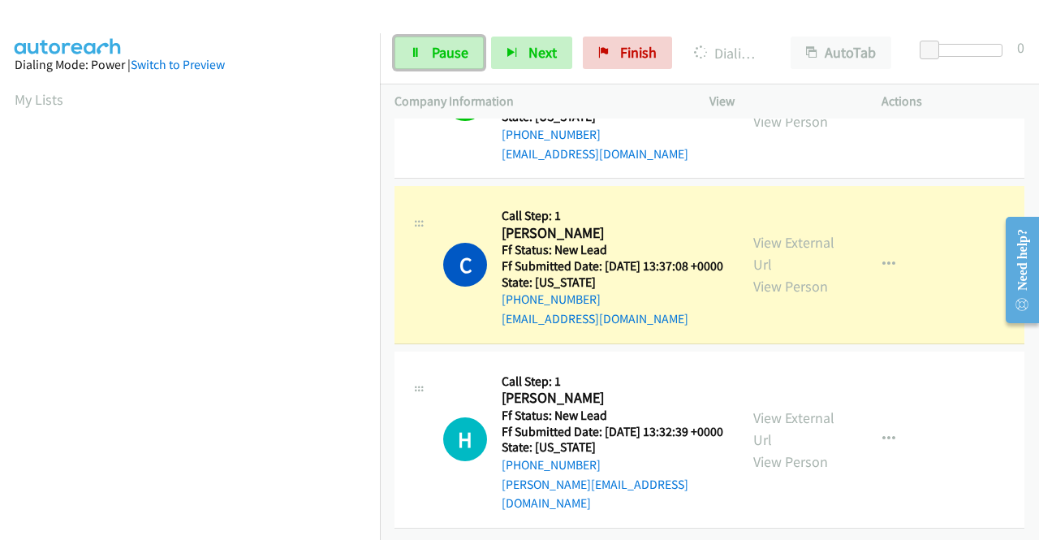
drag, startPoint x: 445, startPoint y: 44, endPoint x: 515, endPoint y: 15, distance: 75.4
click at [445, 44] on span "Pause" at bounding box center [450, 52] width 37 height 19
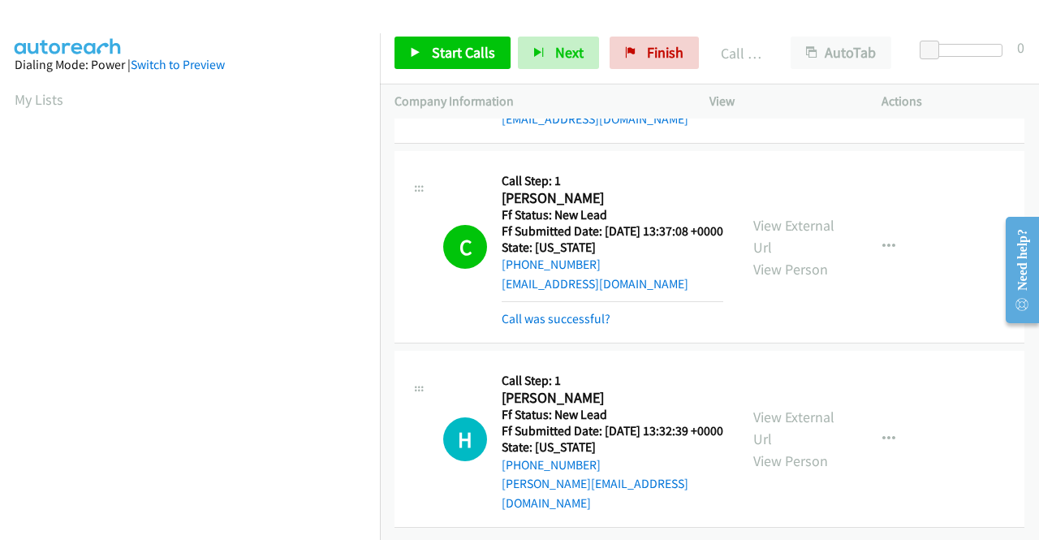
drag, startPoint x: 592, startPoint y: 344, endPoint x: 605, endPoint y: 361, distance: 21.4
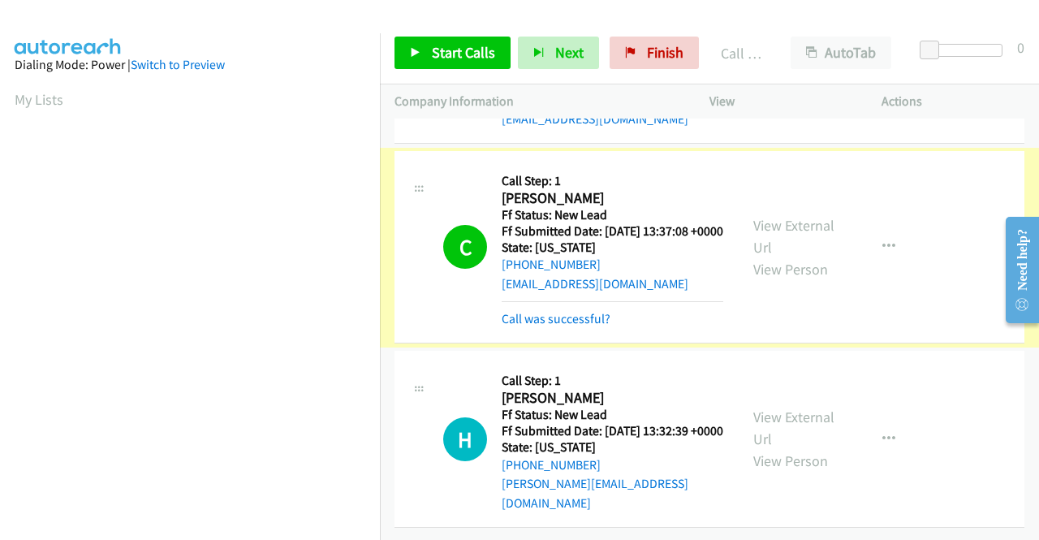
scroll to position [1080, 0]
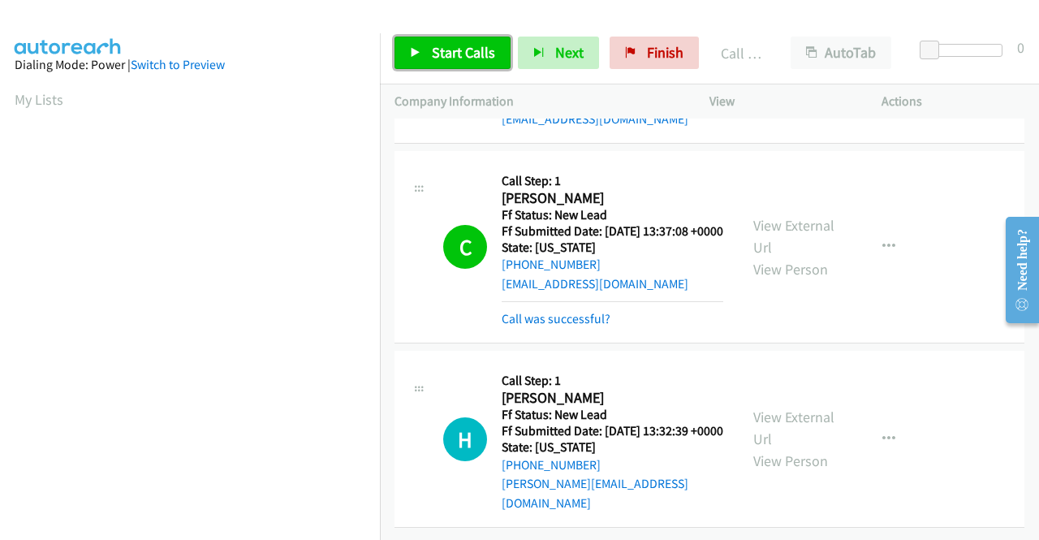
click at [451, 62] on link "Start Calls" at bounding box center [452, 53] width 116 height 32
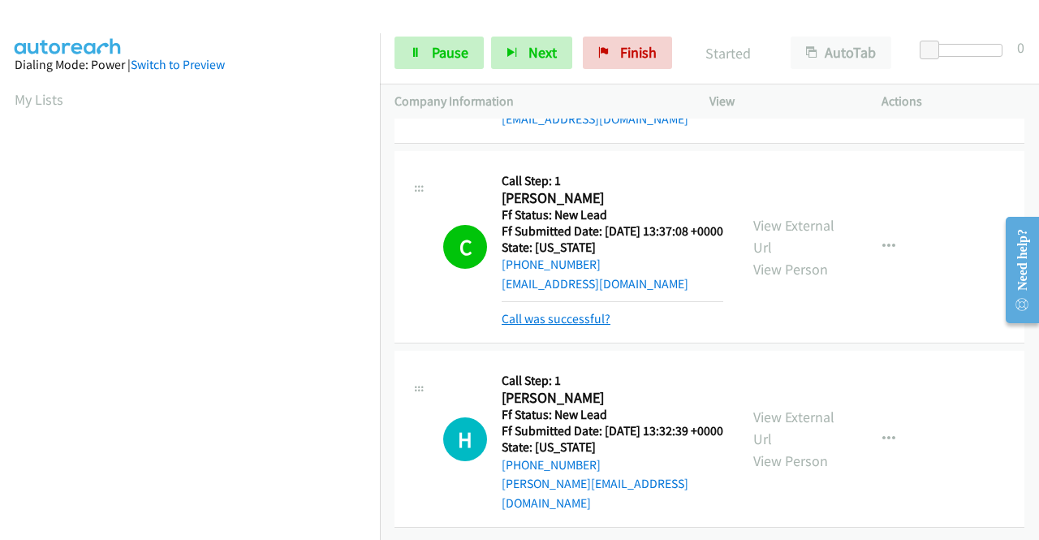
click at [570, 311] on link "Call was successful?" at bounding box center [556, 318] width 109 height 15
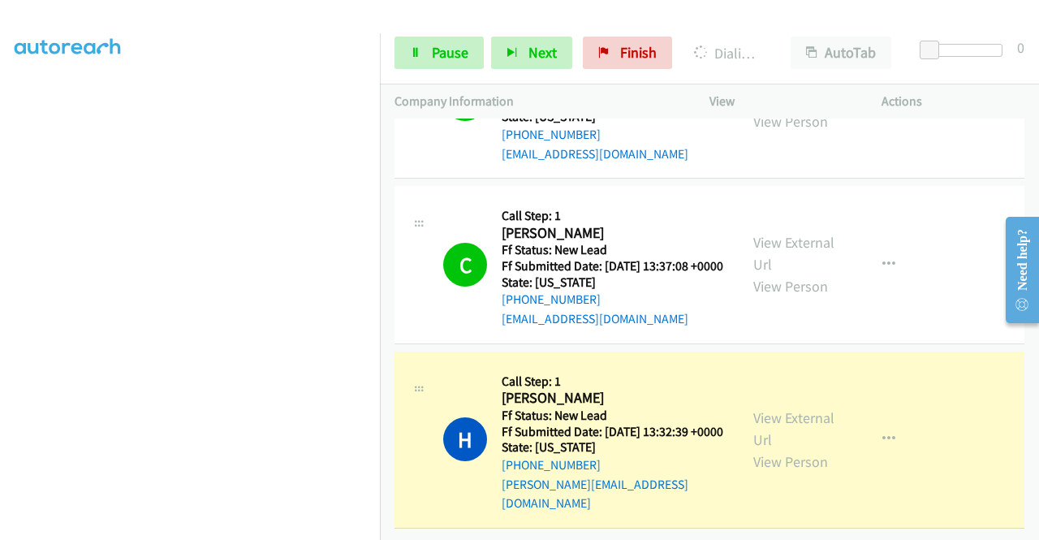
scroll to position [357, 0]
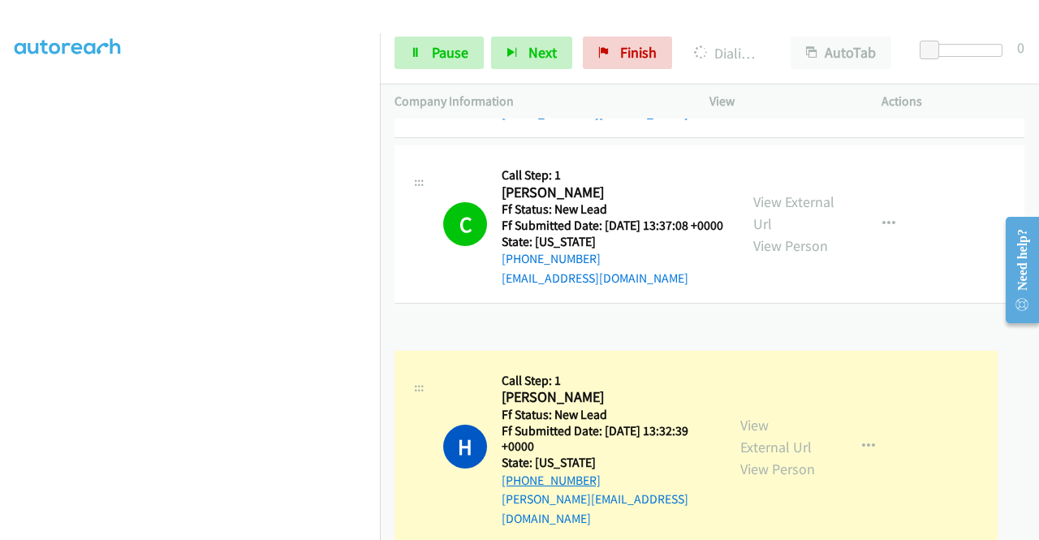
drag, startPoint x: 613, startPoint y: 470, endPoint x: 518, endPoint y: 477, distance: 95.2
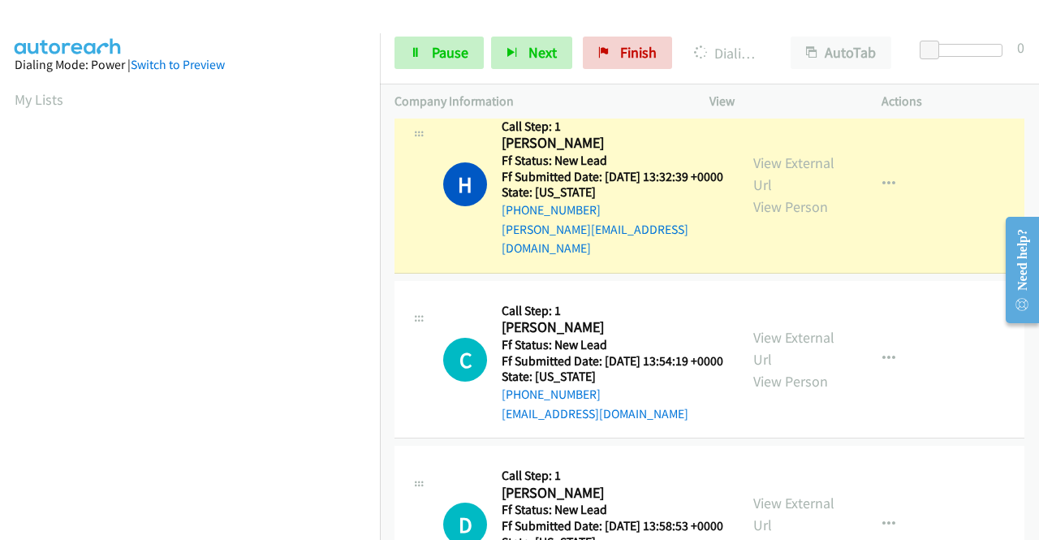
scroll to position [1164, 0]
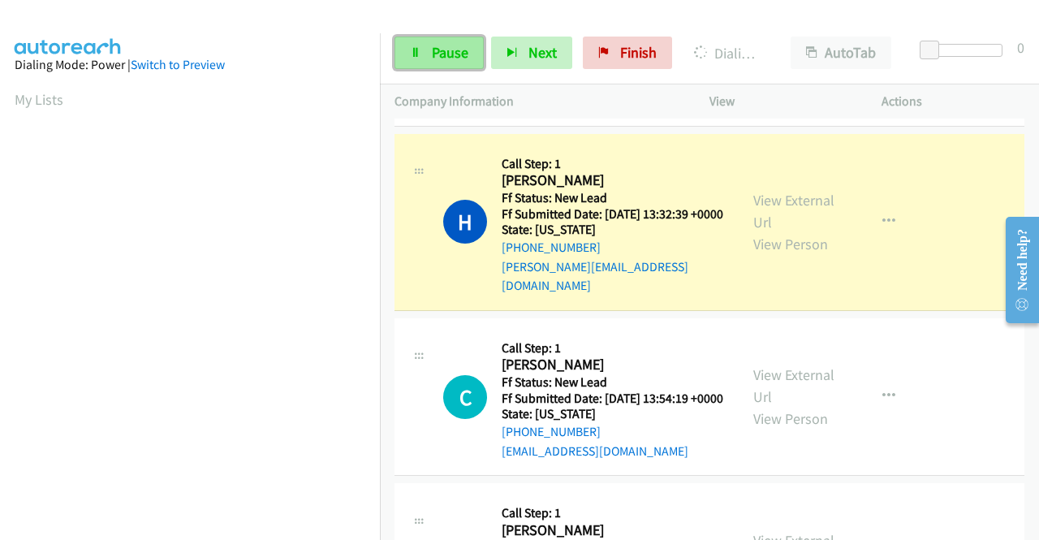
click at [455, 48] on span "Pause" at bounding box center [450, 52] width 37 height 19
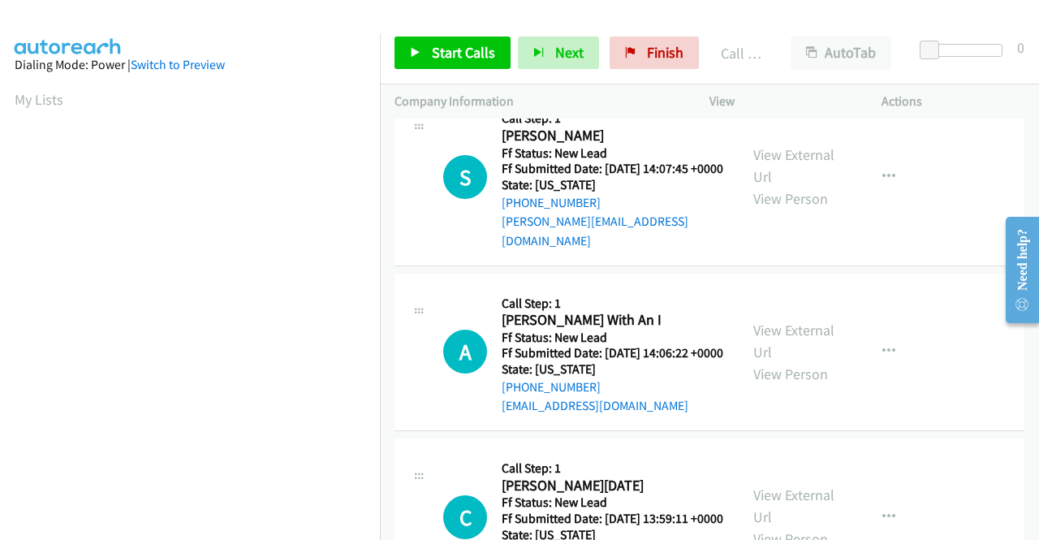
scroll to position [1732, 0]
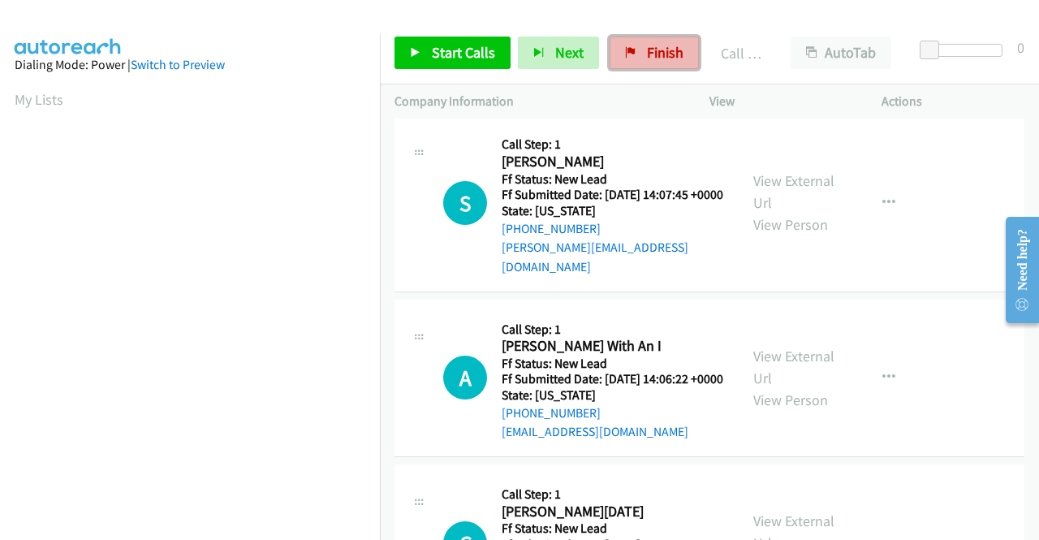
click at [645, 67] on link "Finish" at bounding box center [654, 53] width 89 height 32
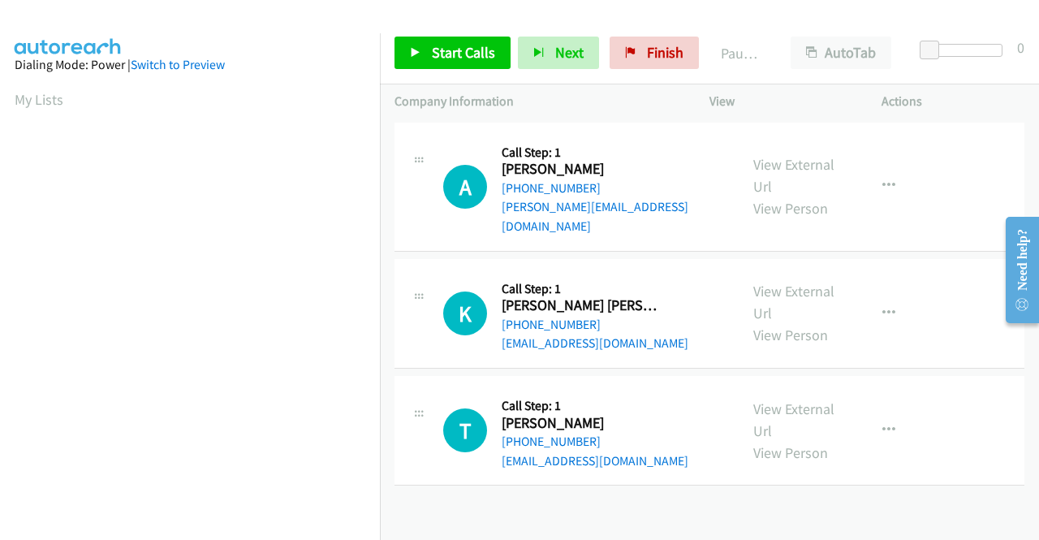
click at [955, 347] on div "K Callback Scheduled Call Step: 1 Katherina [PERSON_NAME] [GEOGRAPHIC_DATA]/[GE…" at bounding box center [709, 314] width 630 height 110
click at [793, 156] on link "View External Url" at bounding box center [793, 175] width 81 height 41
click at [792, 282] on link "View External Url" at bounding box center [793, 302] width 81 height 41
click at [801, 399] on link "View External Url" at bounding box center [793, 419] width 81 height 41
click at [464, 52] on span "Start Calls" at bounding box center [463, 52] width 63 height 19
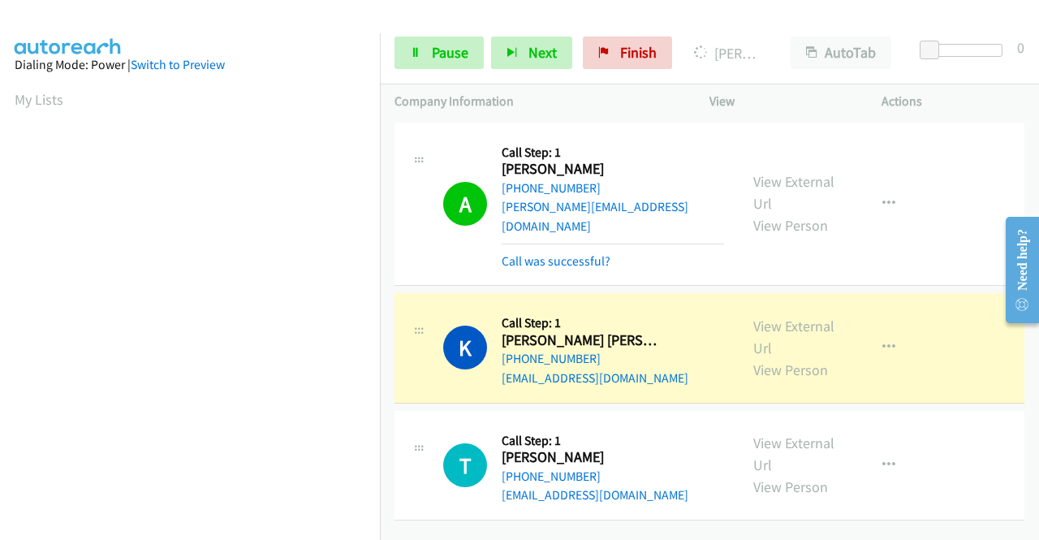
scroll to position [370, 0]
drag, startPoint x: 358, startPoint y: 373, endPoint x: 245, endPoint y: 524, distance: 189.1
click at [245, 525] on section at bounding box center [190, 154] width 351 height 777
click at [594, 253] on link "Call was successful?" at bounding box center [556, 260] width 109 height 15
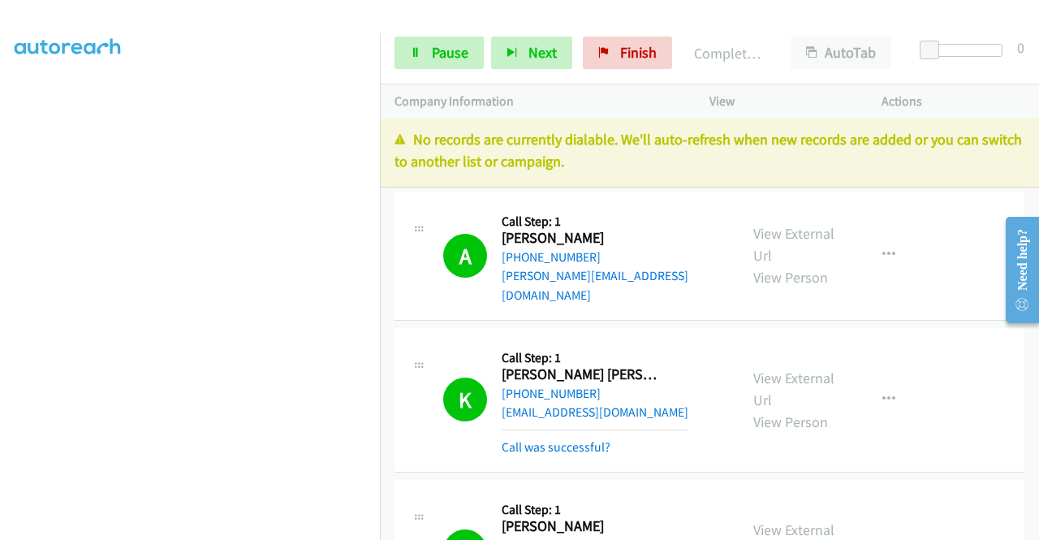
scroll to position [0, 0]
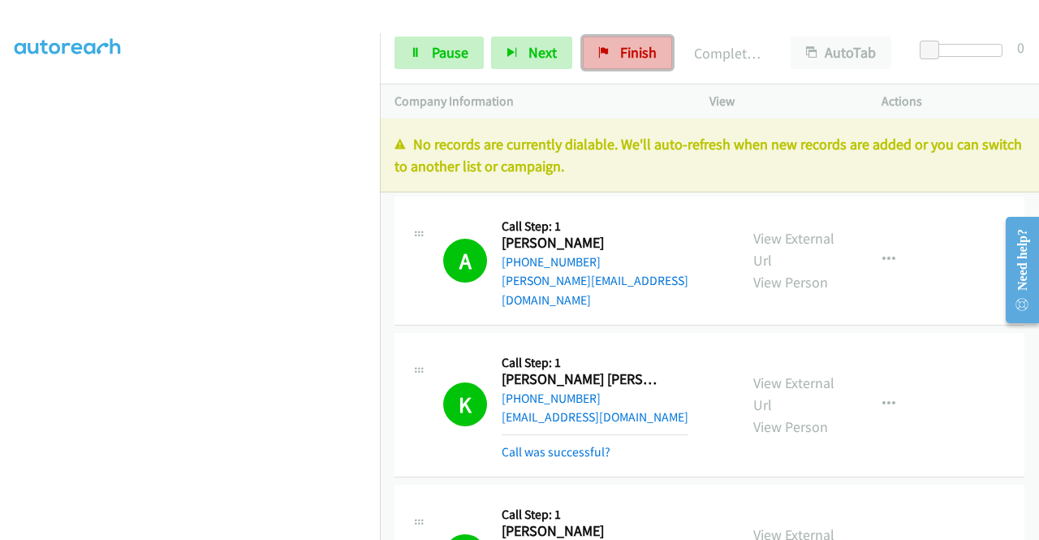
click at [627, 53] on span "Finish" at bounding box center [638, 52] width 37 height 19
